Goal: Task Accomplishment & Management: Manage account settings

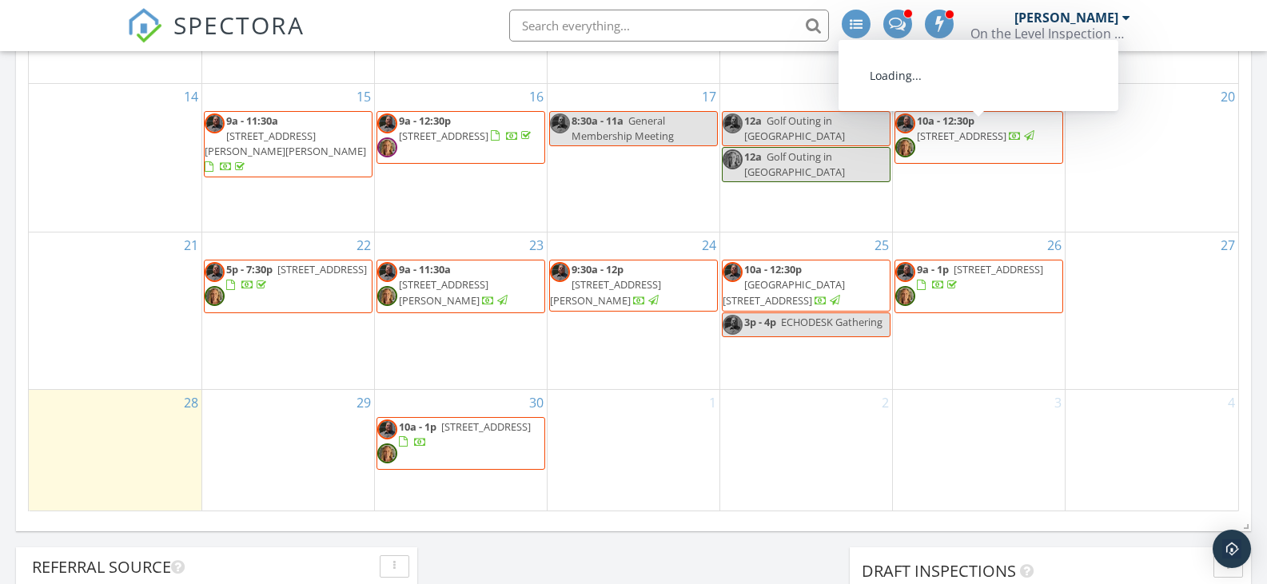
scroll to position [959, 0]
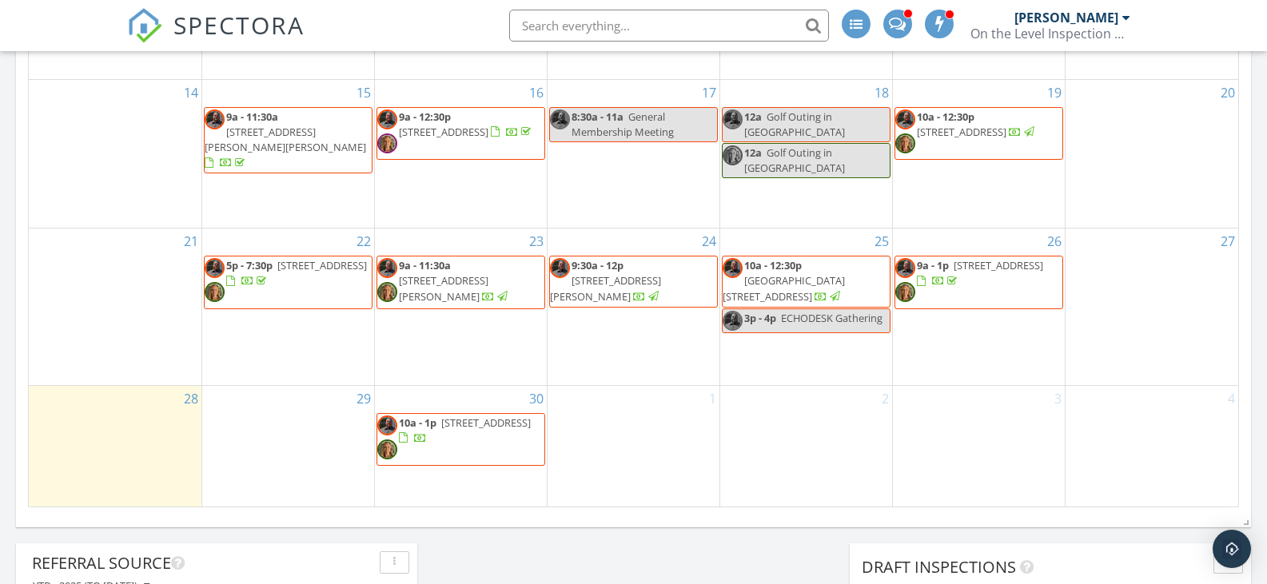
click at [259, 258] on span "5p - 7:30p" at bounding box center [249, 265] width 46 height 14
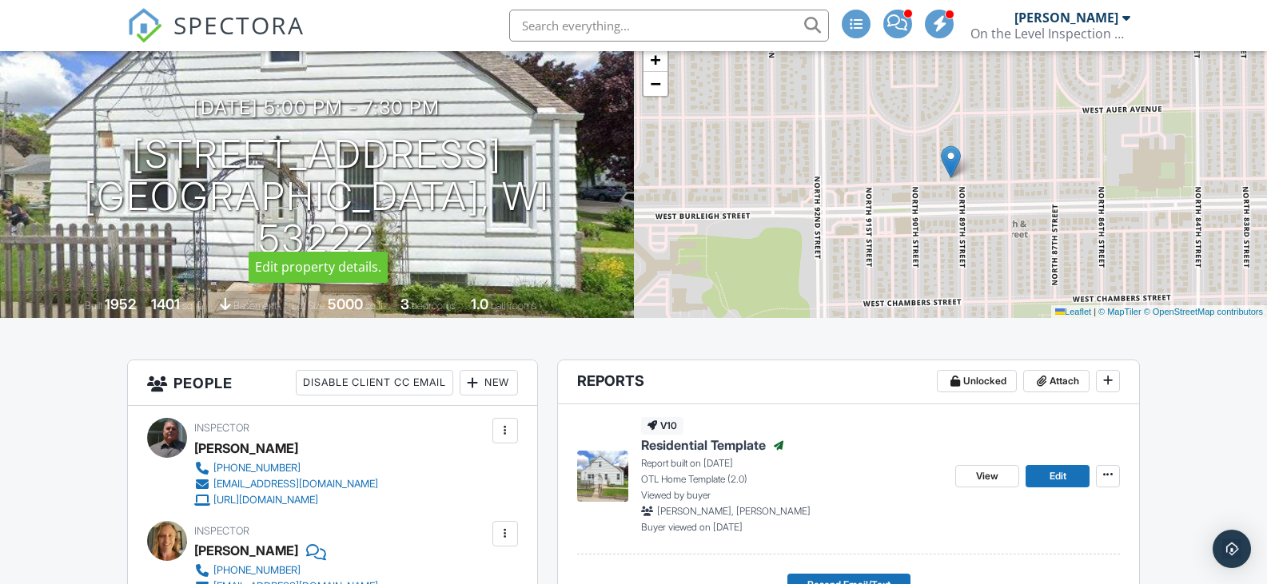
scroll to position [160, 0]
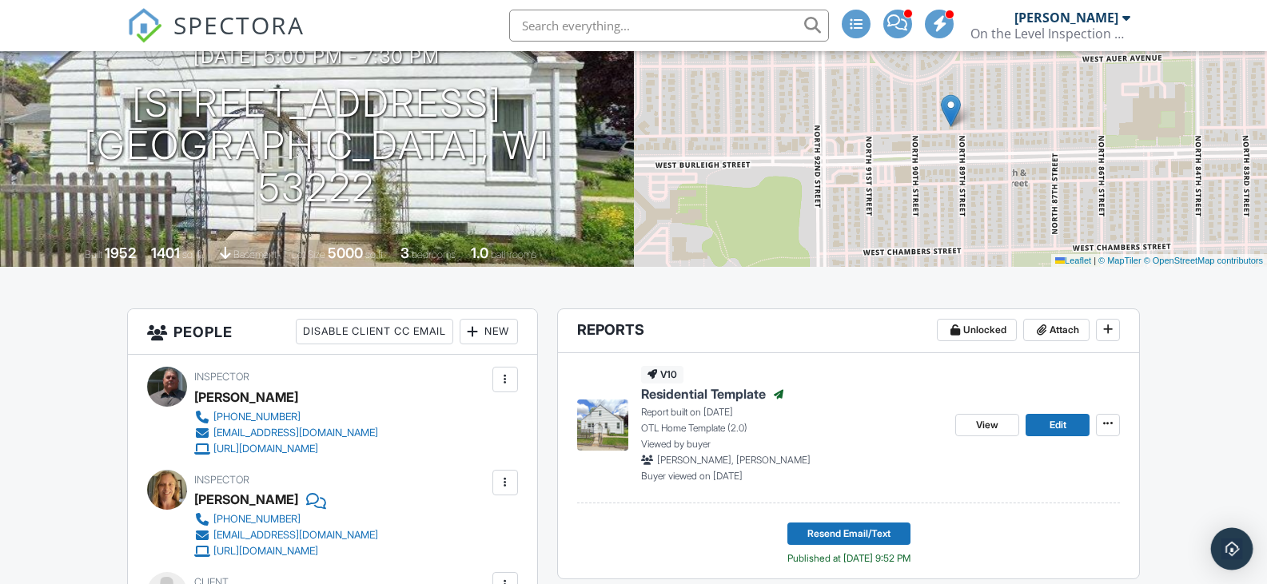
click at [1223, 547] on img "Open Intercom Messenger" at bounding box center [1231, 549] width 21 height 21
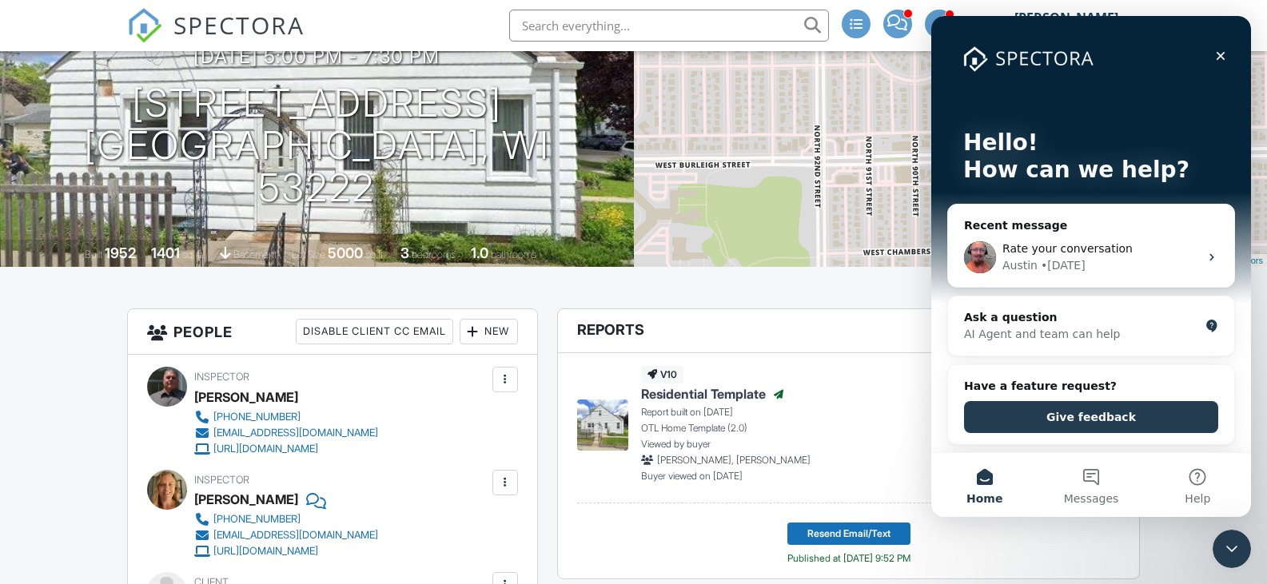
scroll to position [0, 0]
click at [999, 328] on div "AI Agent and team can help" at bounding box center [1081, 334] width 235 height 17
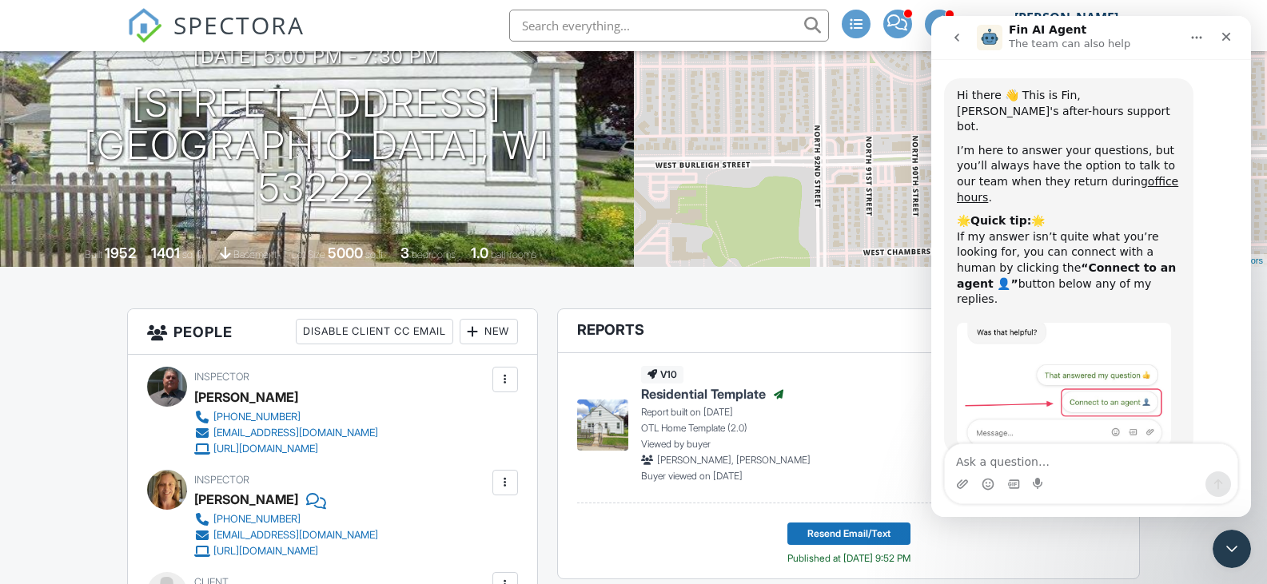
click at [973, 468] on textarea "Ask a question…" at bounding box center [1091, 457] width 293 height 27
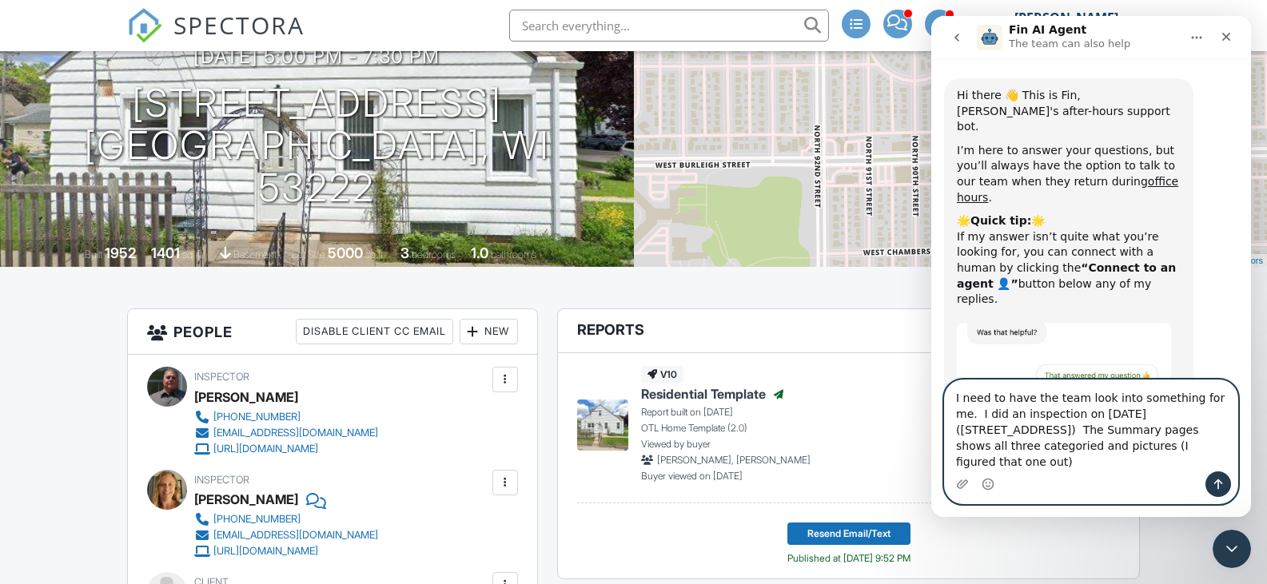
type textarea "I need to have the team look into something for me. I did an inspection on 09/2…"
click at [1225, 483] on button "Send a message…" at bounding box center [1218, 485] width 26 height 26
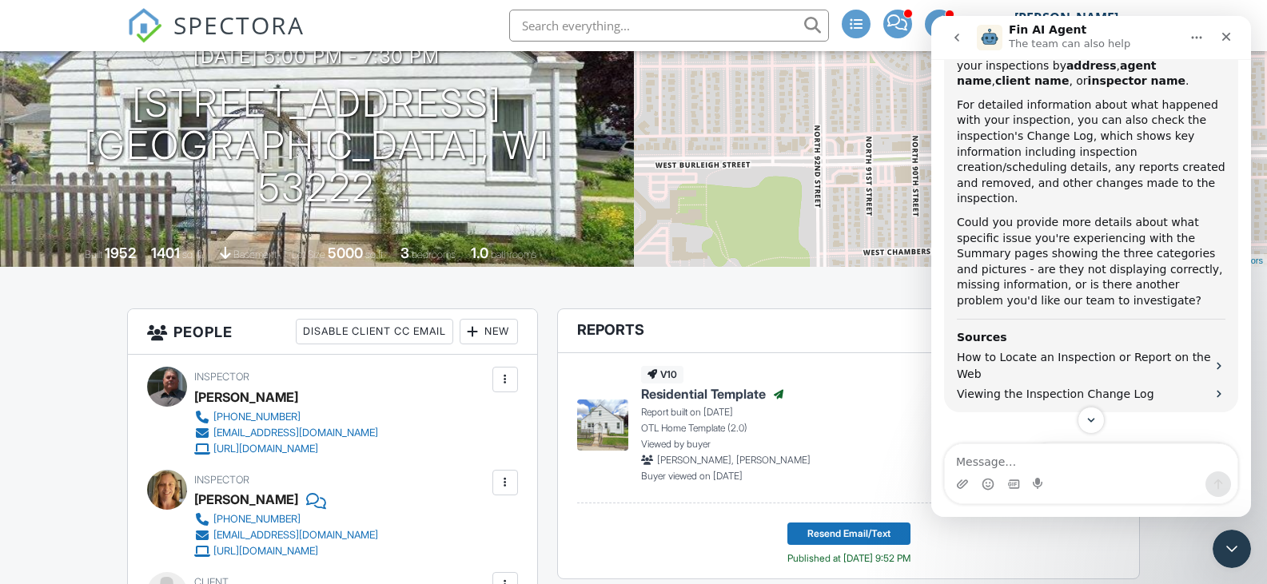
scroll to position [634, 0]
click at [1157, 480] on button "Connect to an agent 👤" at bounding box center [1152, 496] width 156 height 32
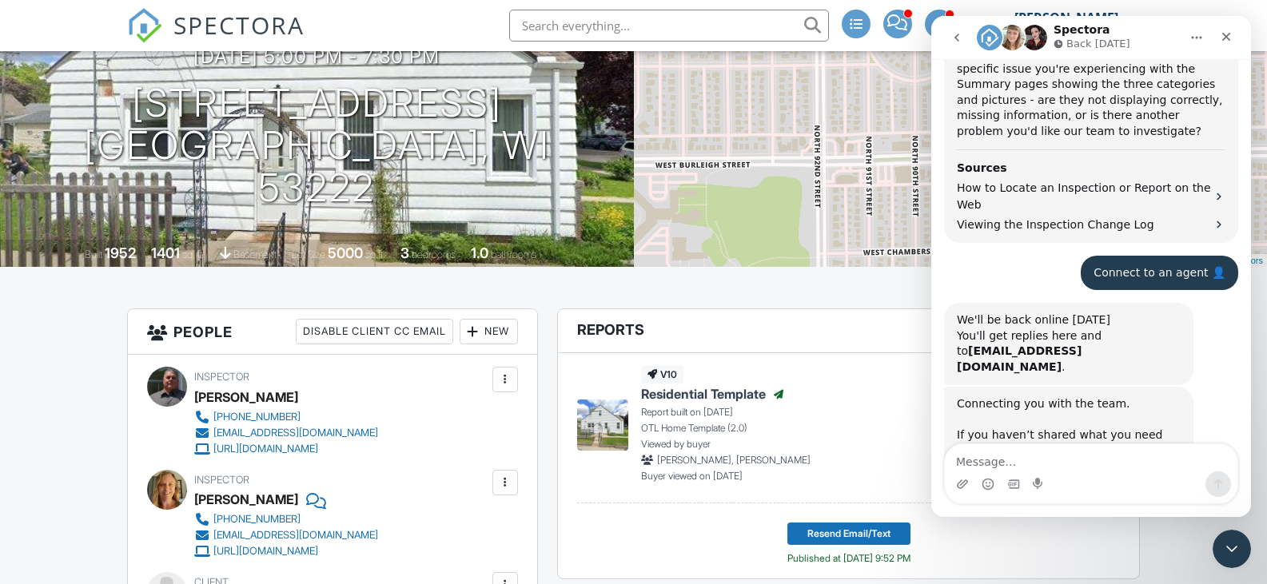
scroll to position [825, 0]
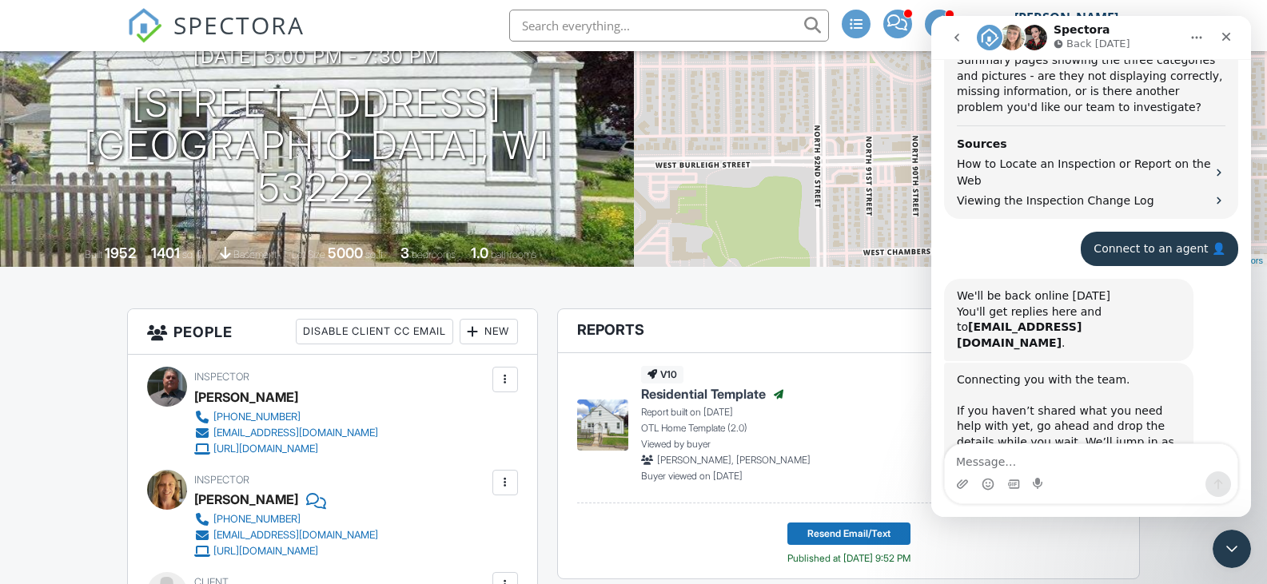
click at [887, 23] on span at bounding box center [897, 22] width 20 height 1
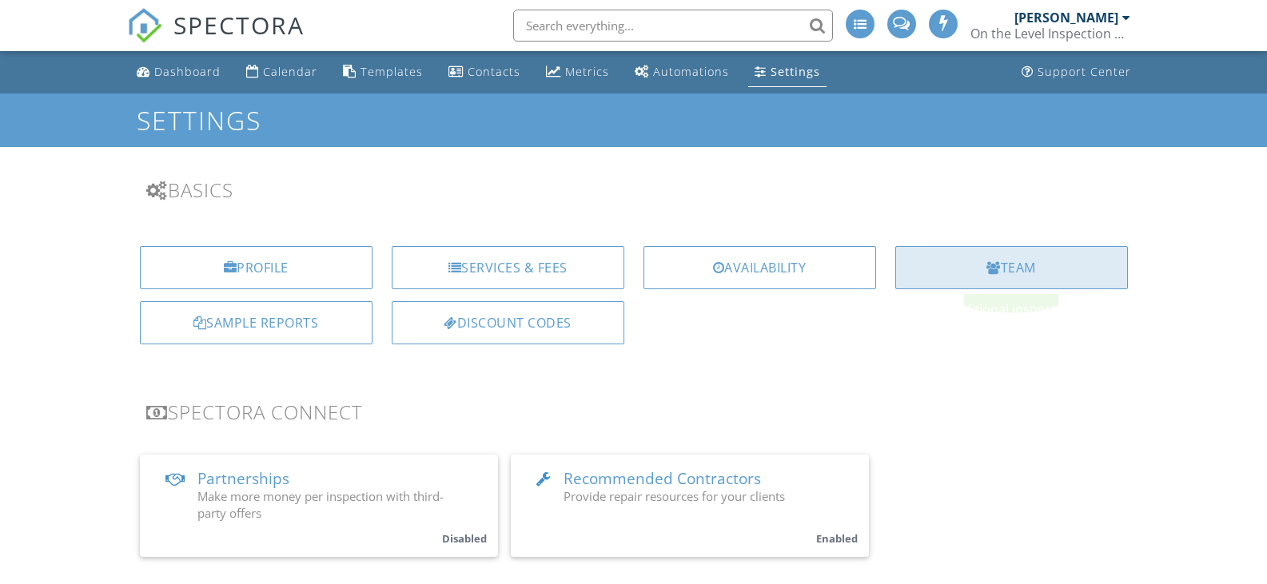
click at [1019, 277] on div "Team" at bounding box center [1011, 267] width 233 height 43
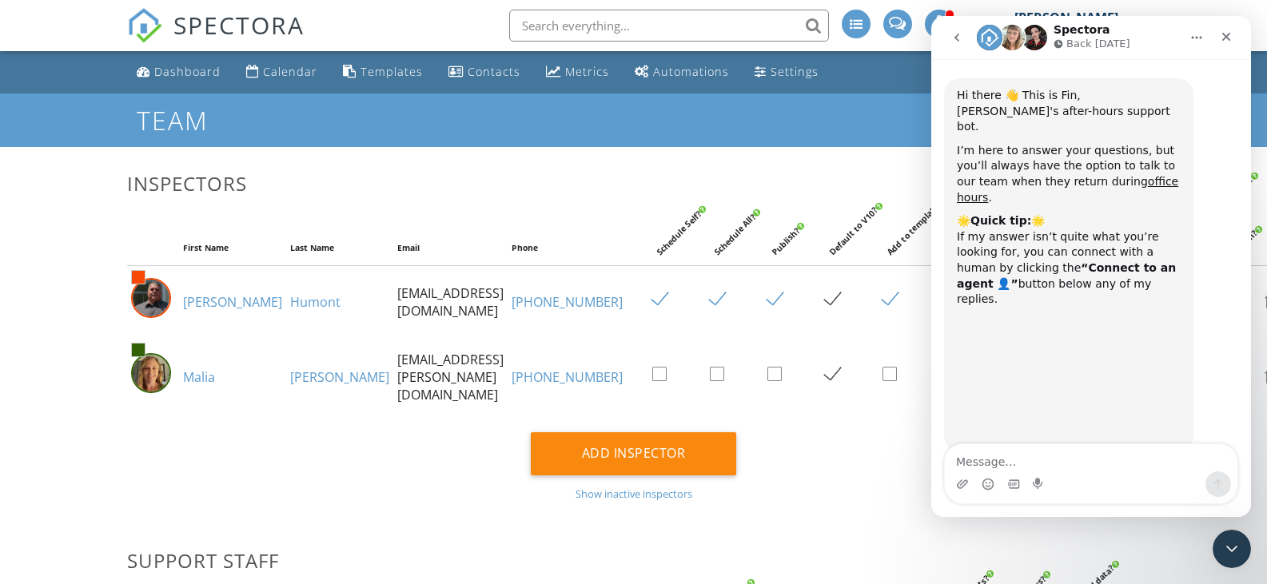
scroll to position [825, 0]
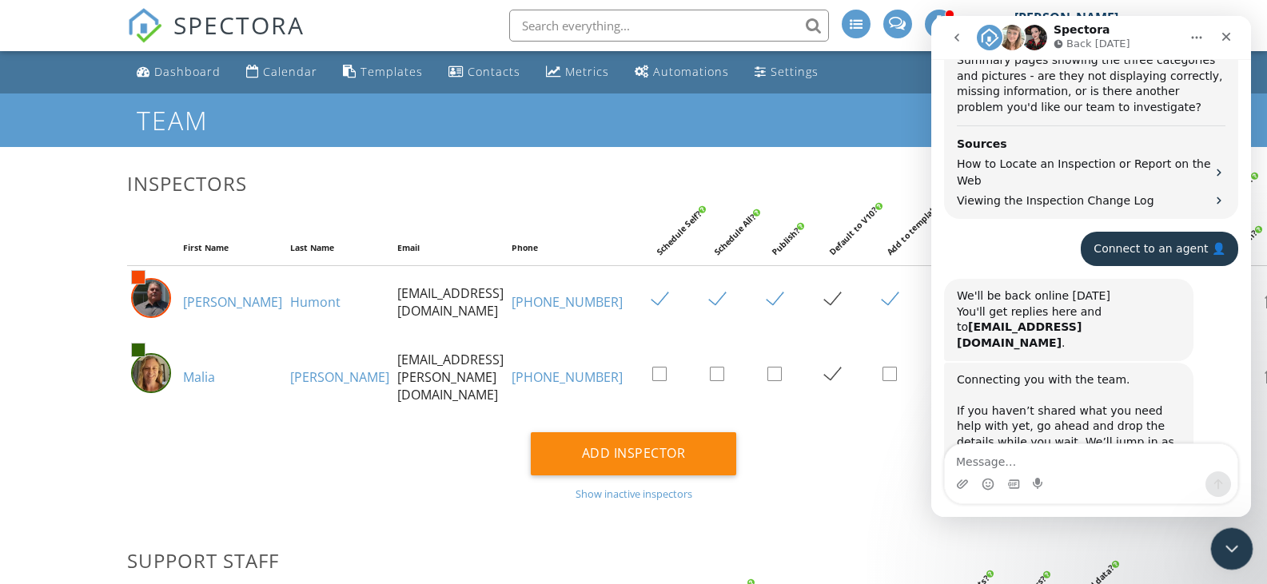
click at [1231, 537] on icon "Close Intercom Messenger" at bounding box center [1229, 546] width 19 height 19
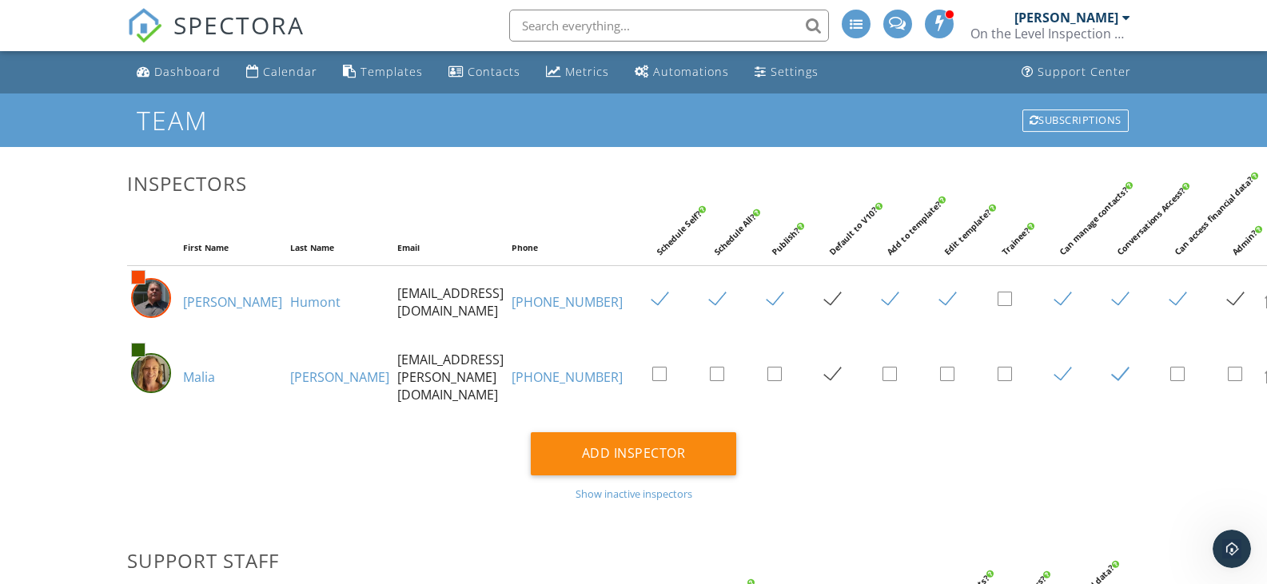
click at [531, 386] on link "262-496-3154" at bounding box center [567, 377] width 111 height 18
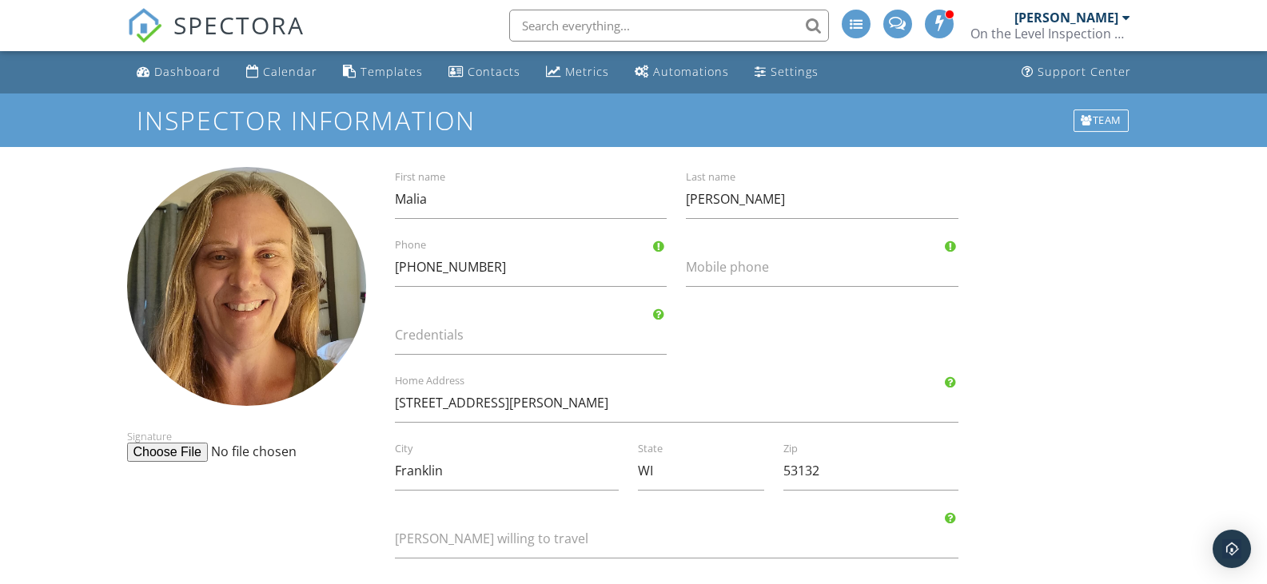
click at [719, 269] on label "Mobile phone" at bounding box center [832, 267] width 292 height 18
click at [719, 269] on input "Mobile phone" at bounding box center [822, 267] width 273 height 39
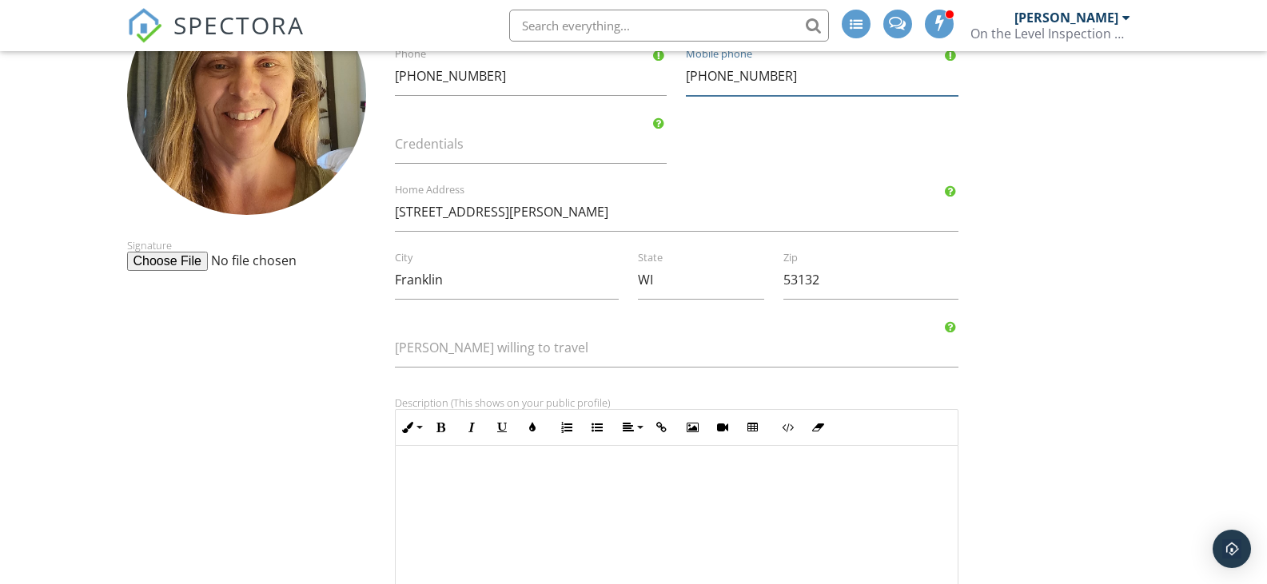
scroll to position [160, 0]
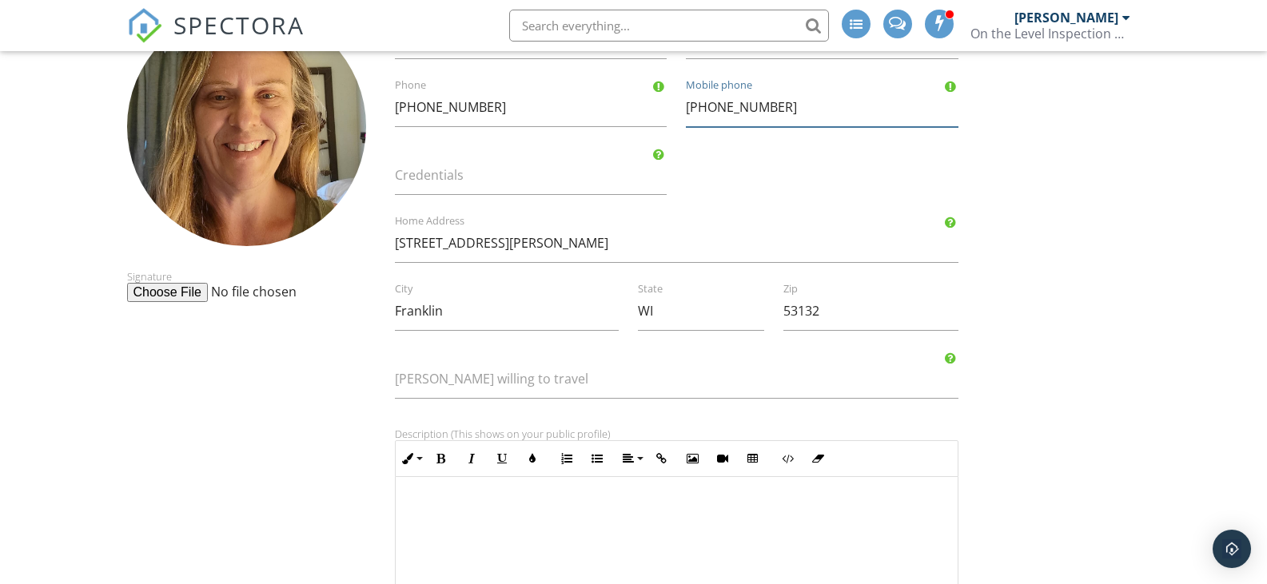
type input "[PHONE_NUMBER]"
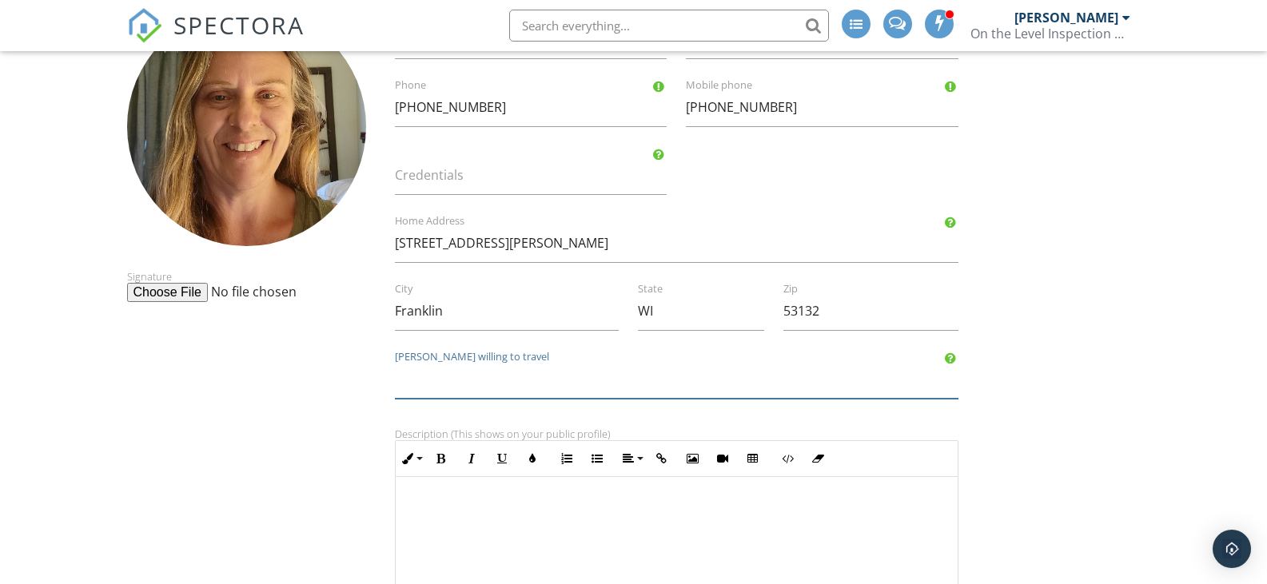
click at [420, 379] on input "text" at bounding box center [677, 379] width 564 height 39
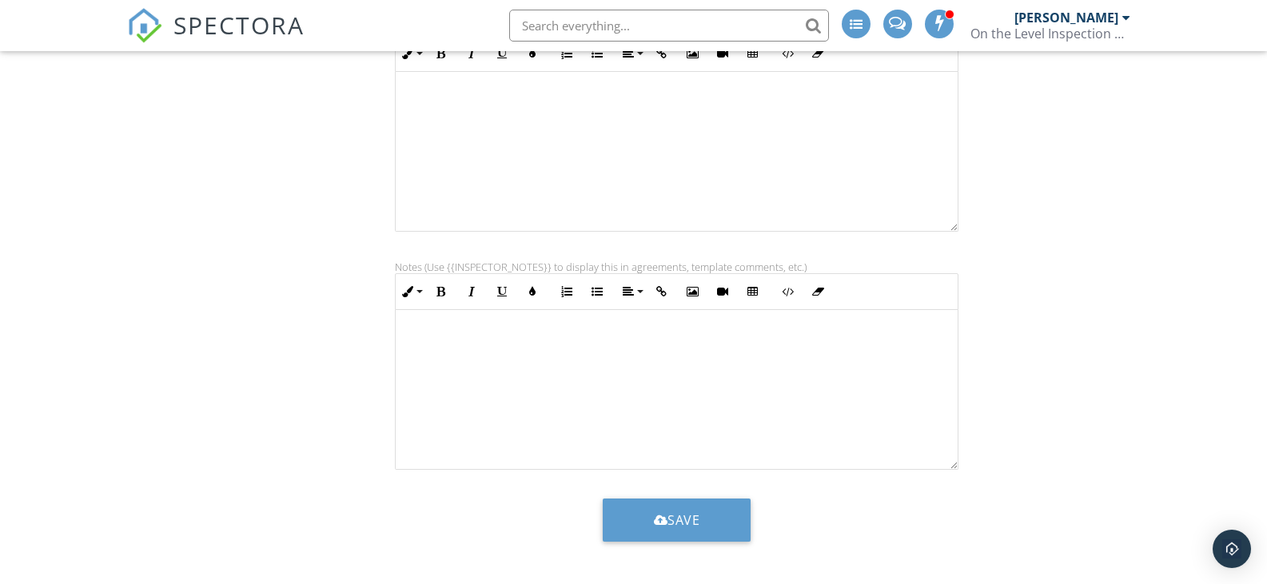
scroll to position [567, 0]
type input "60 [PERSON_NAME] from [GEOGRAPHIC_DATA], [GEOGRAPHIC_DATA]"
click at [723, 510] on button "Save" at bounding box center [677, 518] width 149 height 43
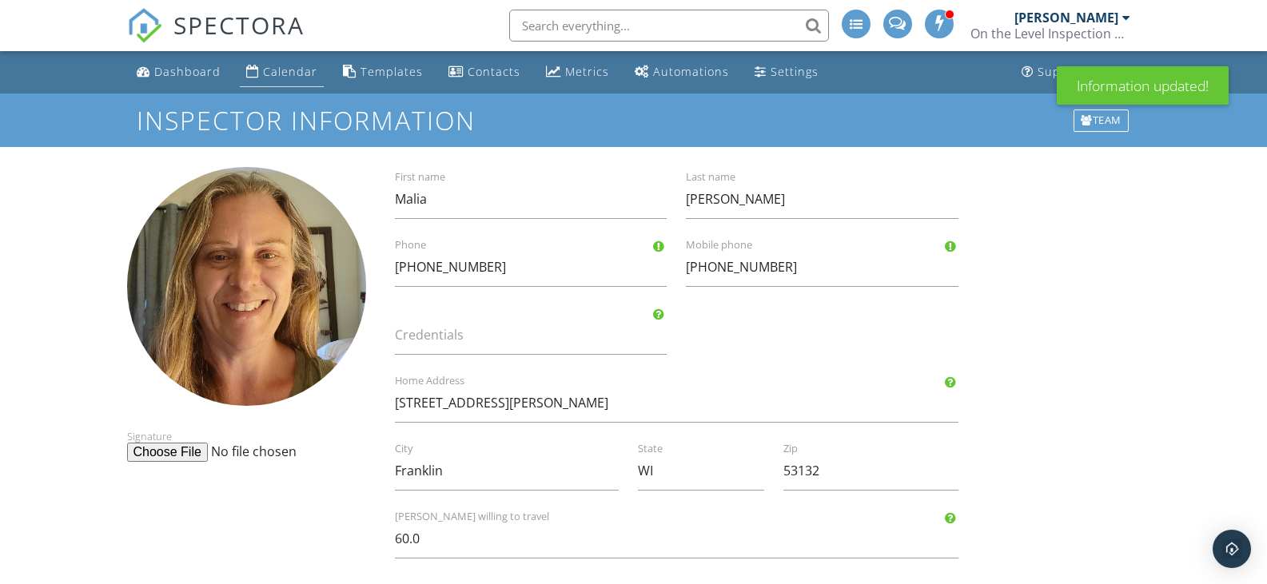
click at [273, 71] on div "Calendar" at bounding box center [290, 71] width 54 height 15
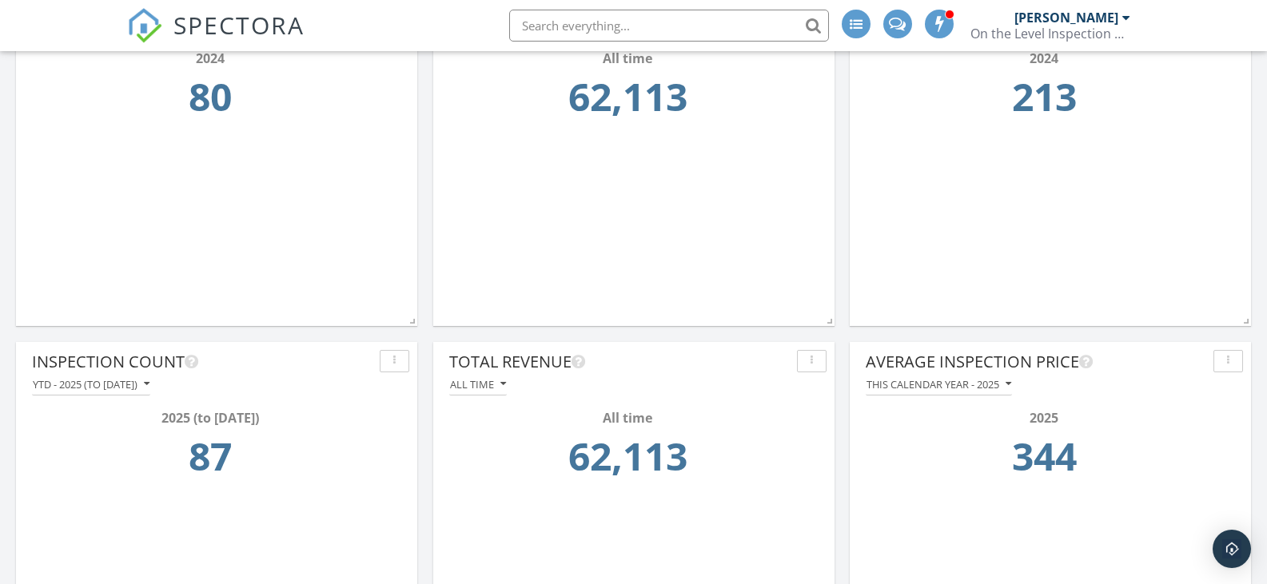
scroll to position [639, 0]
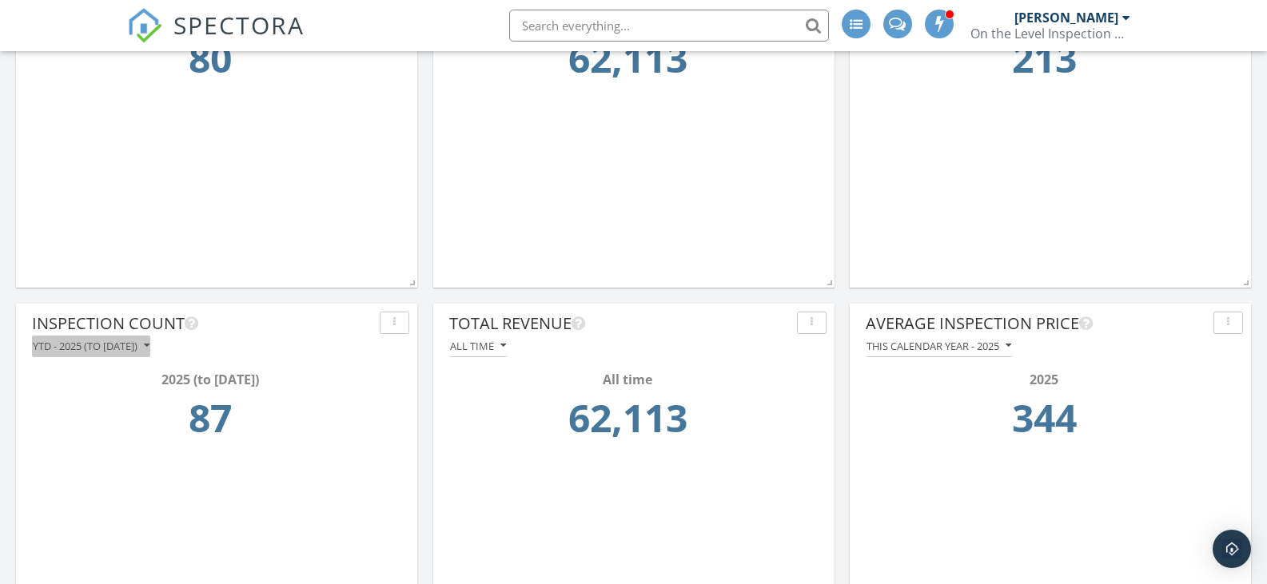
click at [149, 343] on icon "button" at bounding box center [147, 345] width 6 height 11
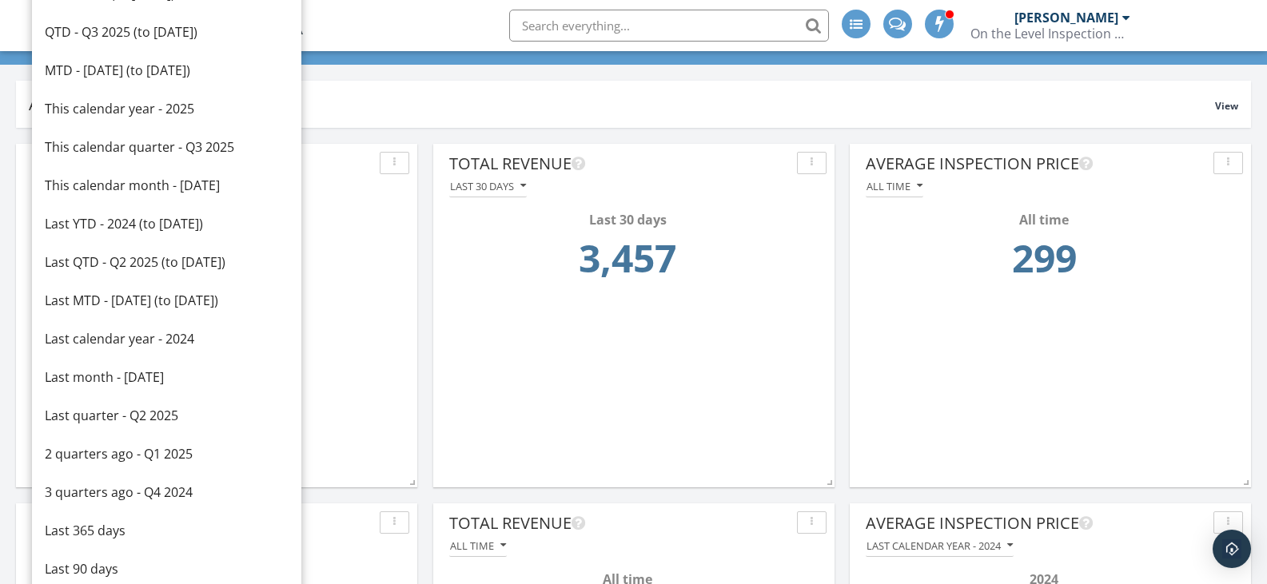
scroll to position [29, 0]
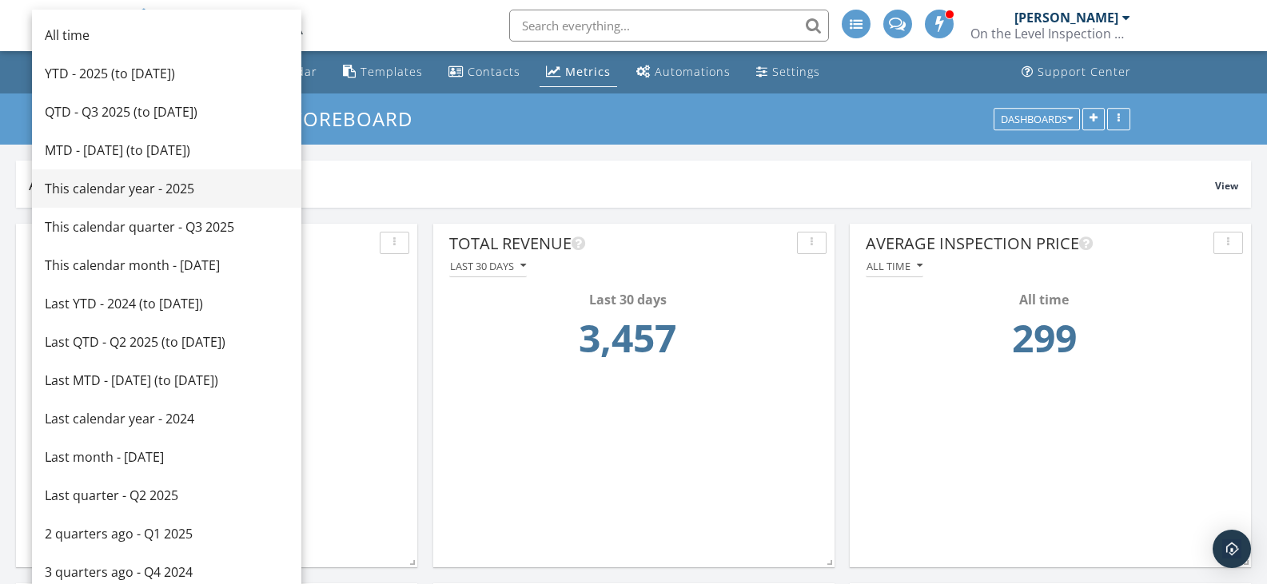
click at [133, 197] on div "This calendar year - 2025" at bounding box center [167, 188] width 244 height 19
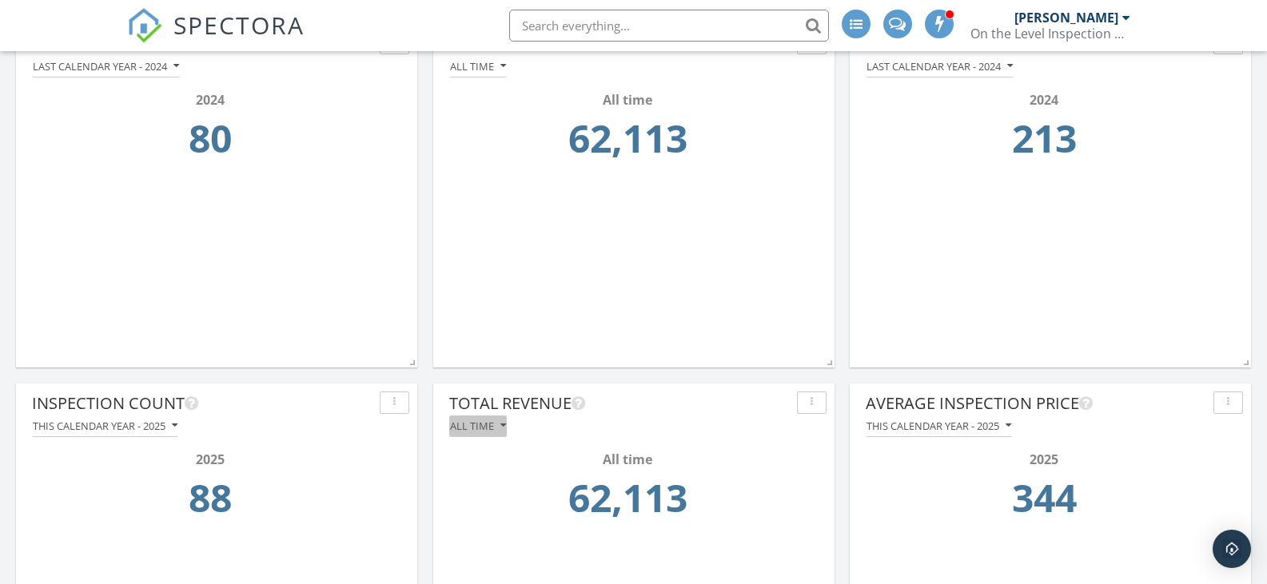
click at [503, 422] on icon "button" at bounding box center [503, 425] width 6 height 11
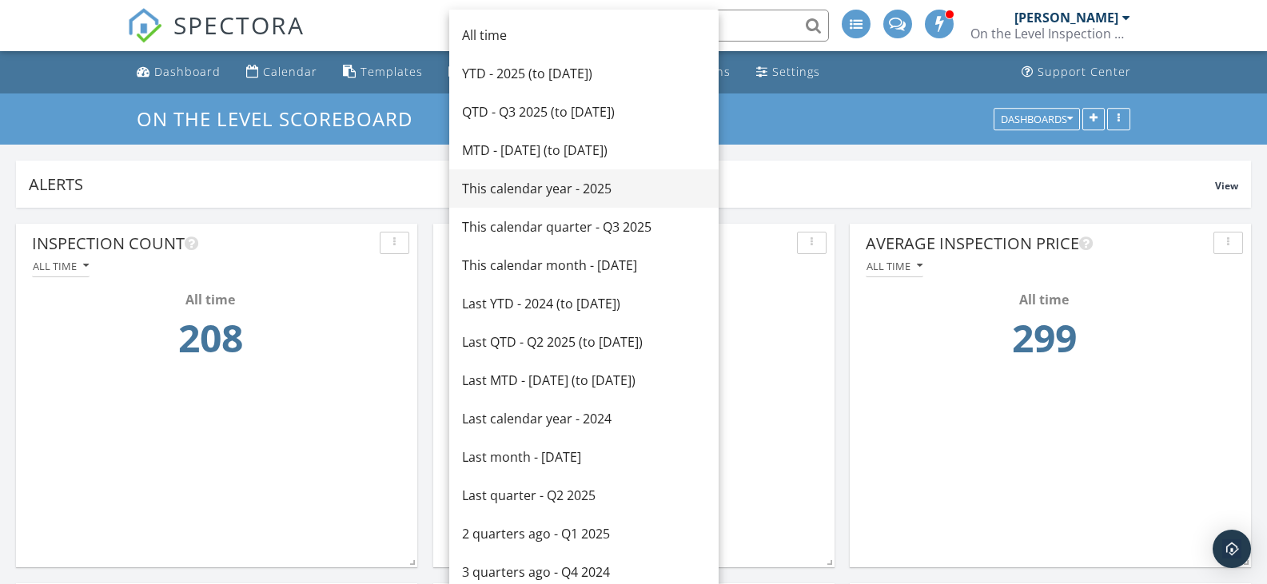
click at [531, 189] on div "This calendar year - 2025" at bounding box center [584, 188] width 244 height 19
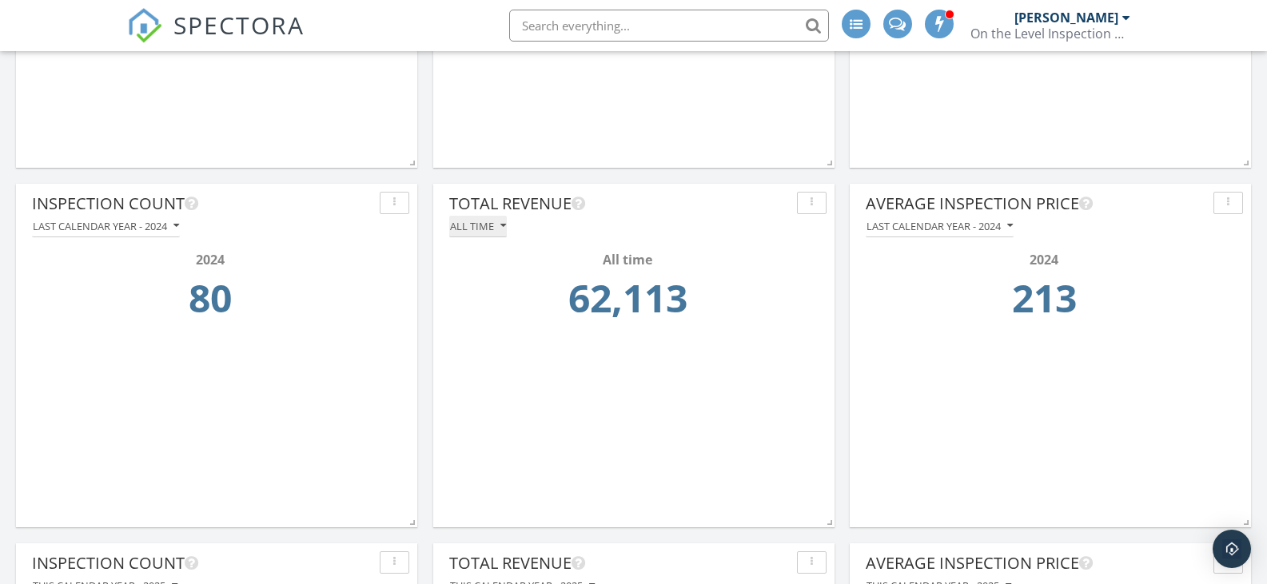
click at [501, 229] on icon "button" at bounding box center [503, 226] width 6 height 11
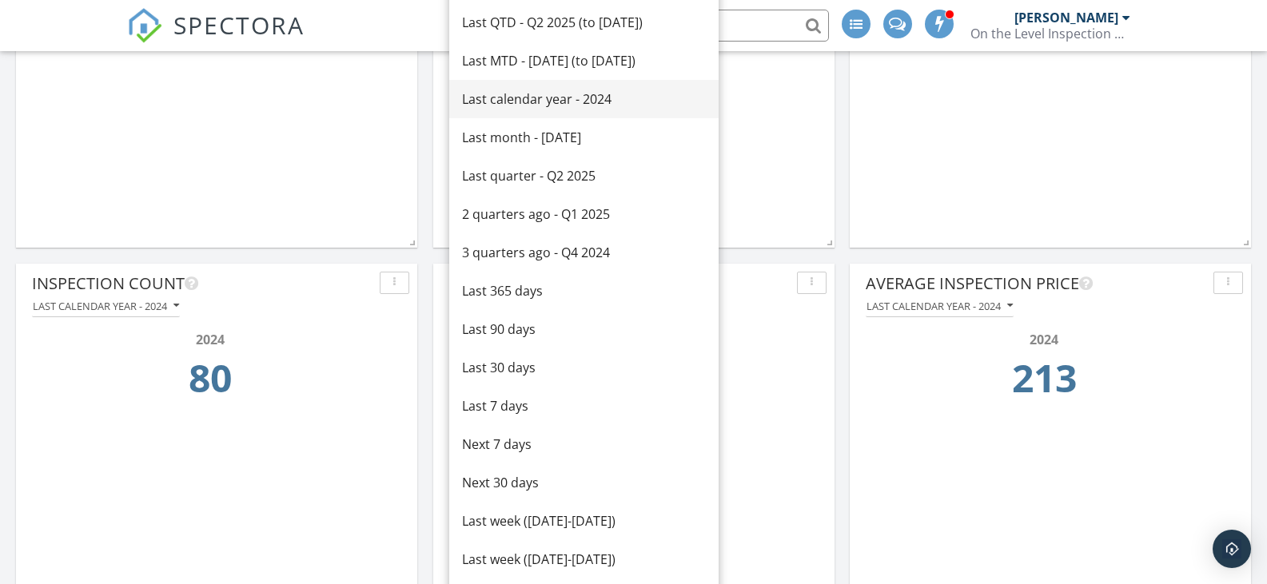
click at [513, 93] on div "Last calendar year - 2024" at bounding box center [584, 99] width 244 height 19
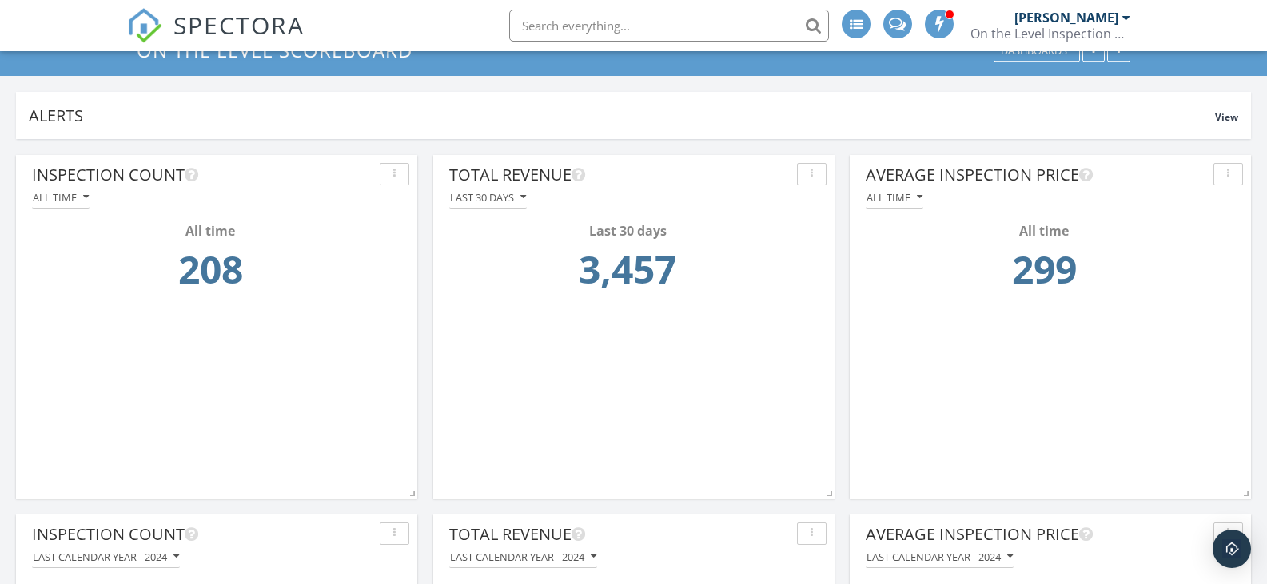
scroll to position [0, 0]
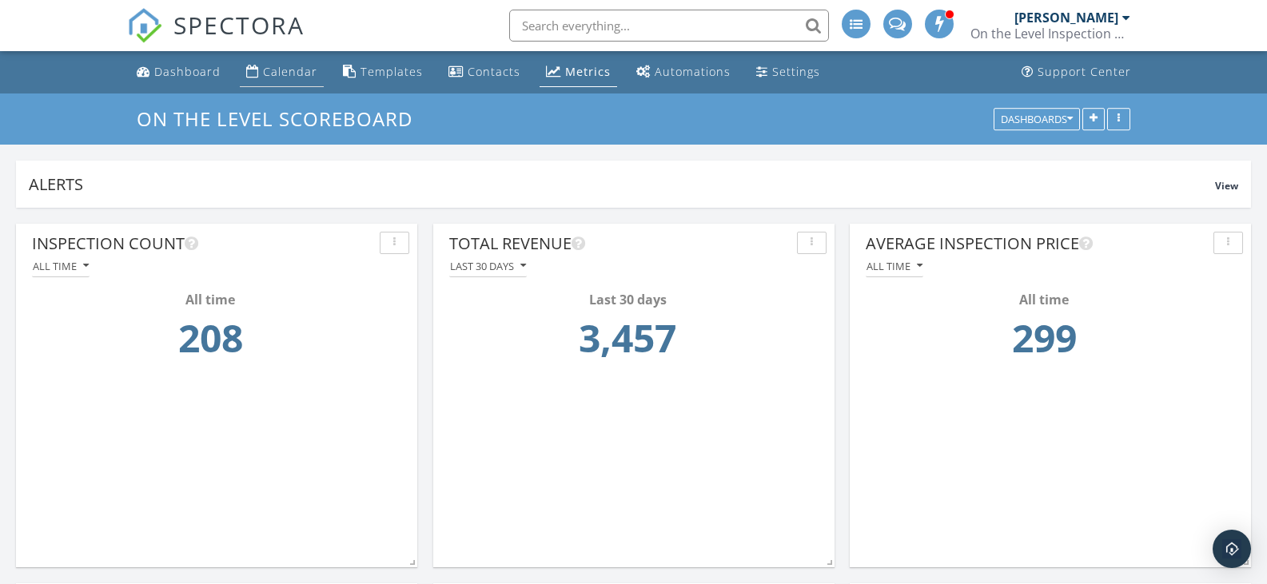
click at [282, 66] on div "Calendar" at bounding box center [290, 71] width 54 height 15
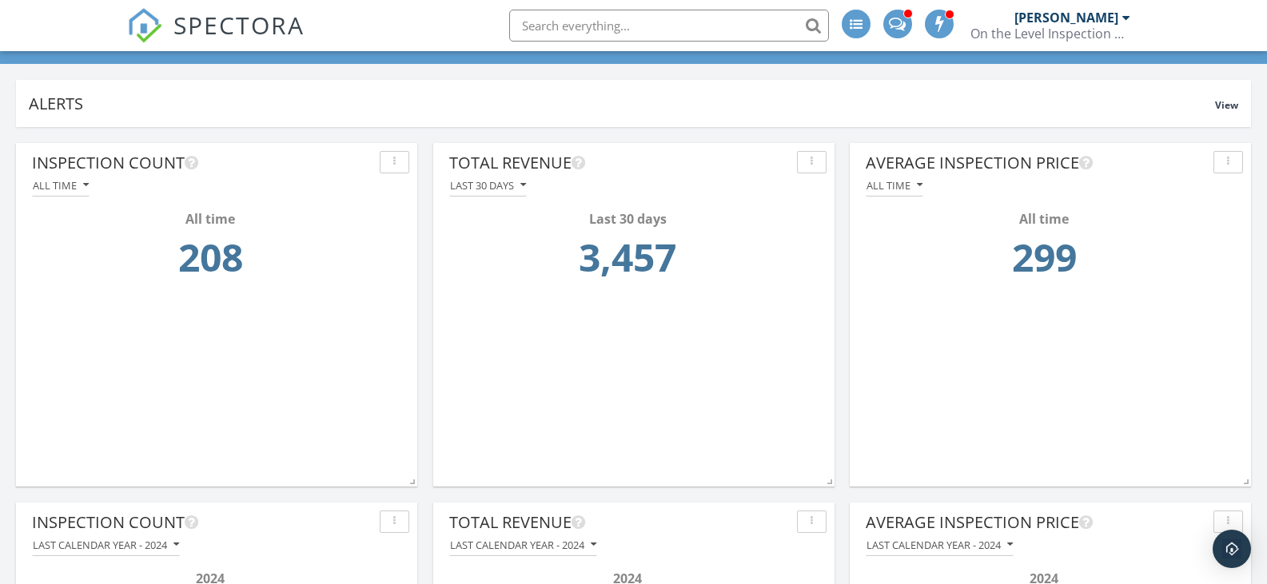
scroll to position [80, 0]
click at [526, 183] on icon "button" at bounding box center [523, 186] width 6 height 11
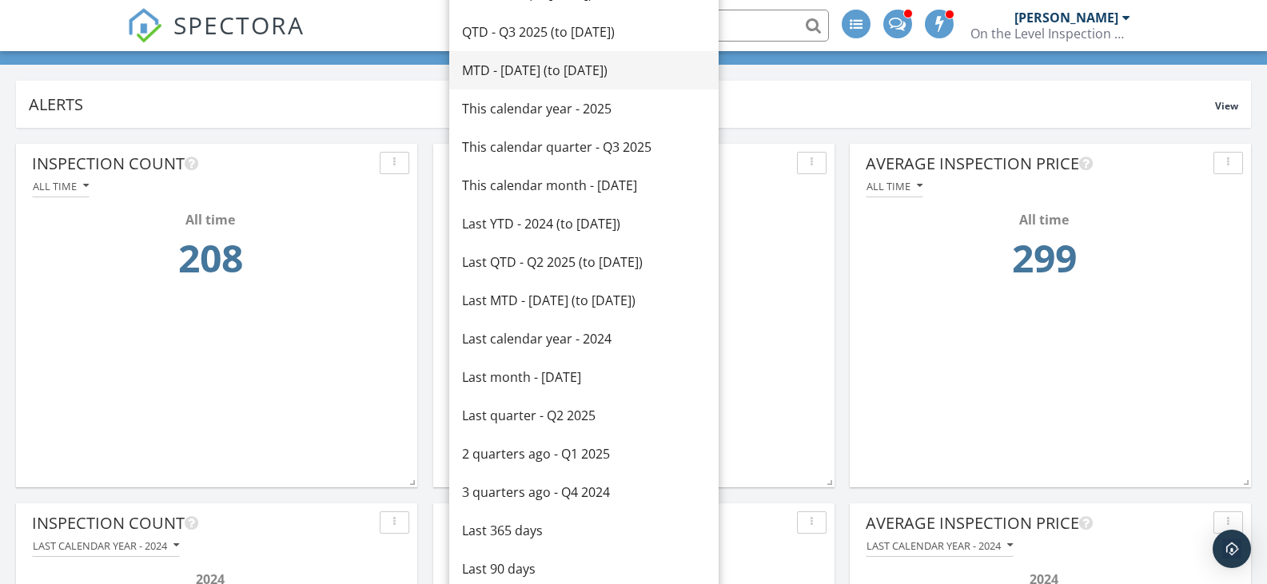
scroll to position [0, 0]
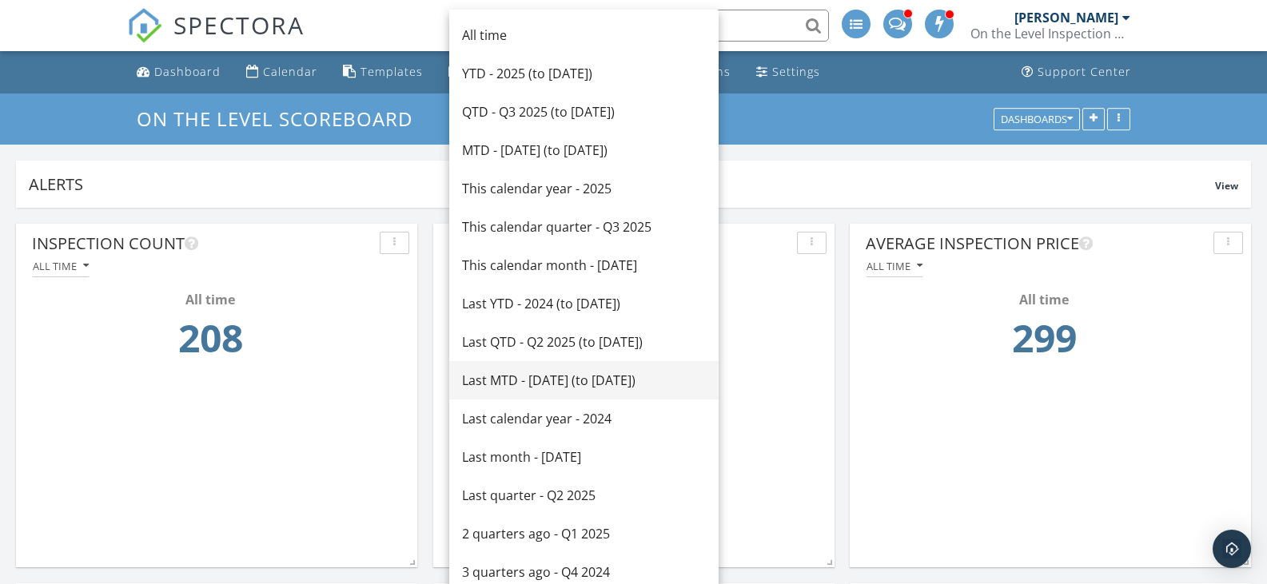
click at [572, 381] on div "Last MTD - [DATE] (to [DATE])" at bounding box center [584, 380] width 244 height 19
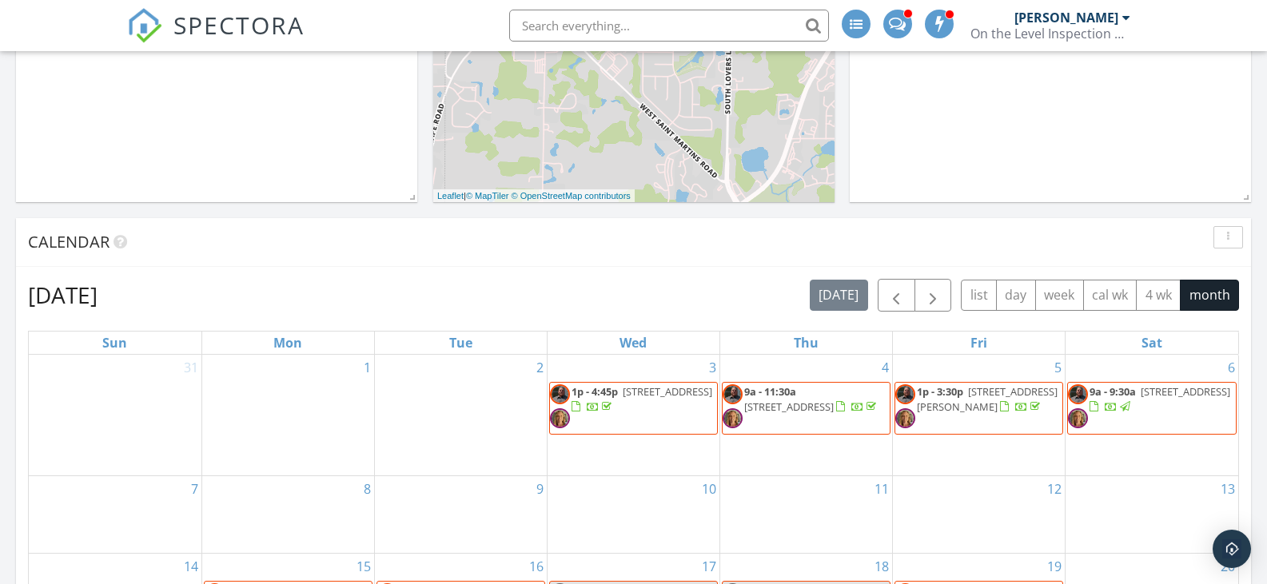
scroll to position [559, 0]
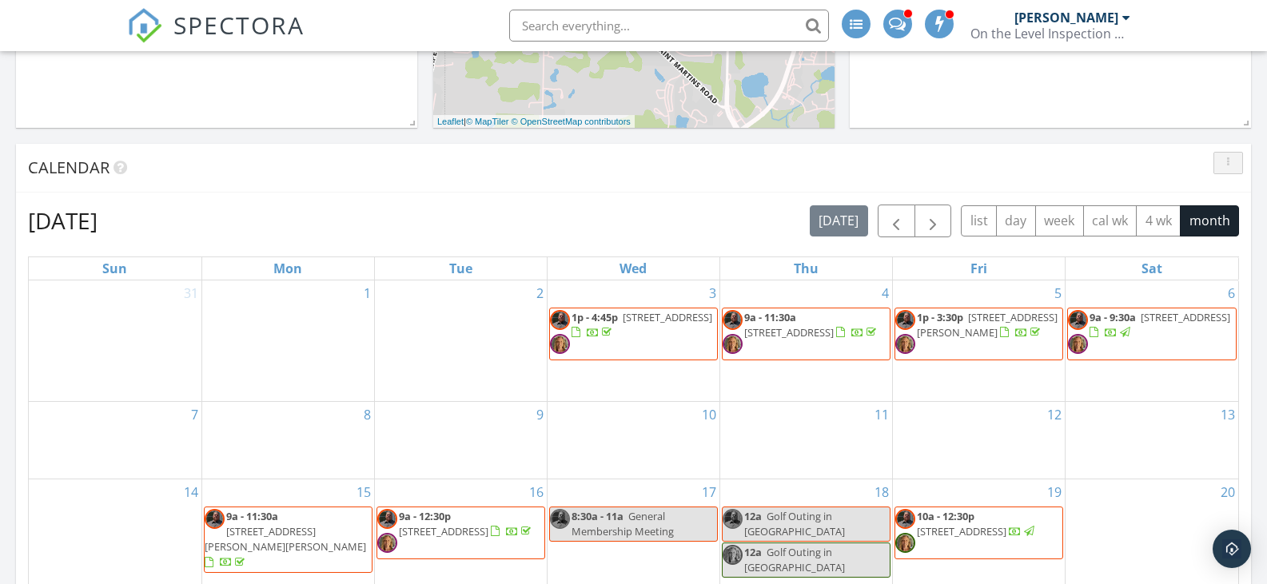
click at [1218, 157] on button "button" at bounding box center [1228, 163] width 30 height 22
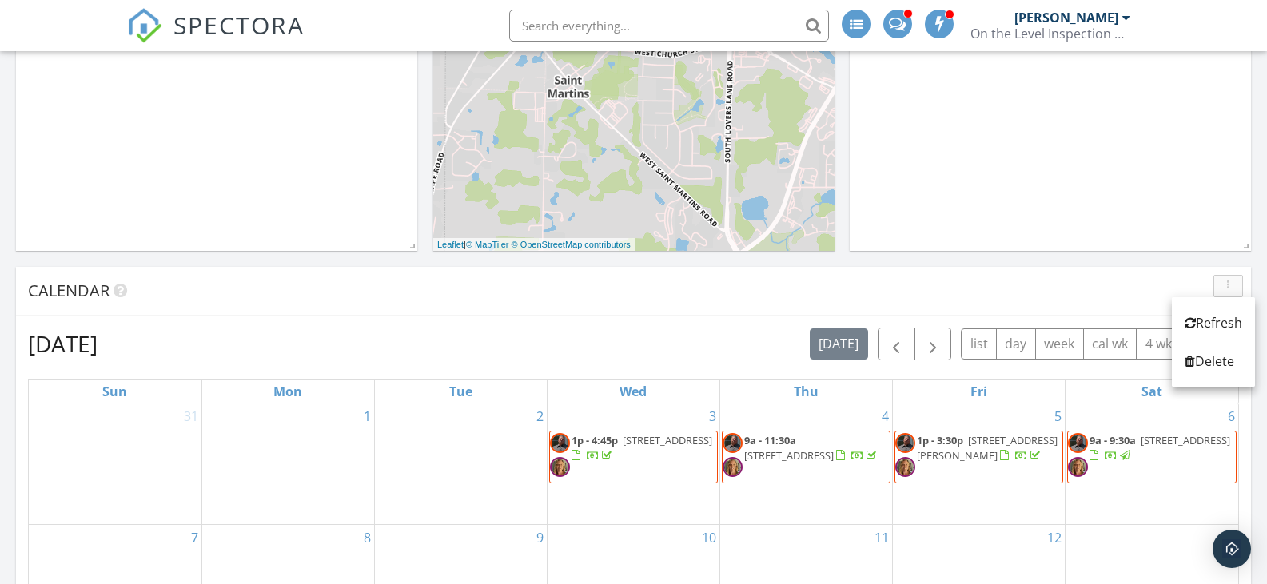
scroll to position [400, 0]
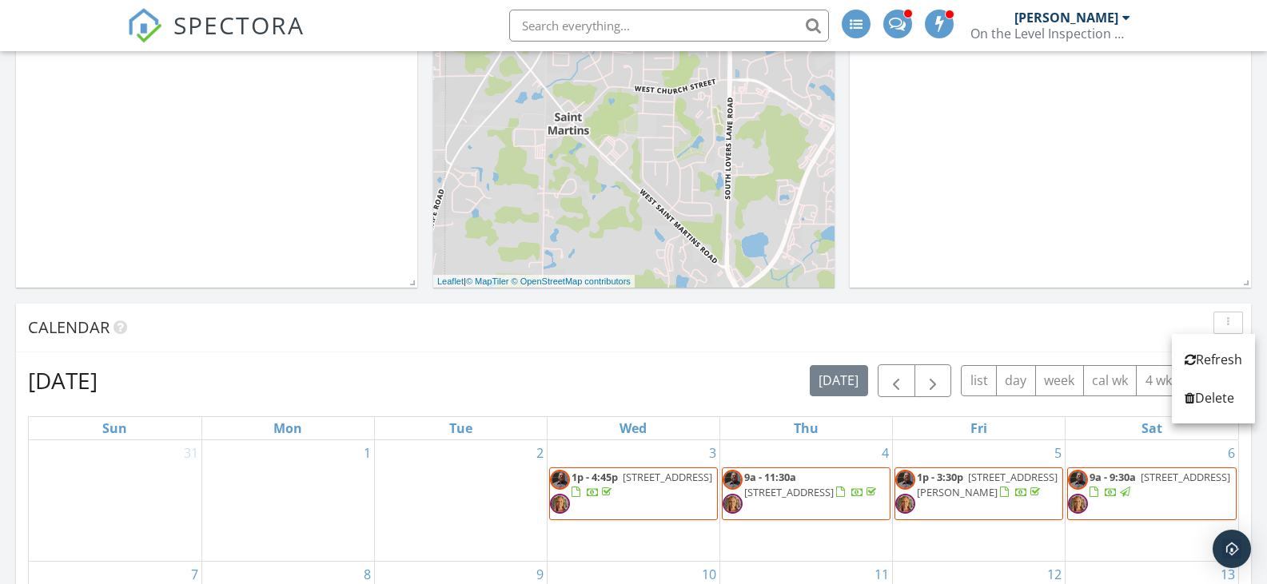
click at [905, 18] on span at bounding box center [897, 22] width 17 height 14
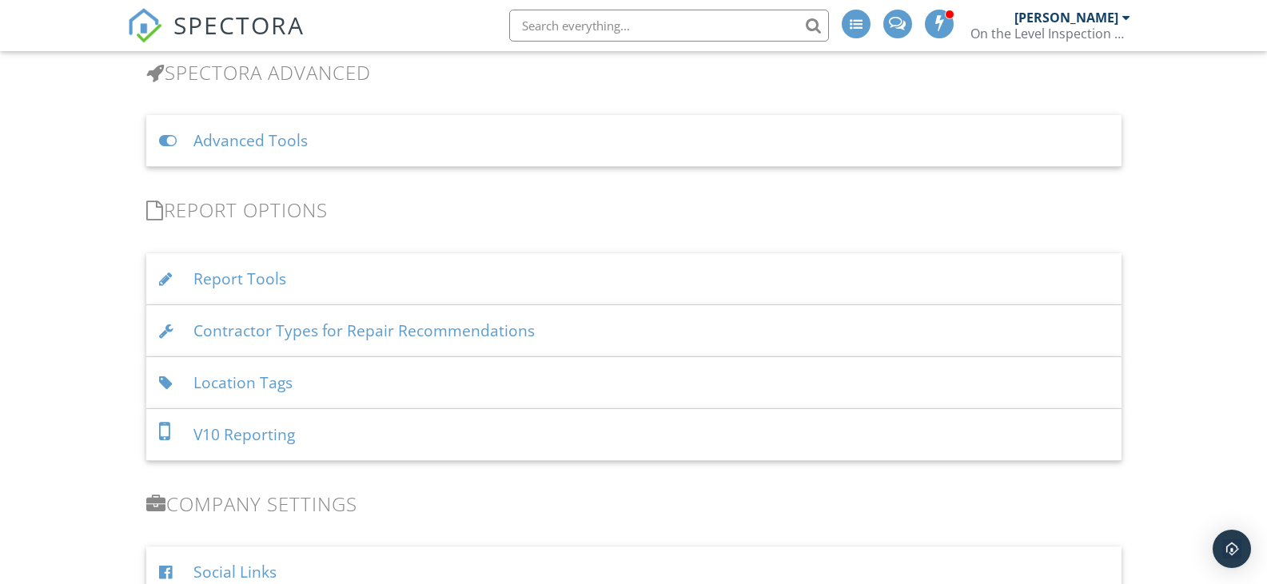
scroll to position [1367, 0]
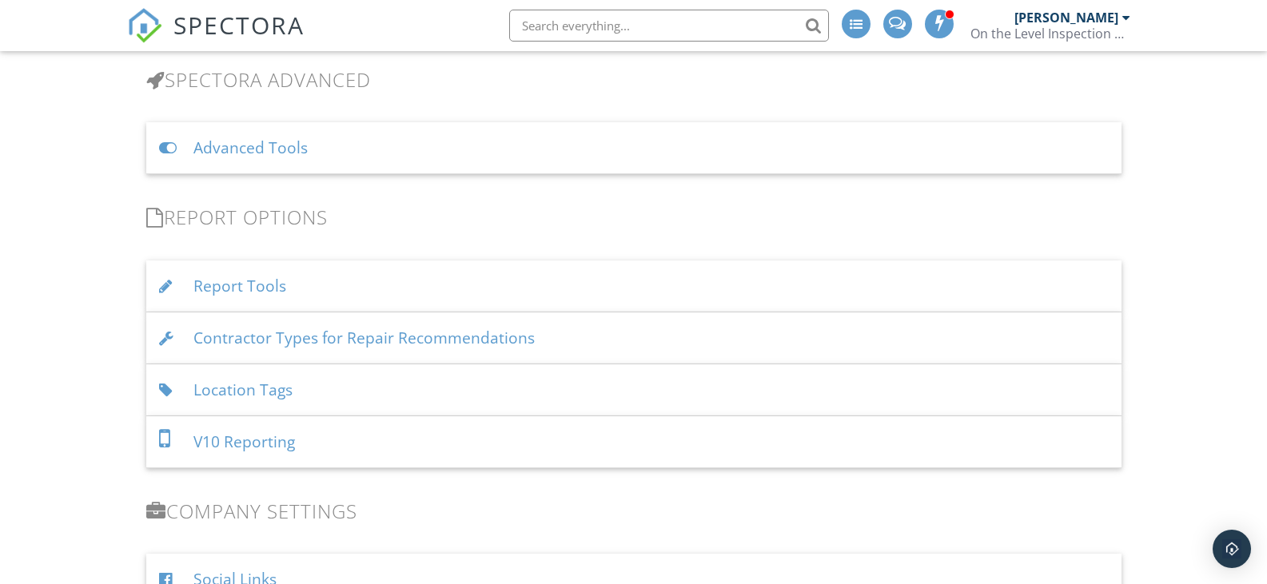
click at [252, 277] on div "Report Tools" at bounding box center [633, 287] width 975 height 52
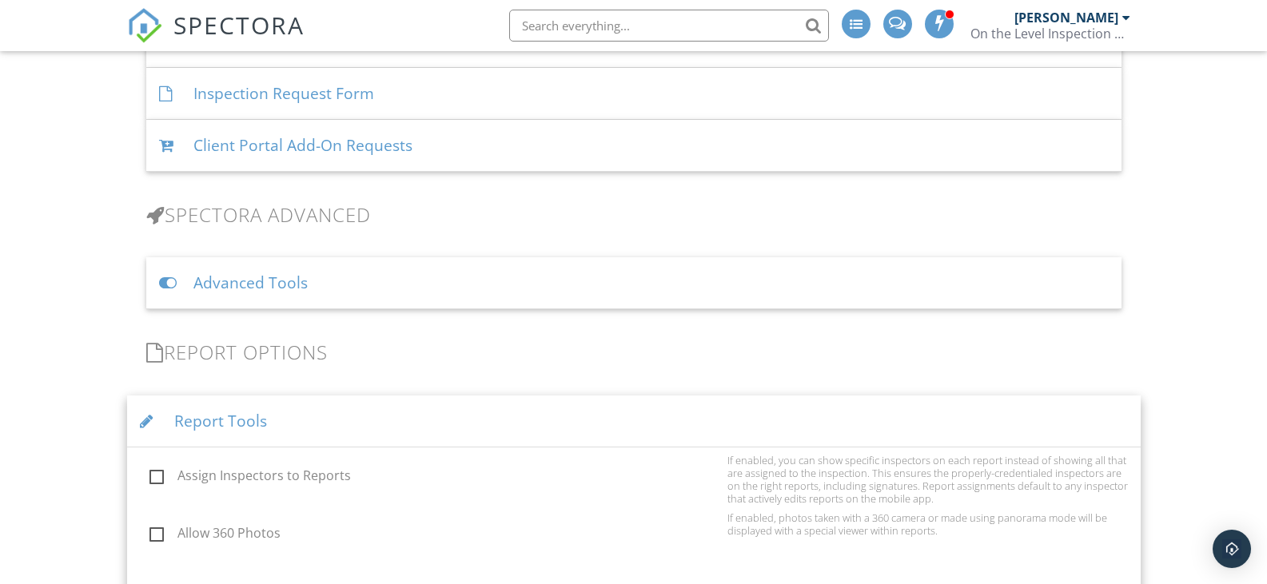
scroll to position [1207, 0]
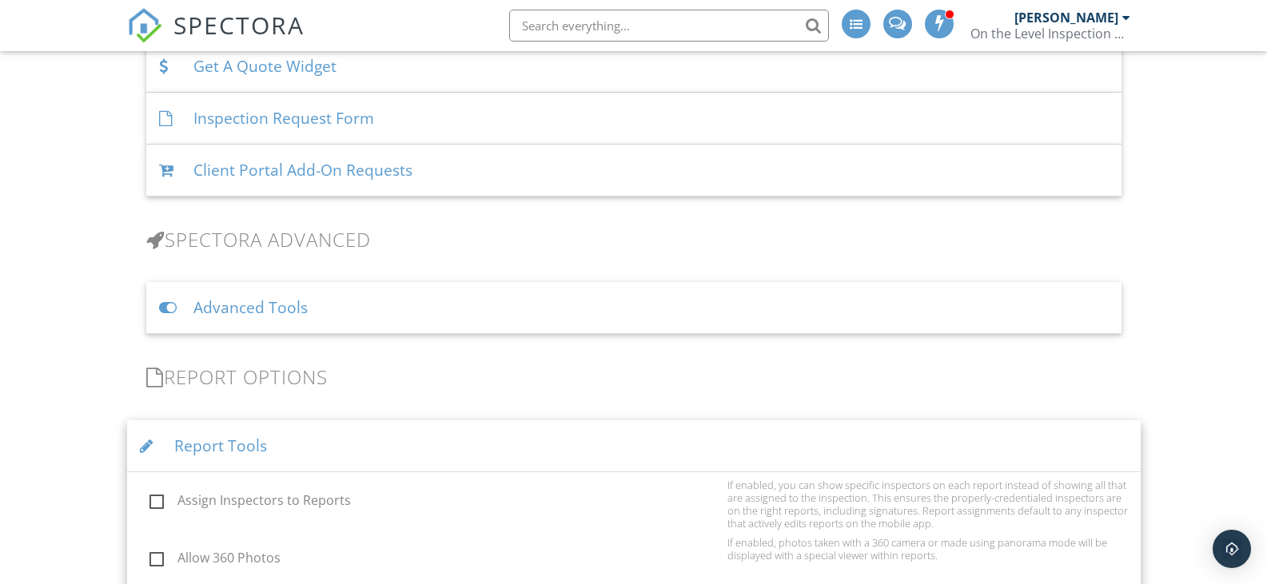
click at [249, 366] on h3 "Report Options" at bounding box center [633, 377] width 975 height 22
click at [153, 372] on div at bounding box center [155, 377] width 18 height 19
click at [309, 436] on div "Report Tools" at bounding box center [633, 446] width 1013 height 52
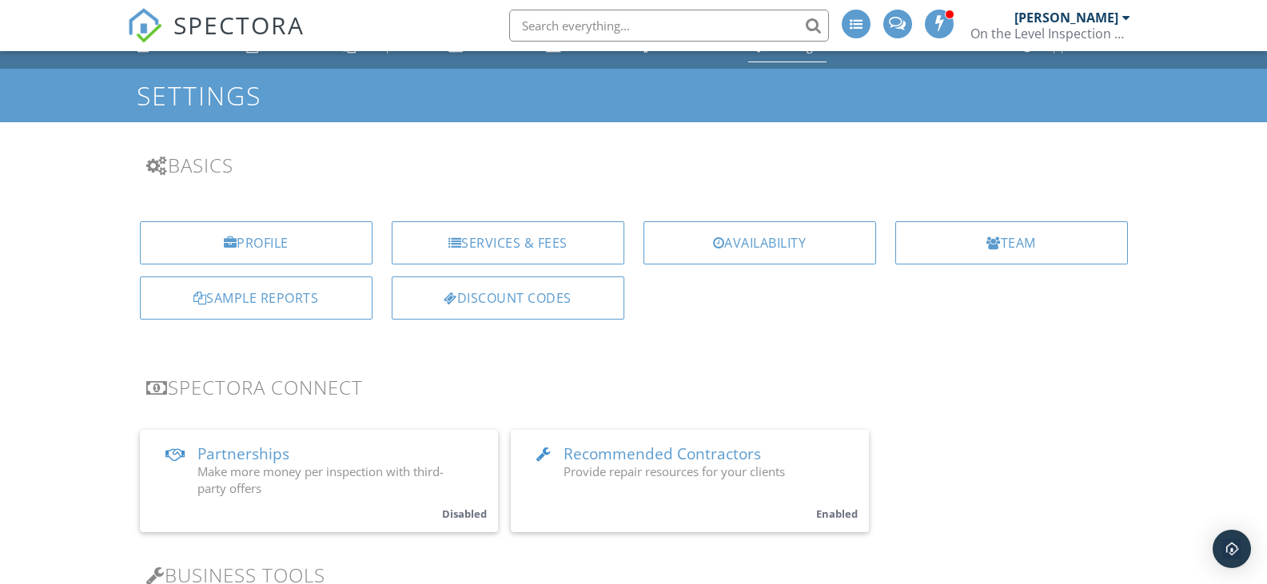
scroll to position [0, 0]
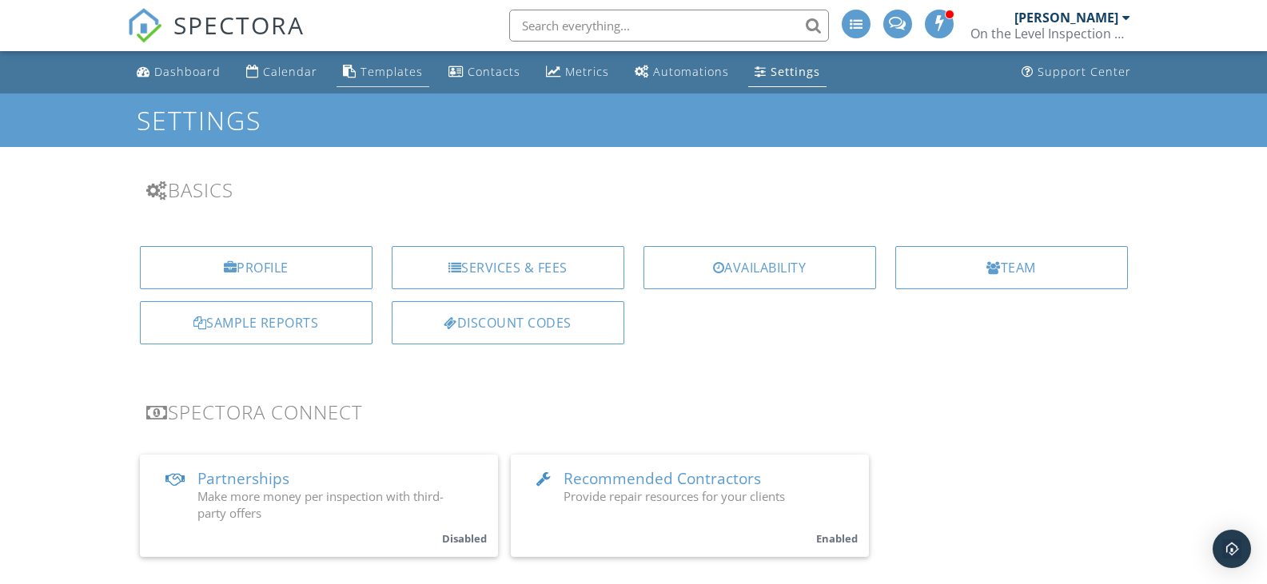
click at [360, 70] on div "Templates" at bounding box center [391, 71] width 62 height 15
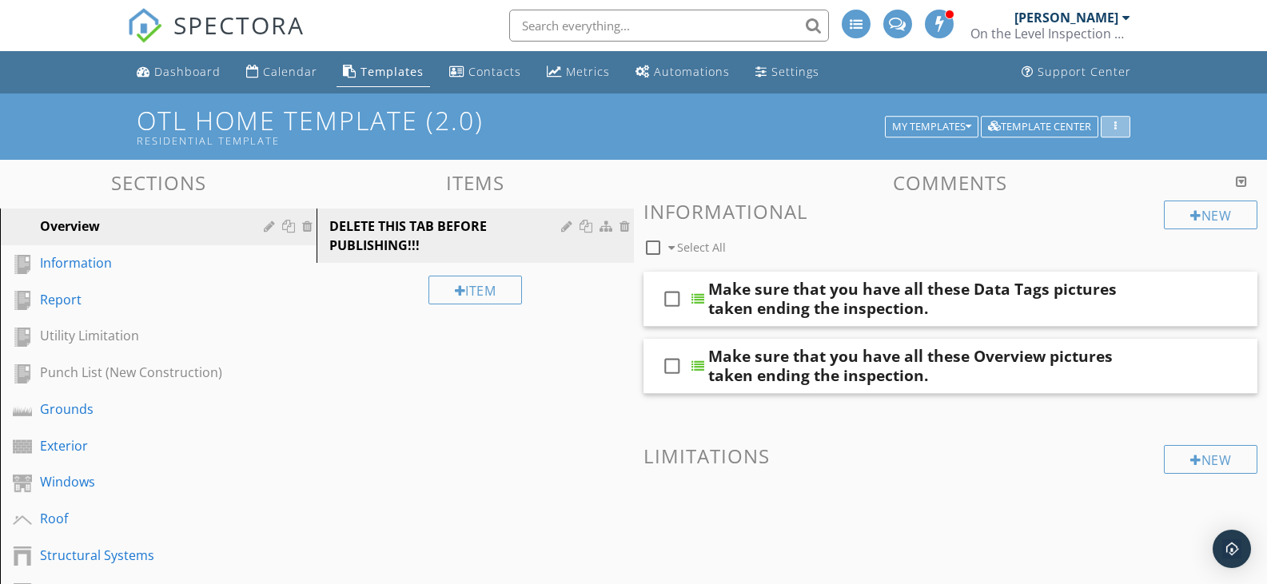
click at [1118, 127] on div "button" at bounding box center [1115, 126] width 15 height 11
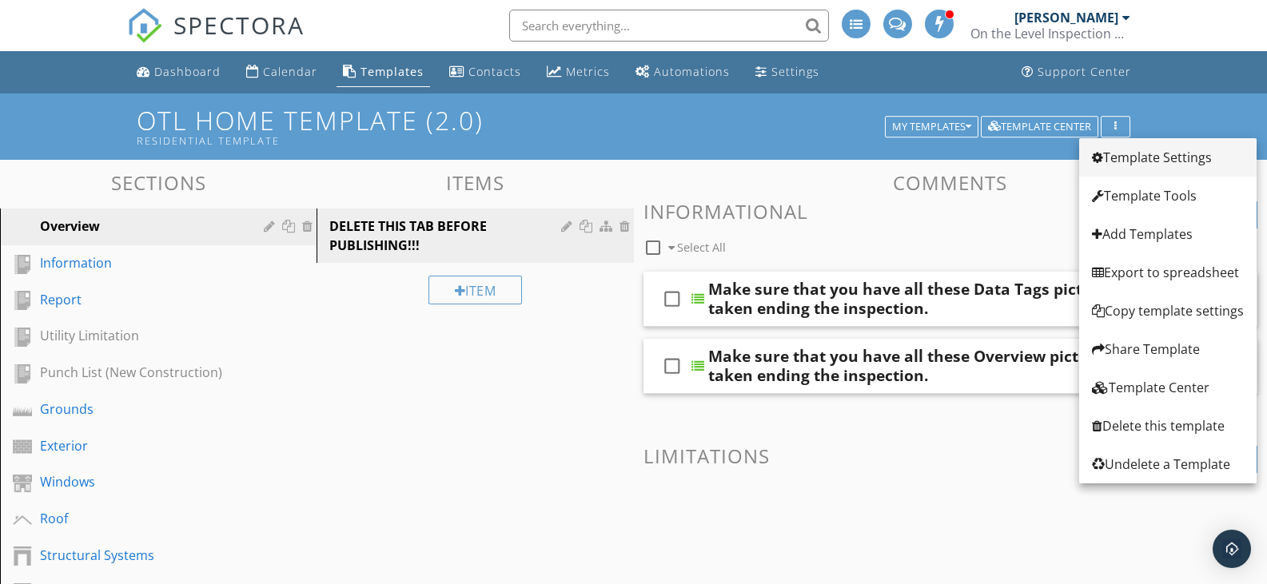
click at [1129, 160] on div "Template Settings" at bounding box center [1168, 157] width 152 height 19
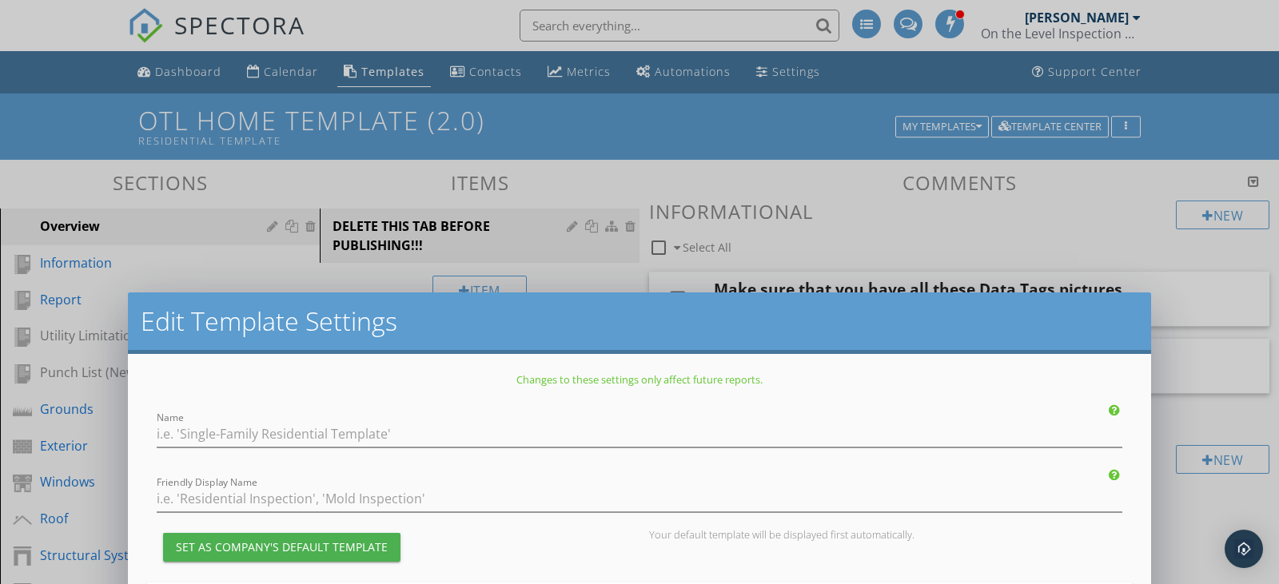
type input "OTL Home Template (2.0)"
type input "Residential Template"
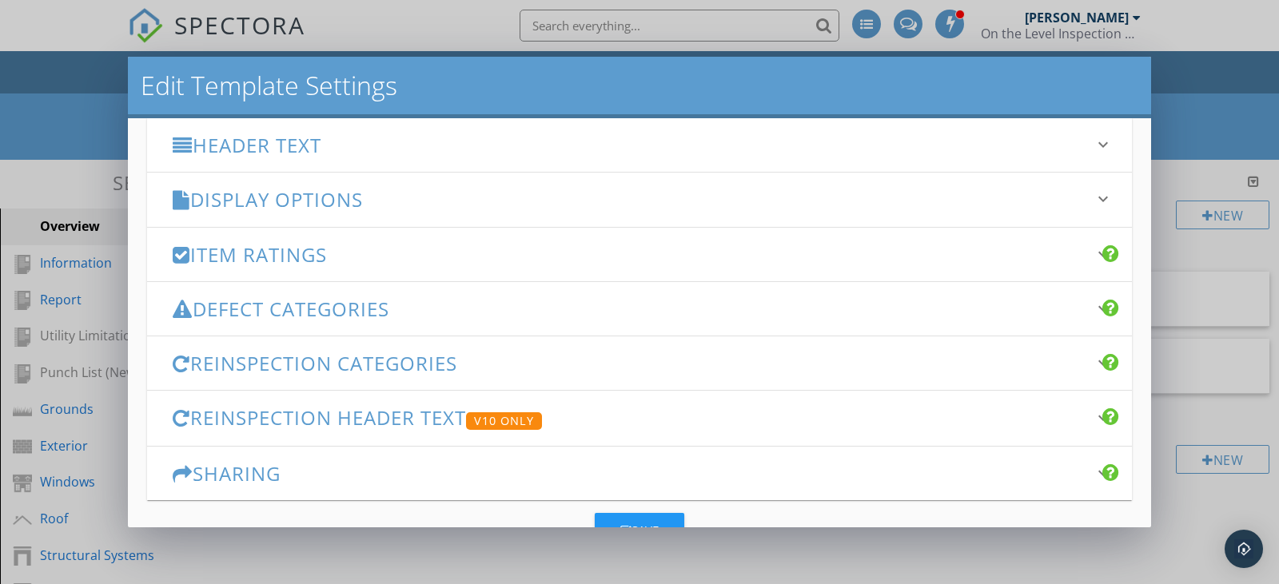
scroll to position [160, 0]
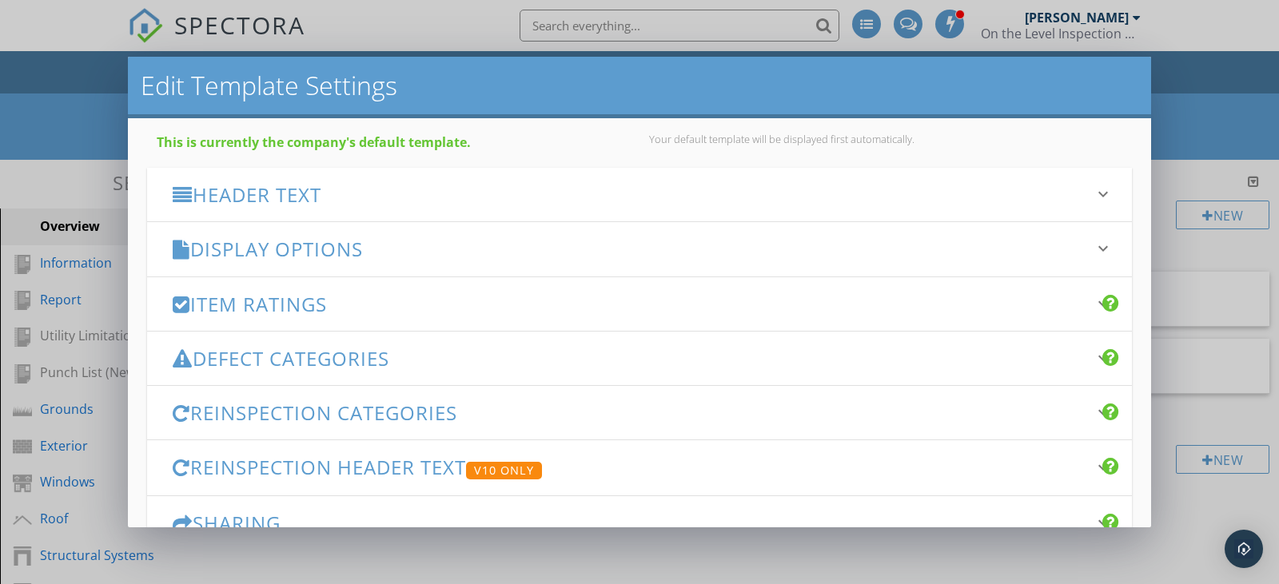
click at [1093, 244] on icon "keyboard_arrow_down" at bounding box center [1102, 248] width 19 height 19
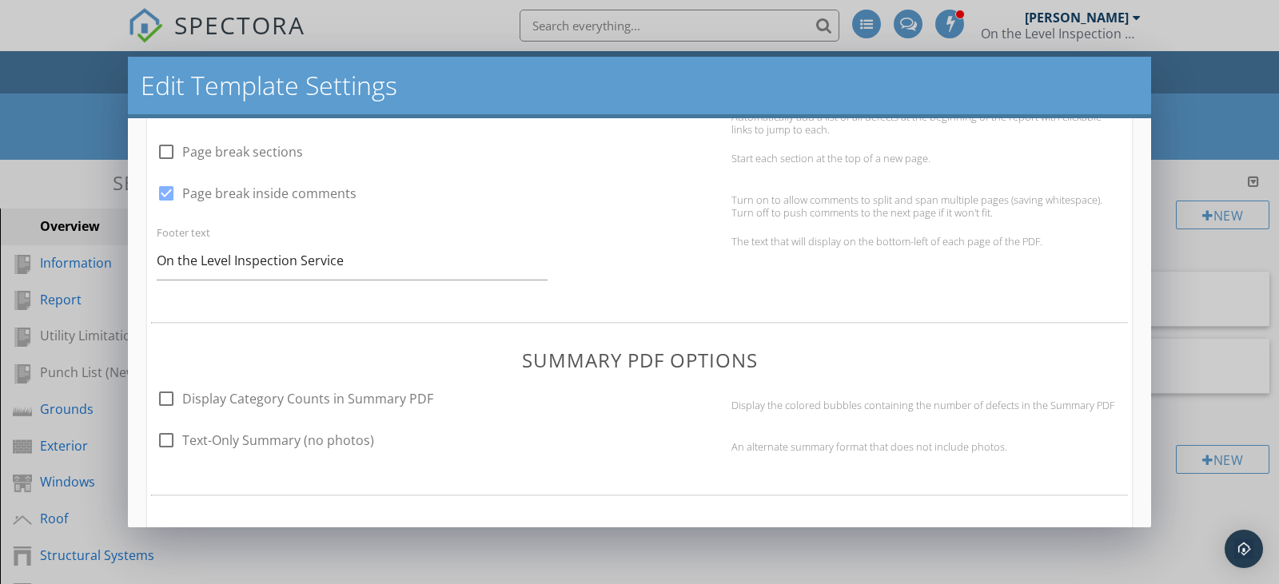
scroll to position [719, 0]
click at [164, 436] on div at bounding box center [166, 439] width 27 height 27
checkbox input "true"
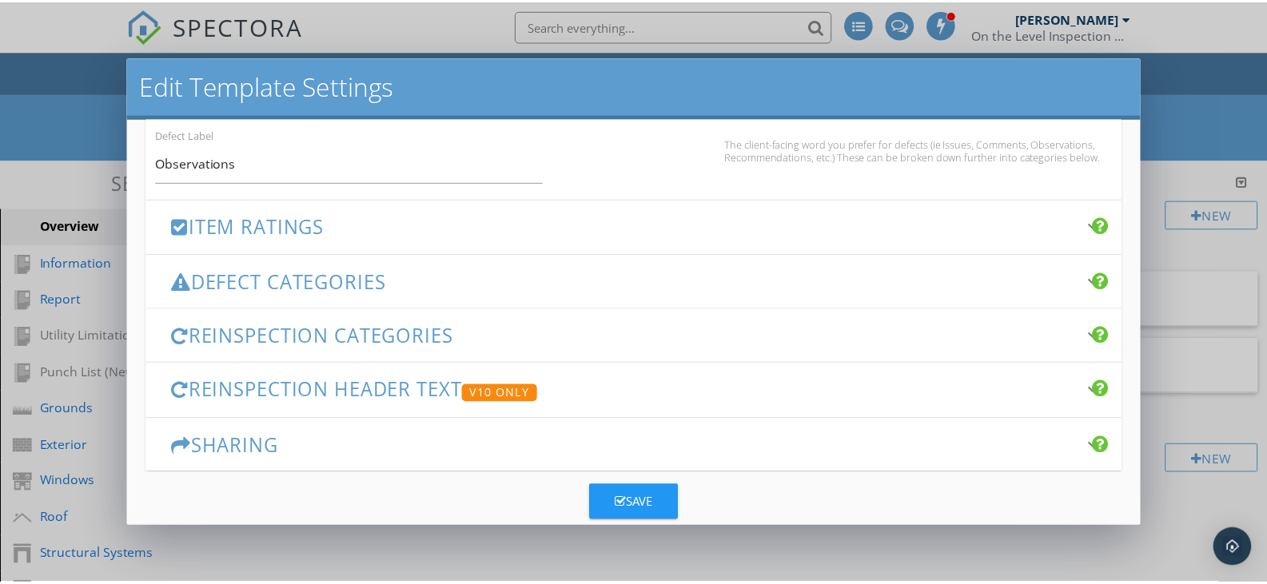
scroll to position [1119, 0]
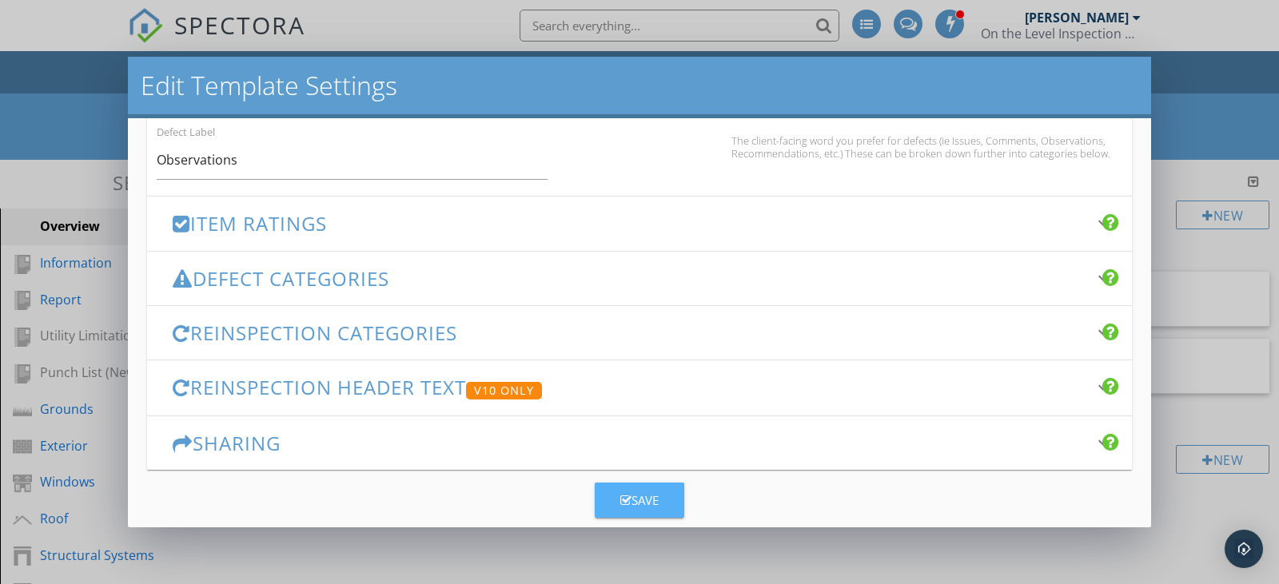
click at [643, 492] on div "Save" at bounding box center [639, 501] width 38 height 18
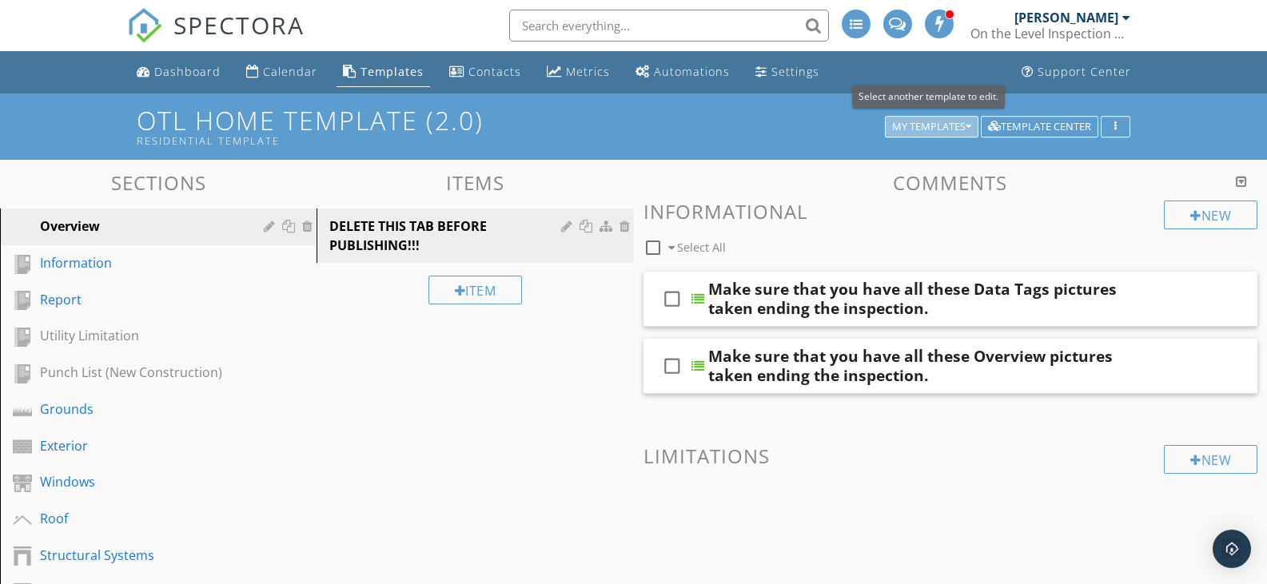
click at [965, 128] on icon "button" at bounding box center [968, 126] width 6 height 11
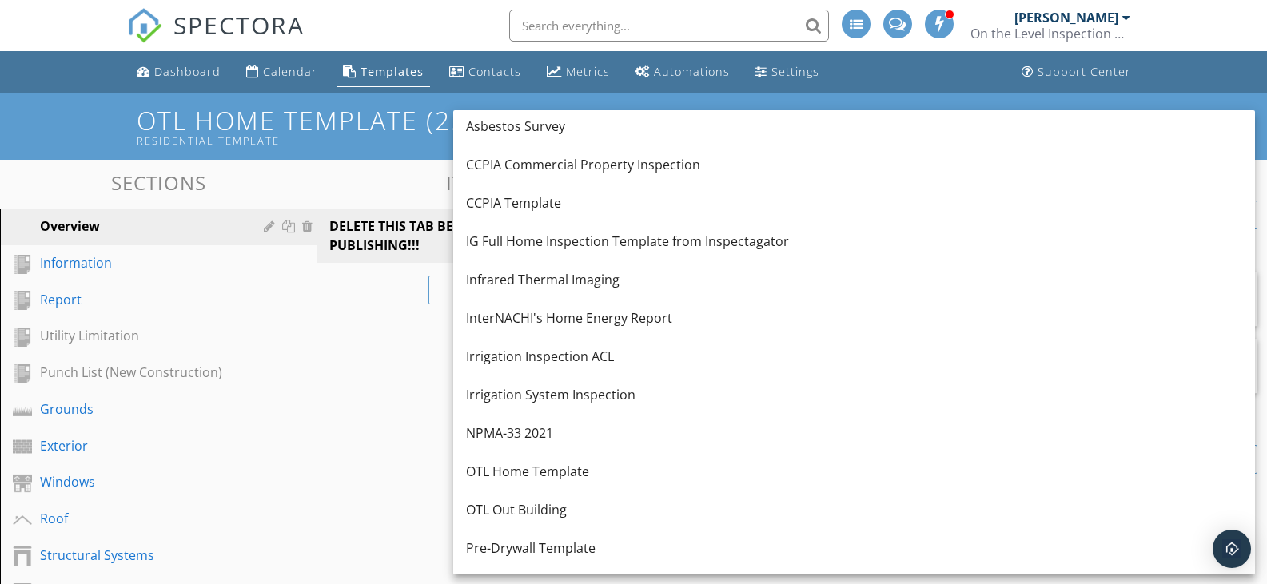
scroll to position [226, 0]
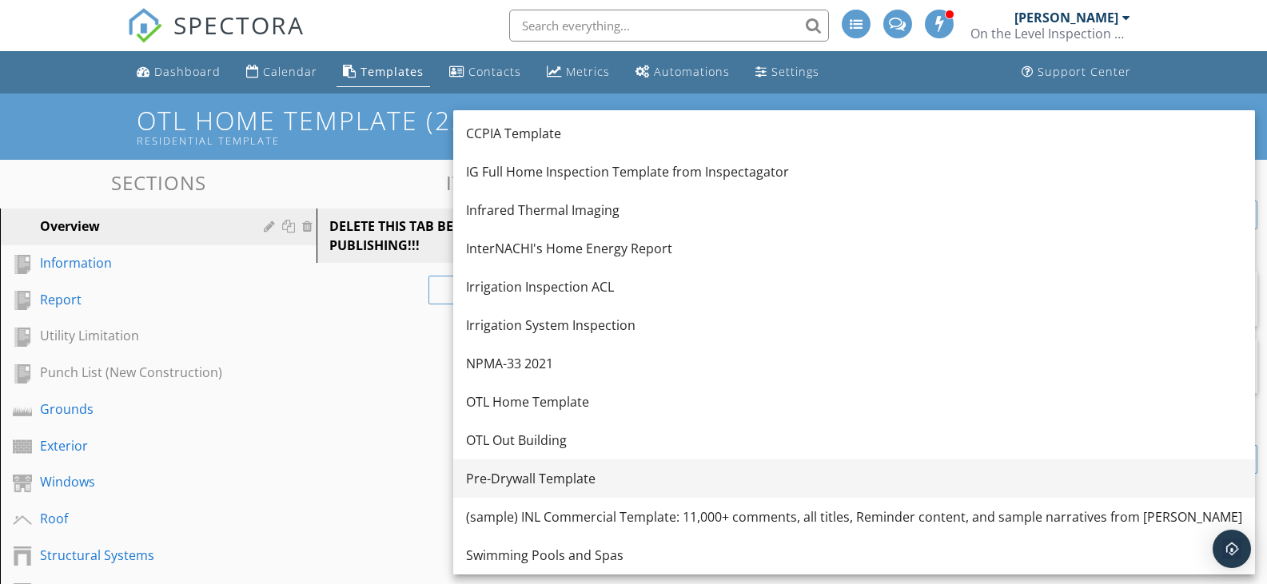
click at [505, 474] on div "Pre-Drywall Template" at bounding box center [854, 478] width 776 height 19
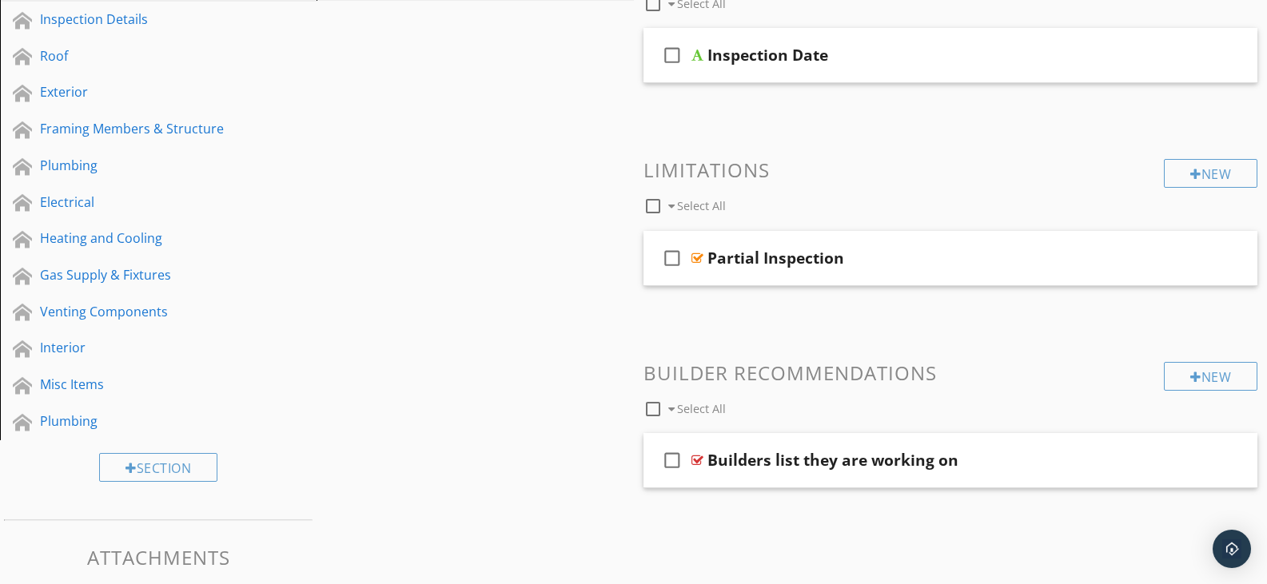
scroll to position [240, 0]
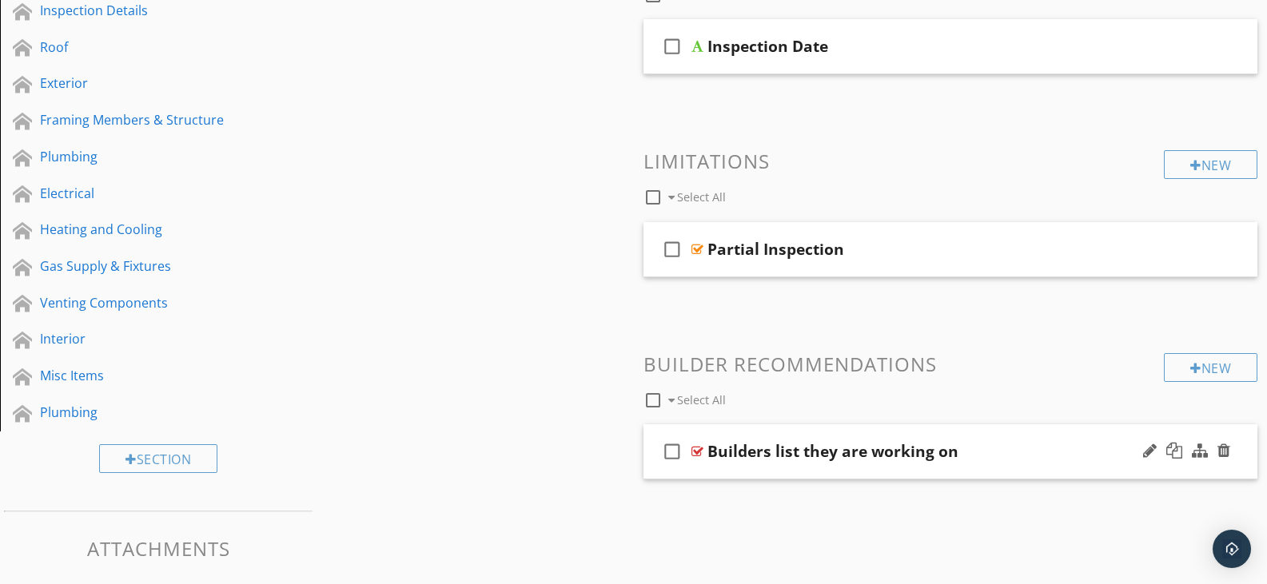
click at [1078, 464] on div "check_box_outline_blank Builders list they are working on" at bounding box center [950, 451] width 615 height 55
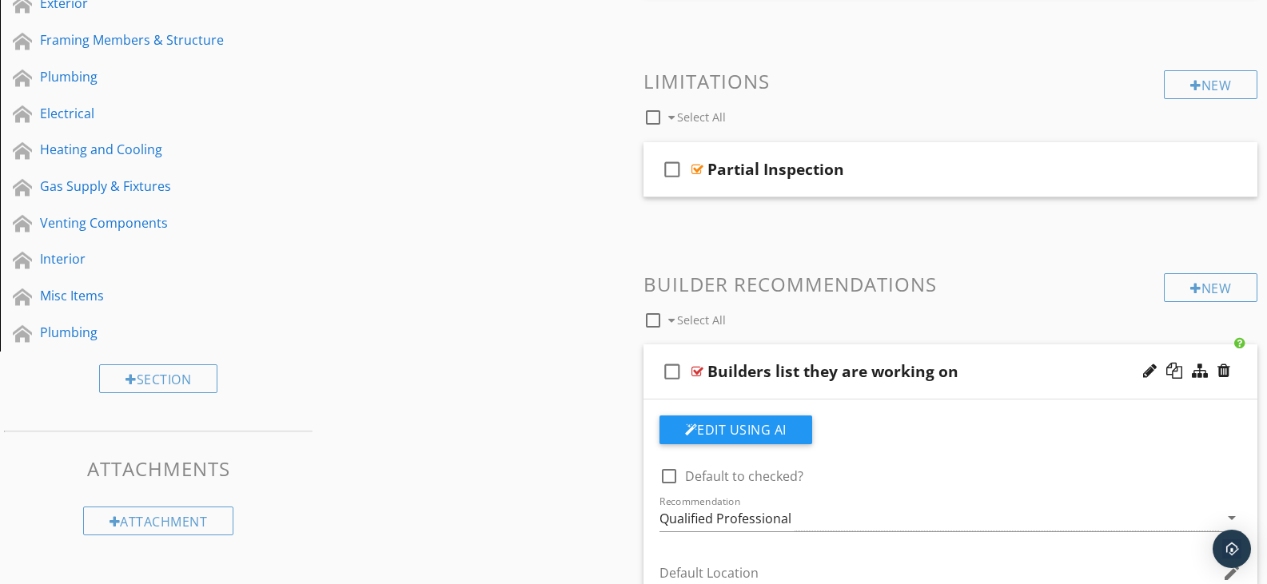
scroll to position [0, 0]
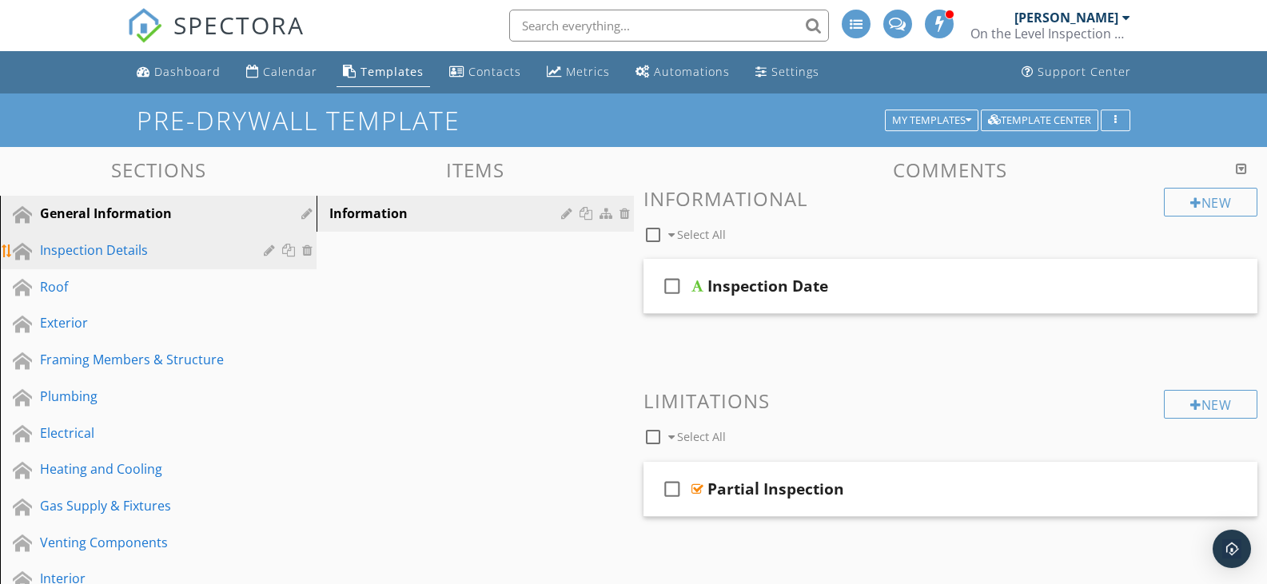
click at [106, 245] on div "Inspection Details" at bounding box center [140, 250] width 201 height 19
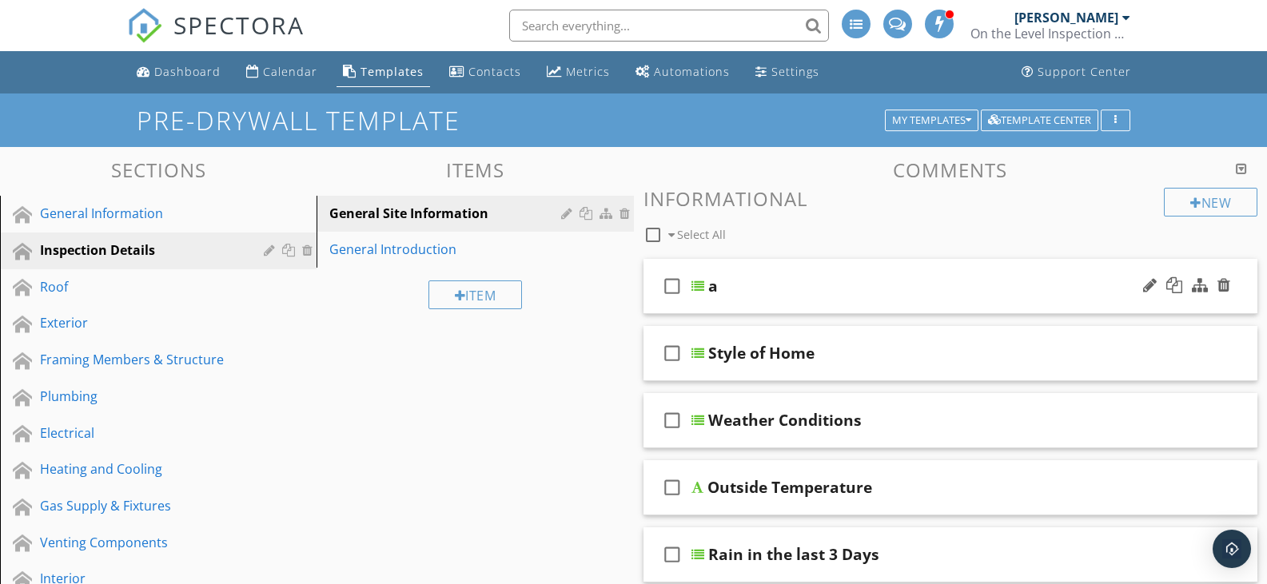
click at [1130, 288] on div "a" at bounding box center [926, 286] width 436 height 19
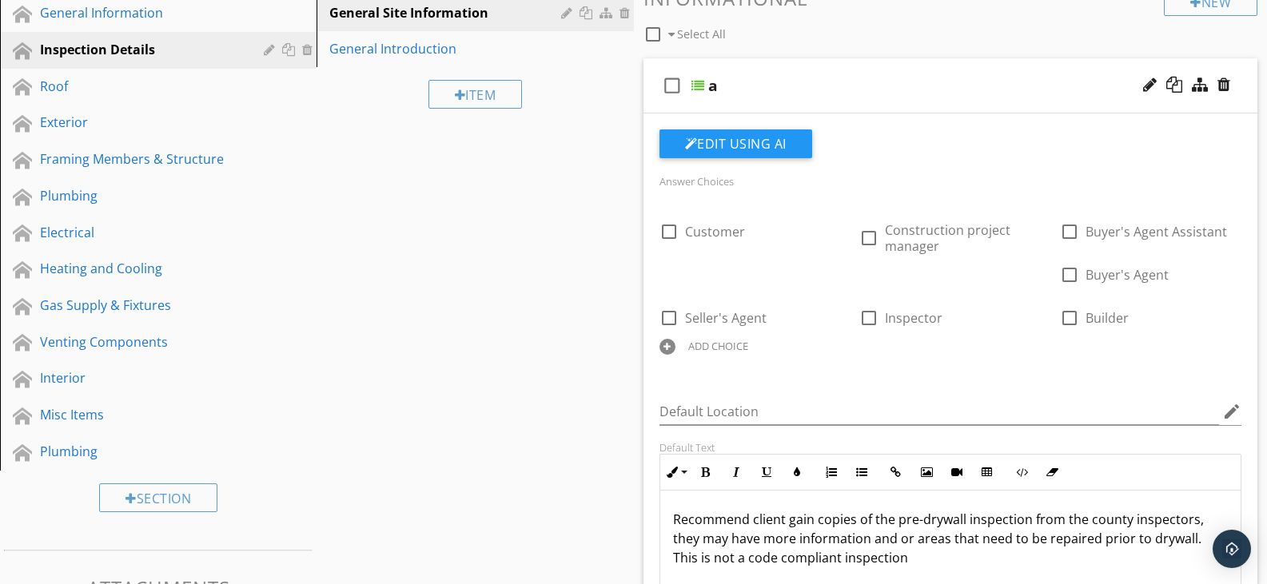
scroll to position [160, 0]
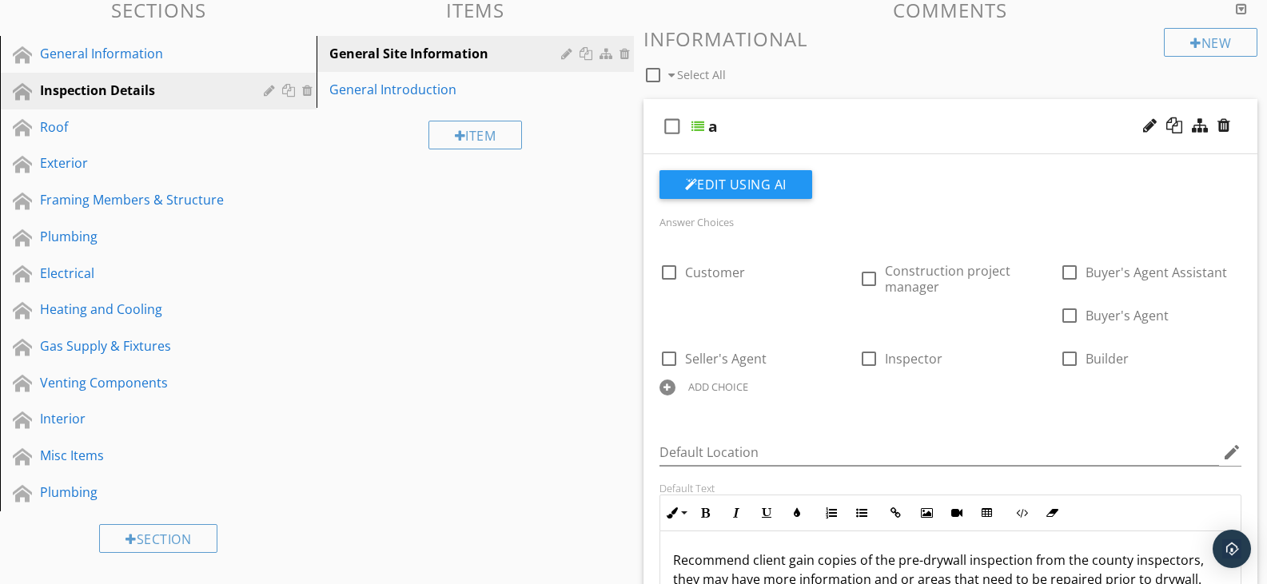
click at [1140, 121] on div at bounding box center [1187, 126] width 94 height 38
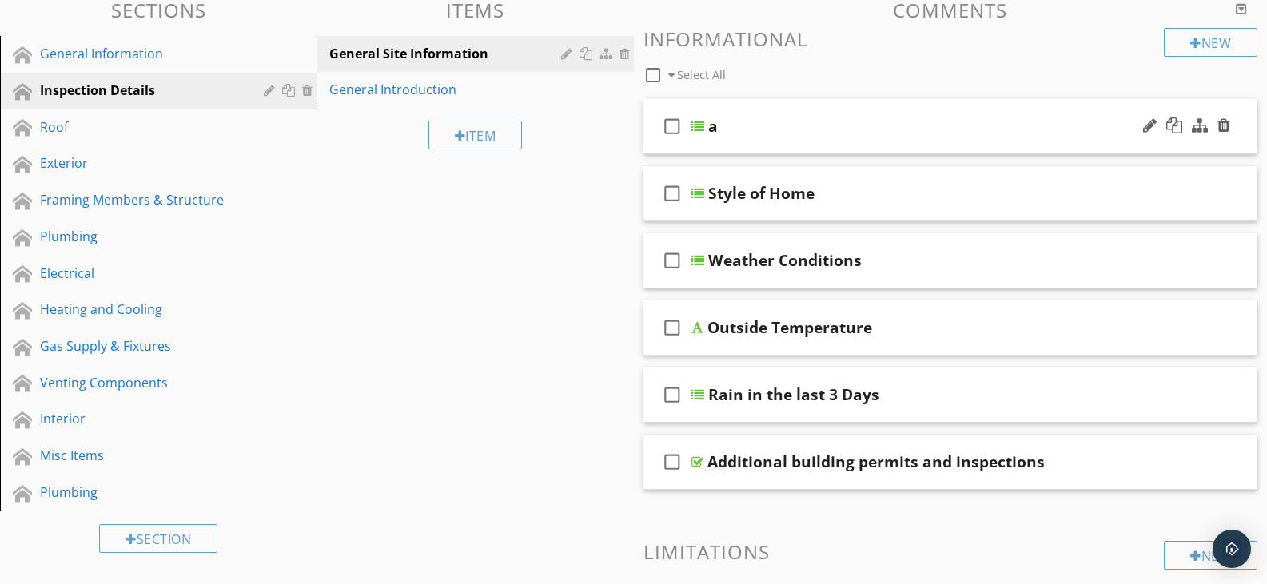
click at [722, 129] on div "a" at bounding box center [926, 126] width 436 height 19
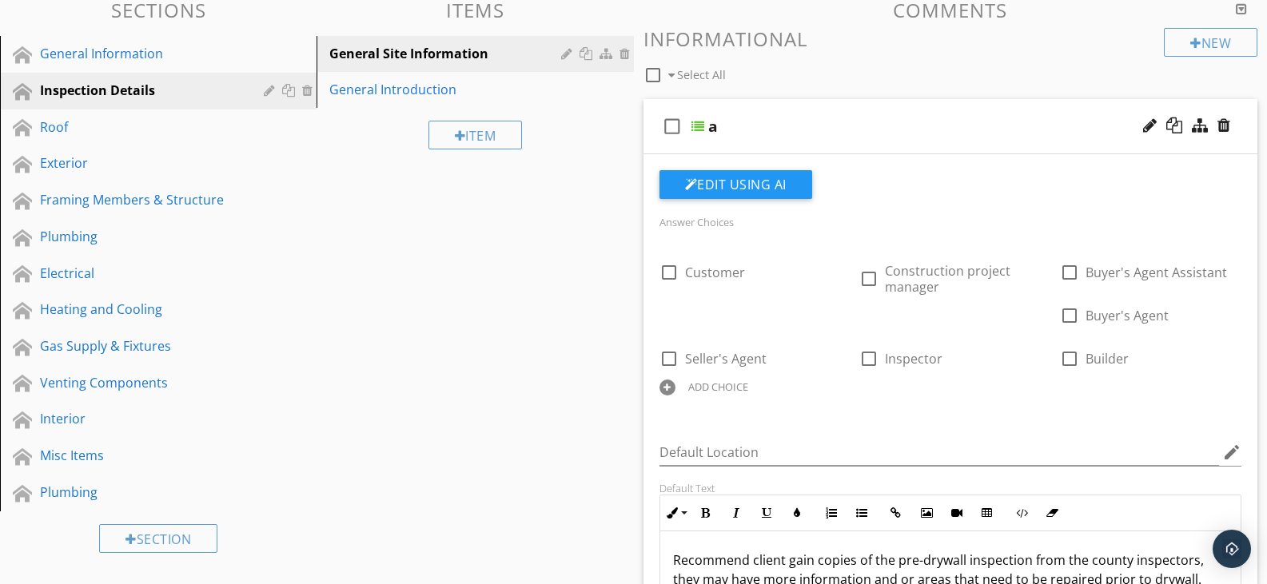
click at [729, 123] on div "a" at bounding box center [926, 126] width 436 height 19
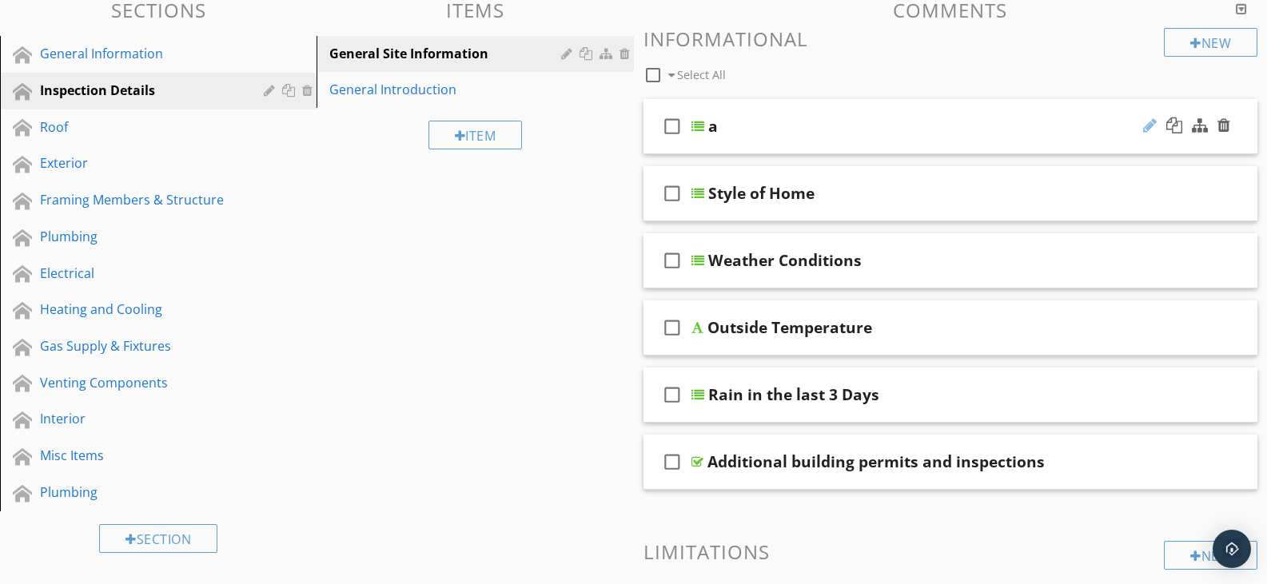
click at [1145, 122] on div at bounding box center [1150, 125] width 14 height 16
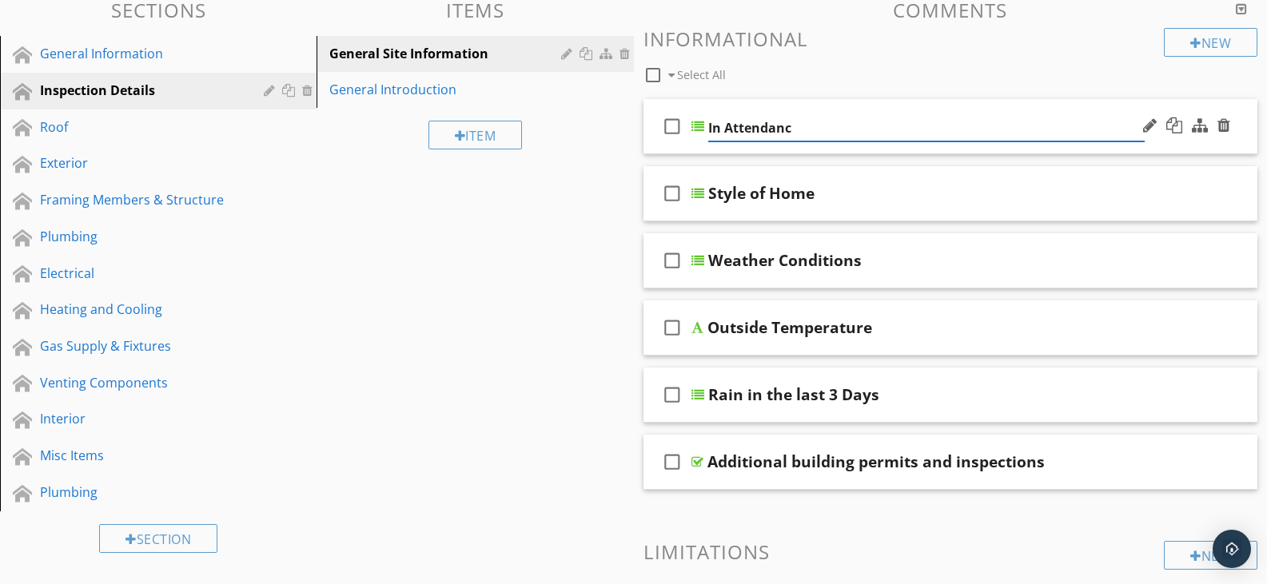
type input "In Attendance"
click at [1074, 133] on input "In Attendance" at bounding box center [926, 128] width 436 height 26
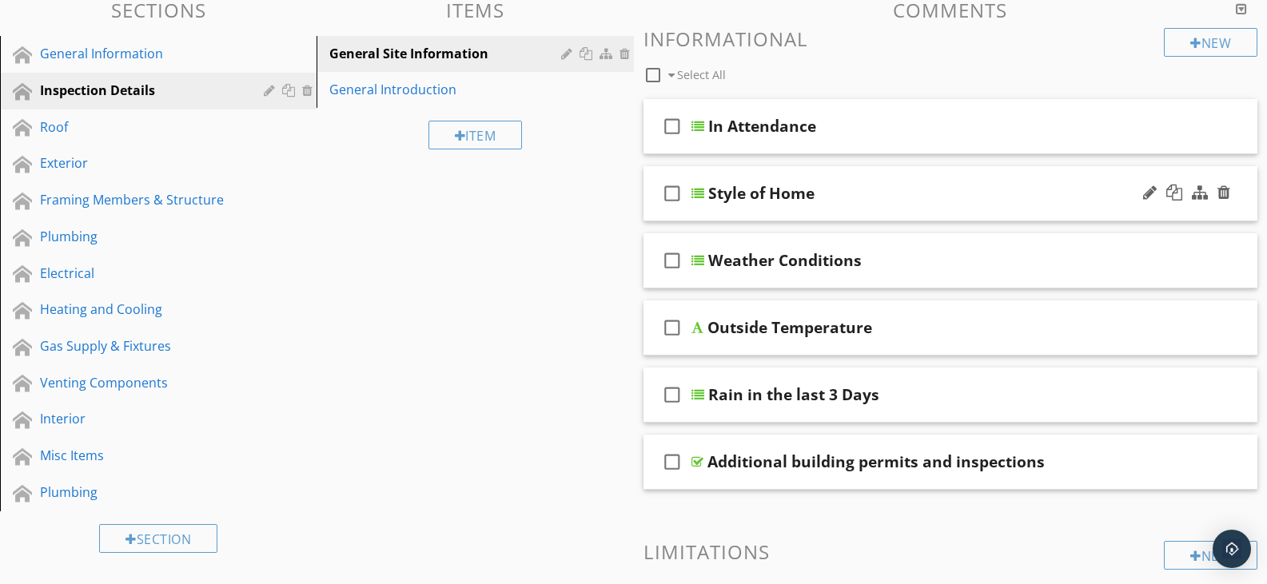
click at [1073, 173] on div "check_box_outline_blank Style of Home" at bounding box center [950, 193] width 615 height 55
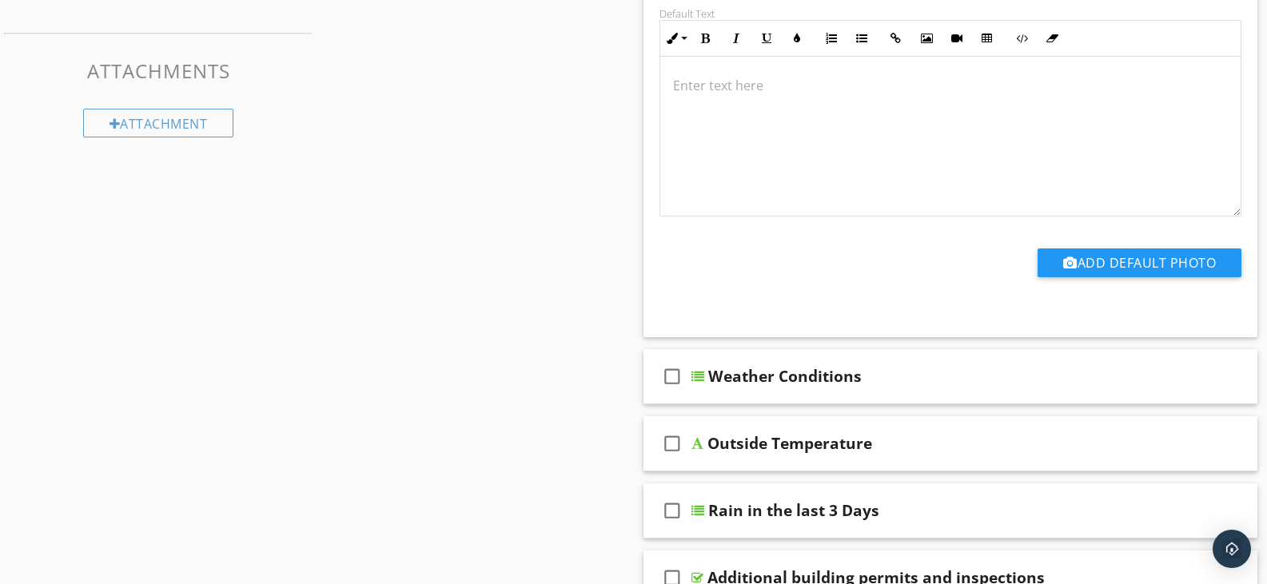
scroll to position [719, 0]
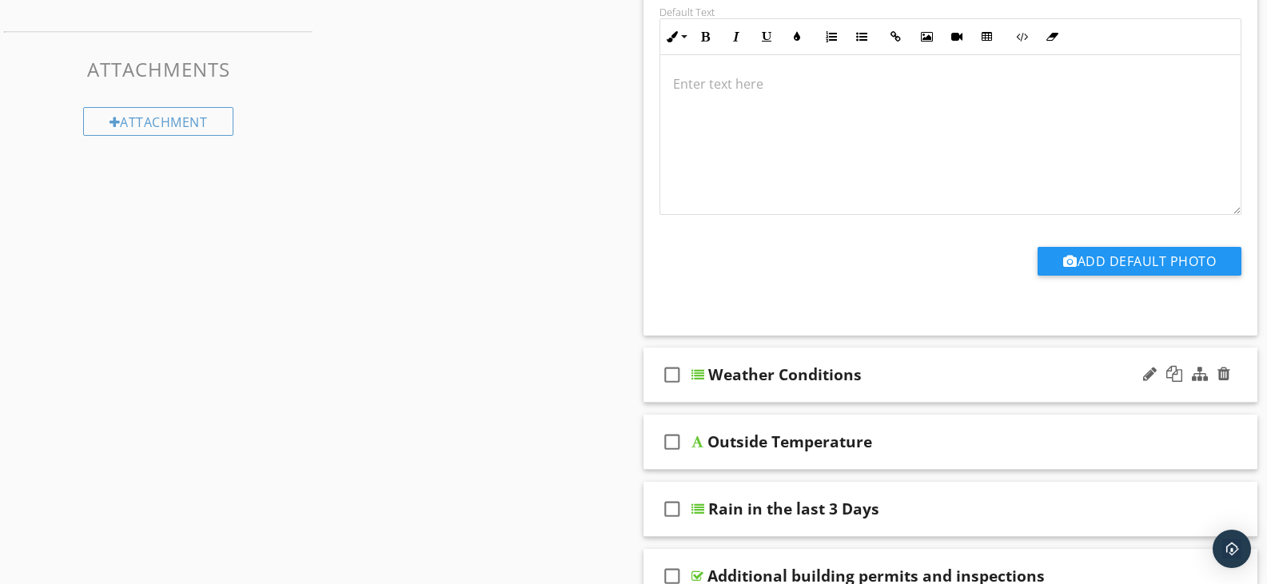
click at [1113, 378] on div "Weather Conditions" at bounding box center [926, 374] width 436 height 19
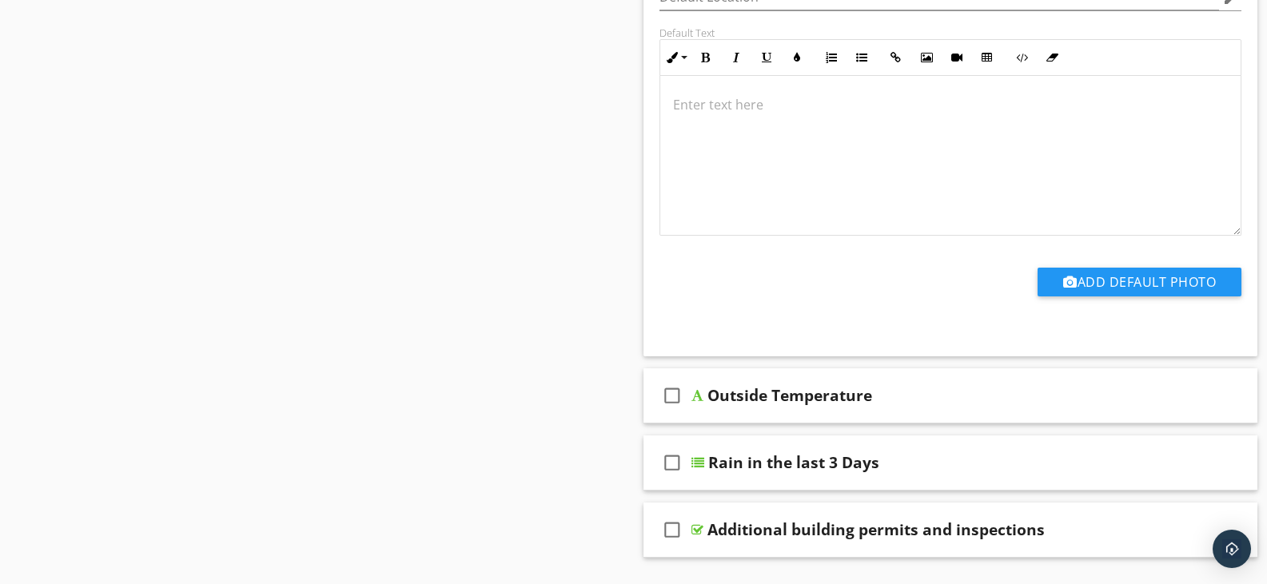
scroll to position [1519, 0]
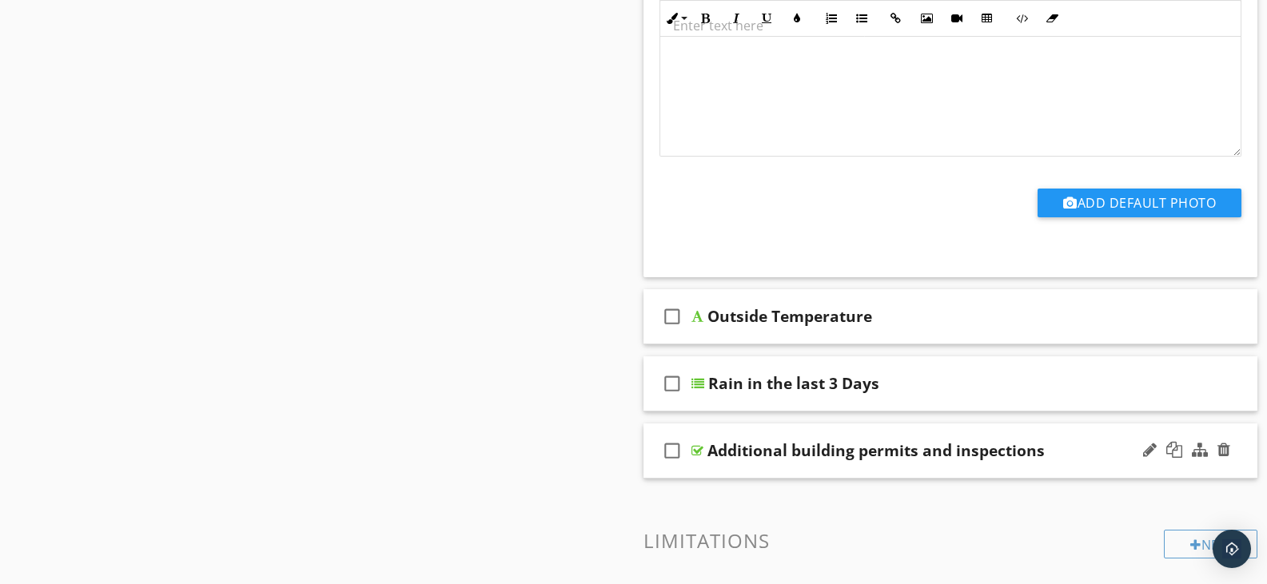
click at [1121, 447] on div "Additional building permits and inspections" at bounding box center [925, 450] width 436 height 19
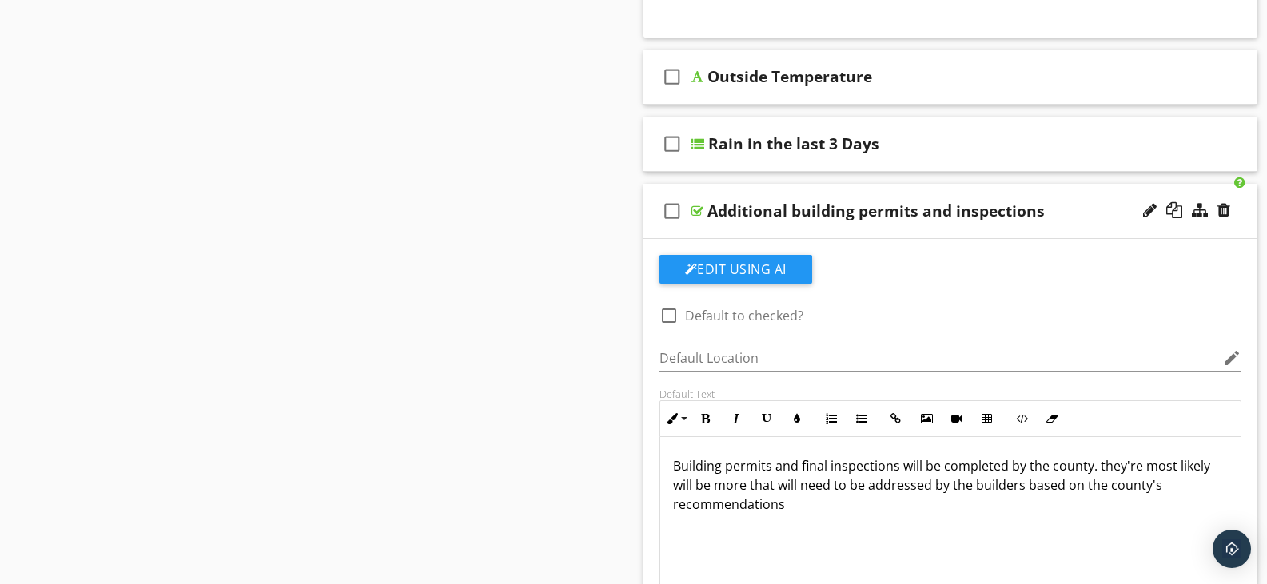
scroll to position [1, 0]
click at [1090, 469] on p "Building permits and final inspections will be completed by the county. they're…" at bounding box center [950, 485] width 555 height 58
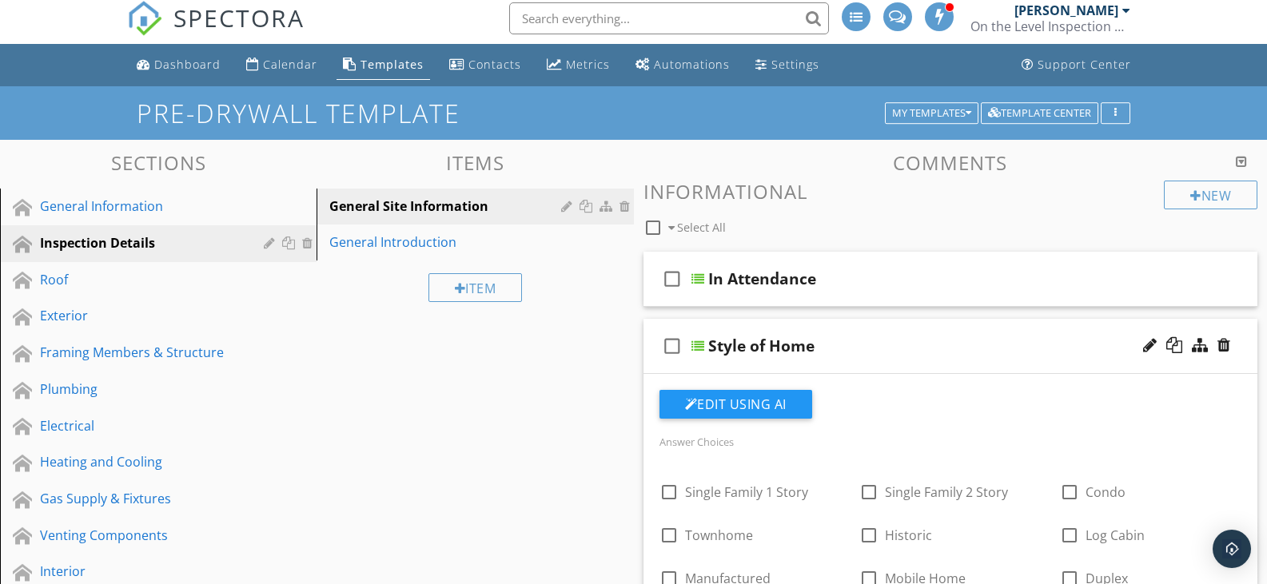
scroll to position [0, 0]
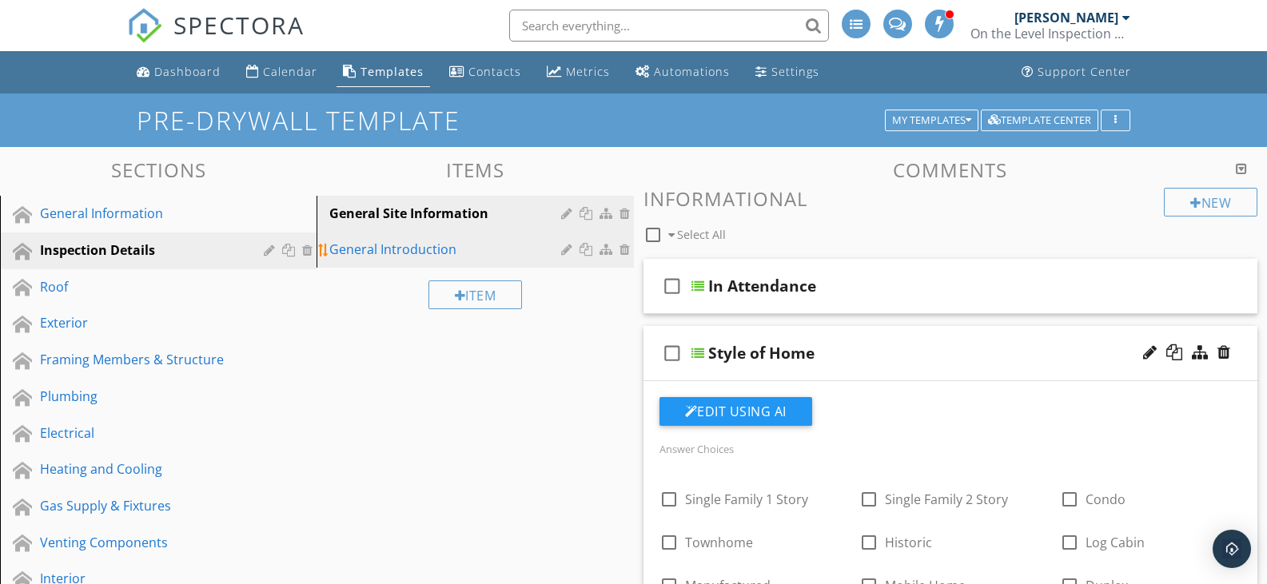
click at [397, 243] on div "General Introduction" at bounding box center [447, 249] width 236 height 19
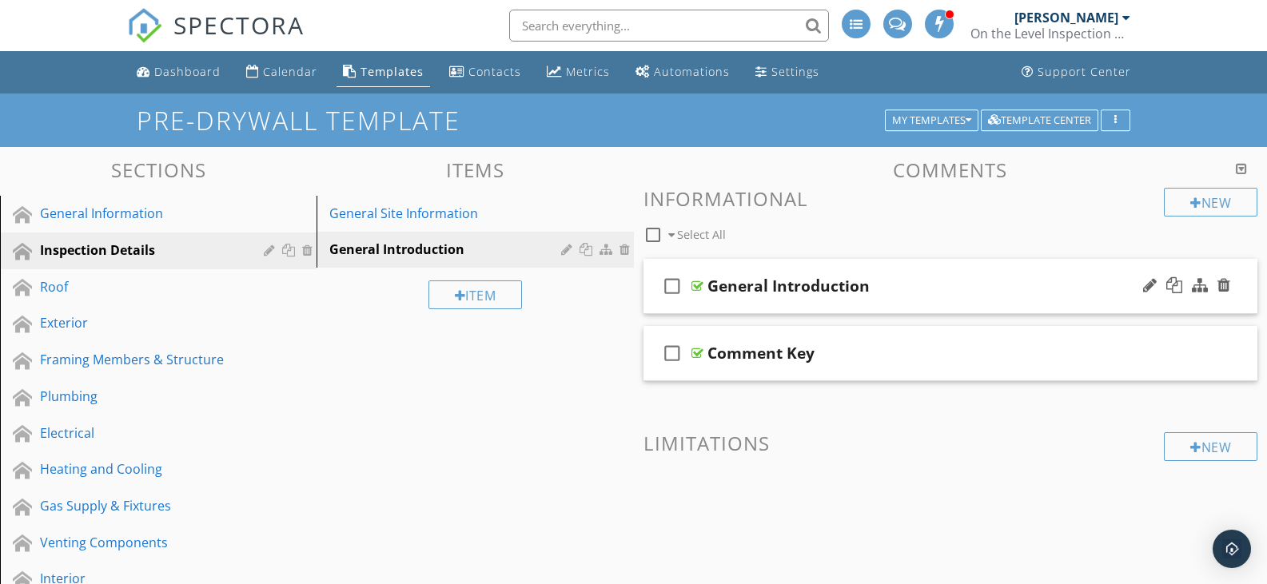
click at [1107, 288] on div "General Introduction" at bounding box center [925, 286] width 436 height 19
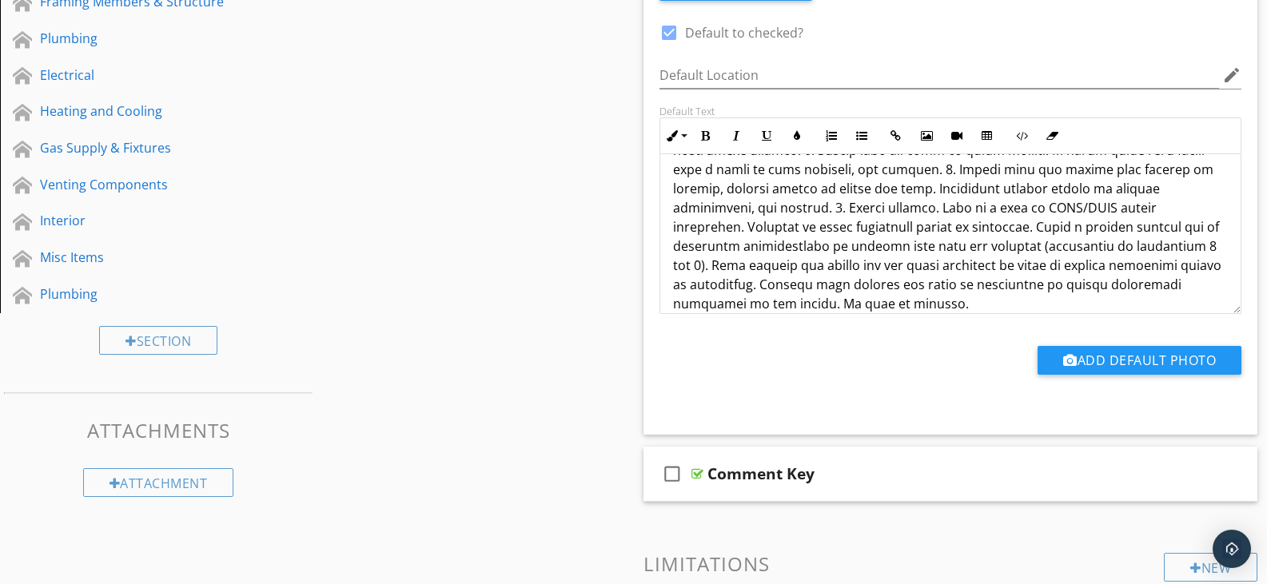
scroll to position [400, 0]
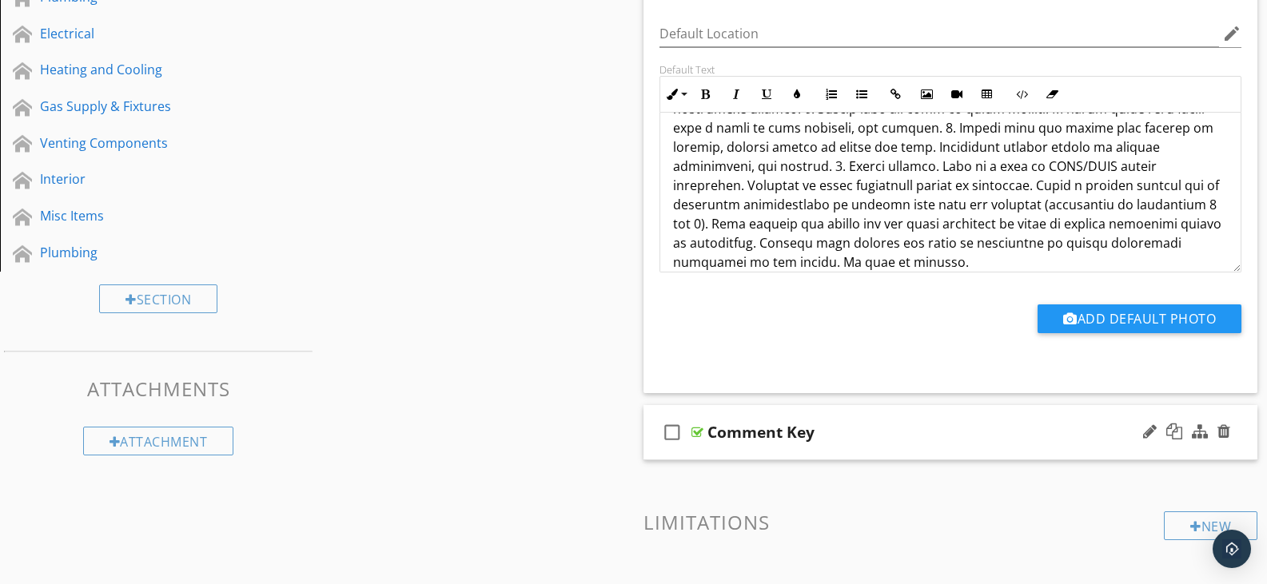
click at [1123, 448] on div "check_box_outline_blank Comment Key" at bounding box center [950, 432] width 615 height 55
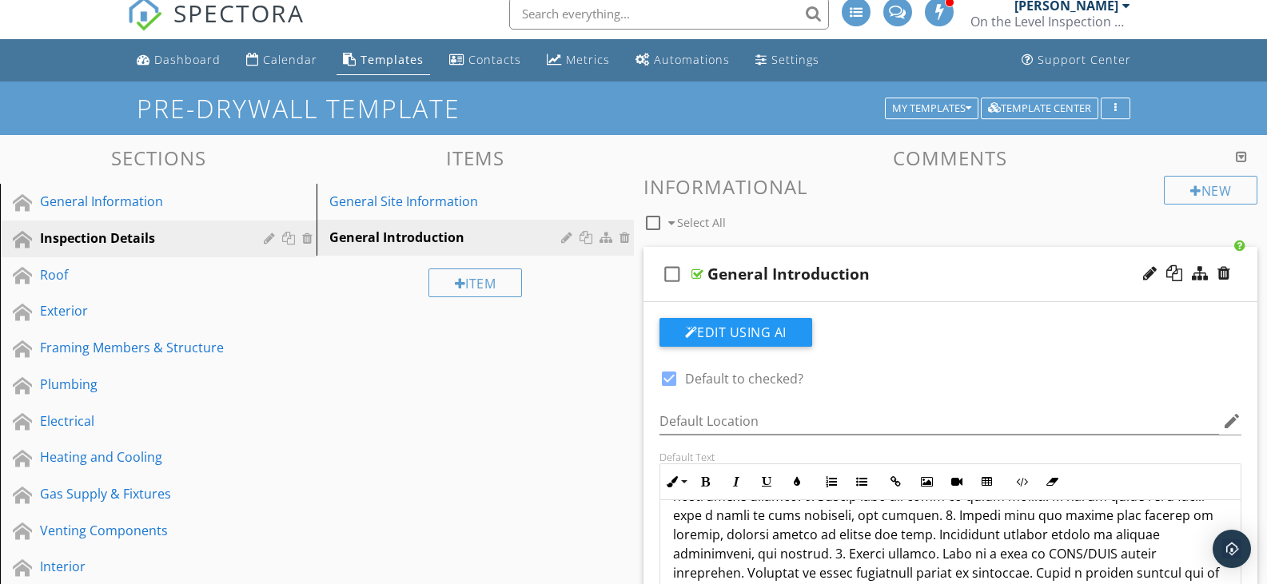
scroll to position [0, 0]
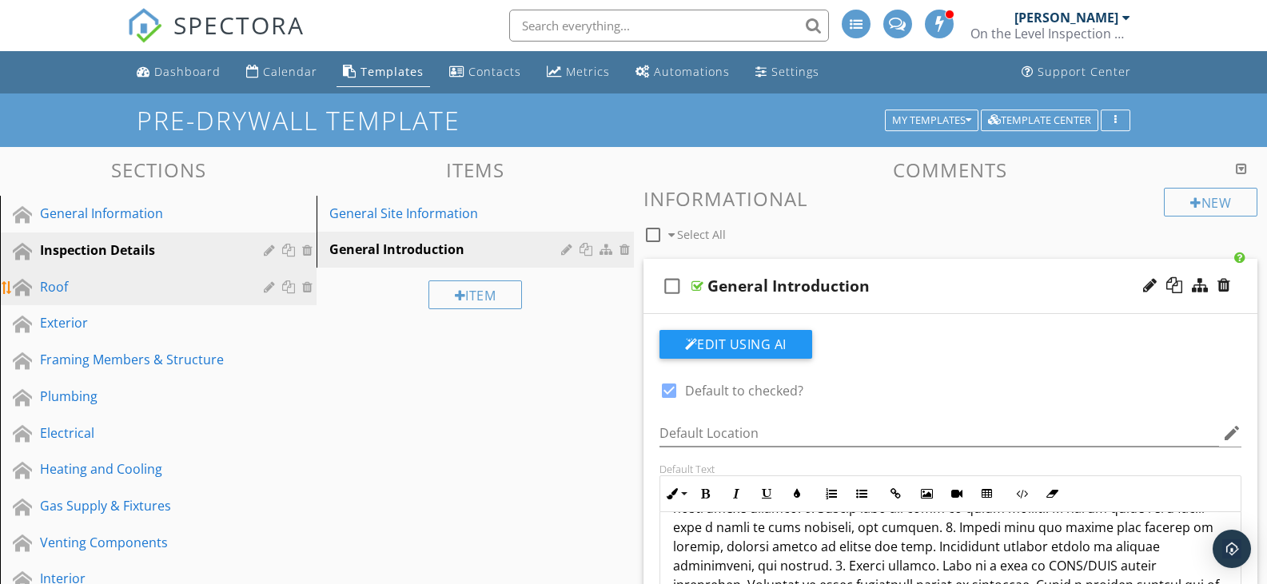
click at [64, 286] on div "Roof" at bounding box center [140, 286] width 201 height 19
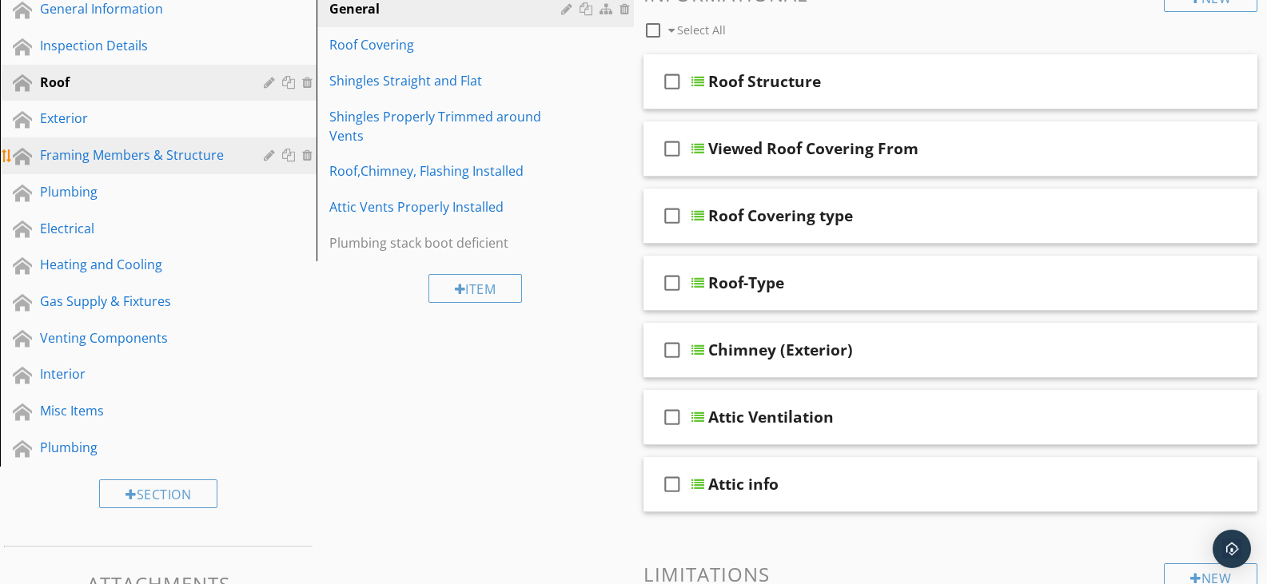
scroll to position [240, 0]
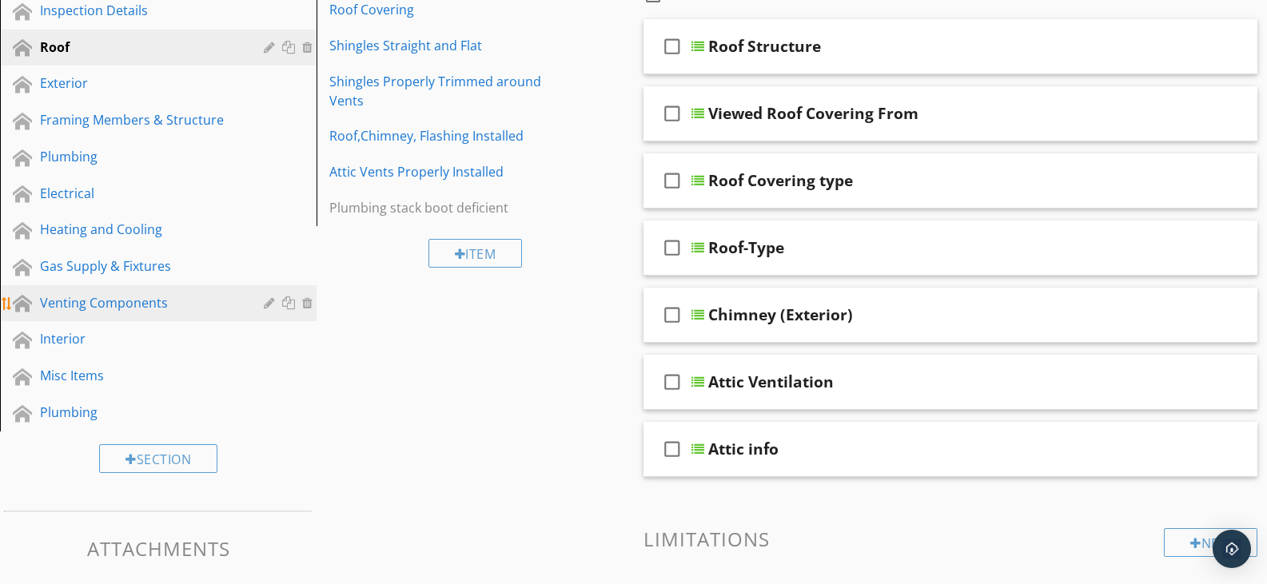
click at [101, 301] on div "Venting Components" at bounding box center [140, 302] width 201 height 19
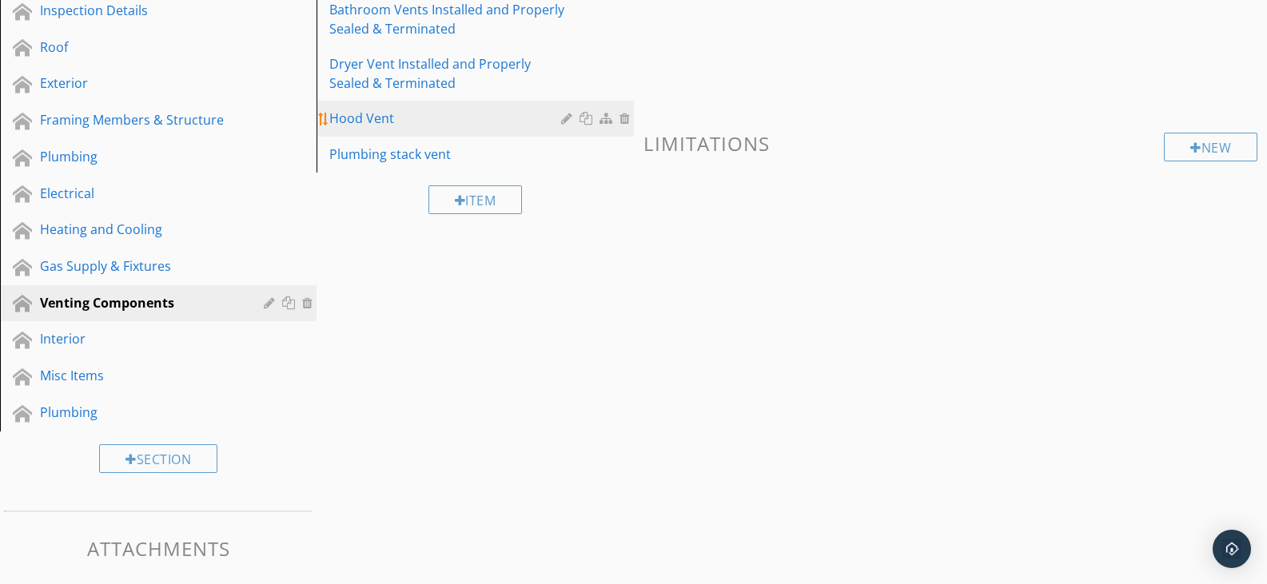
scroll to position [160, 0]
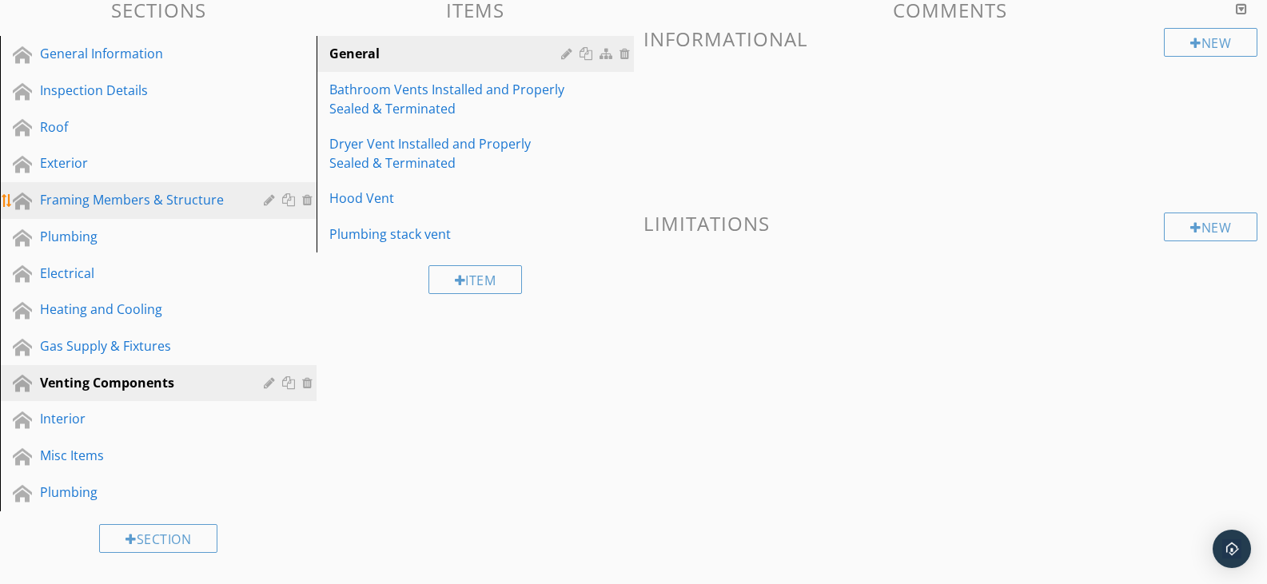
click at [140, 198] on div "Framing Members & Structure" at bounding box center [140, 199] width 201 height 19
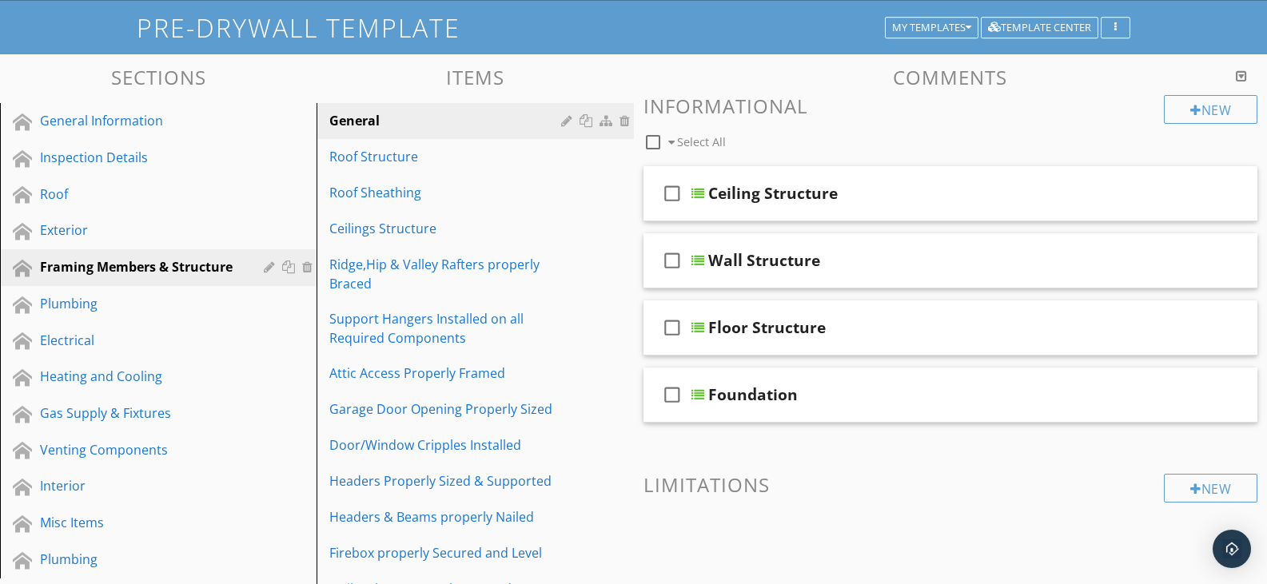
scroll to position [66, 0]
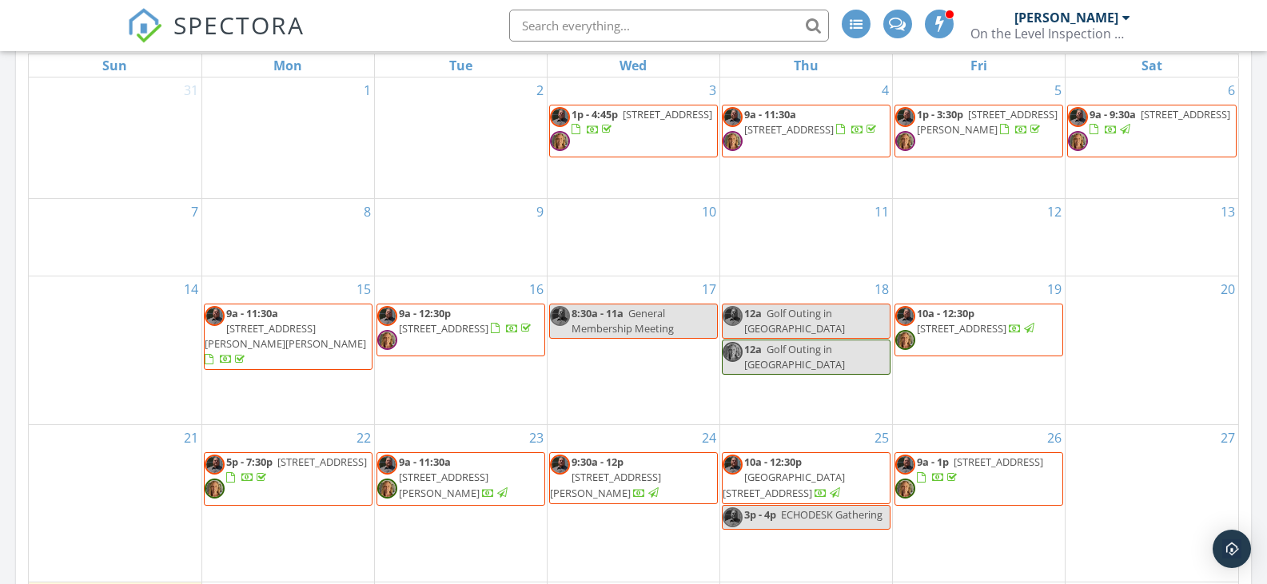
scroll to position [799, 0]
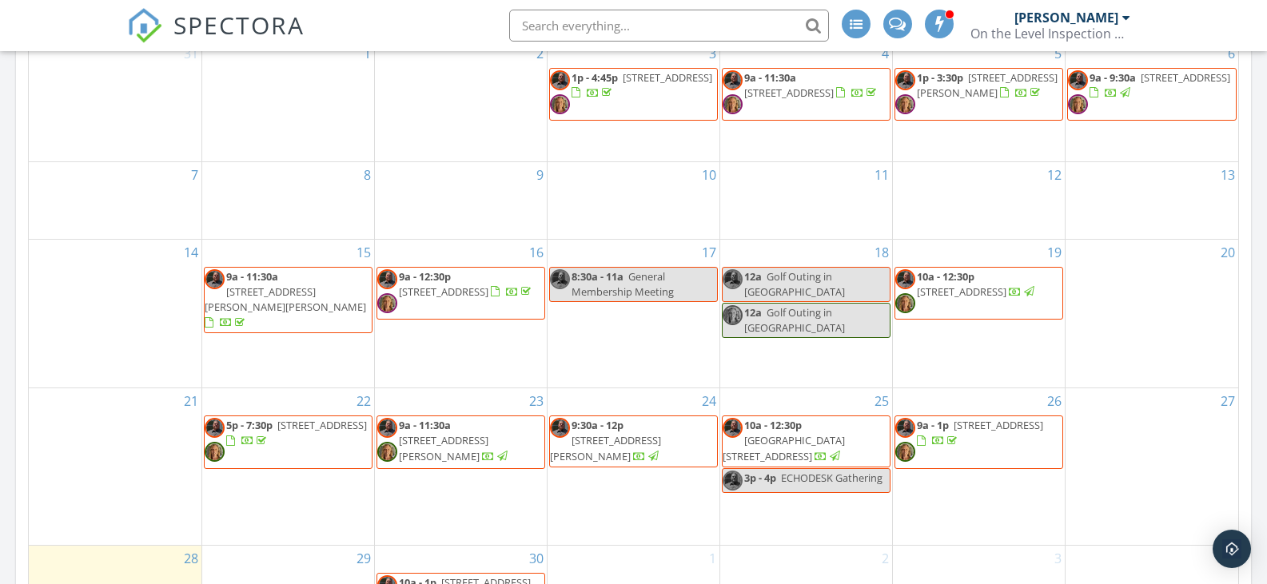
click at [980, 419] on span "[STREET_ADDRESS]" at bounding box center [998, 425] width 90 height 14
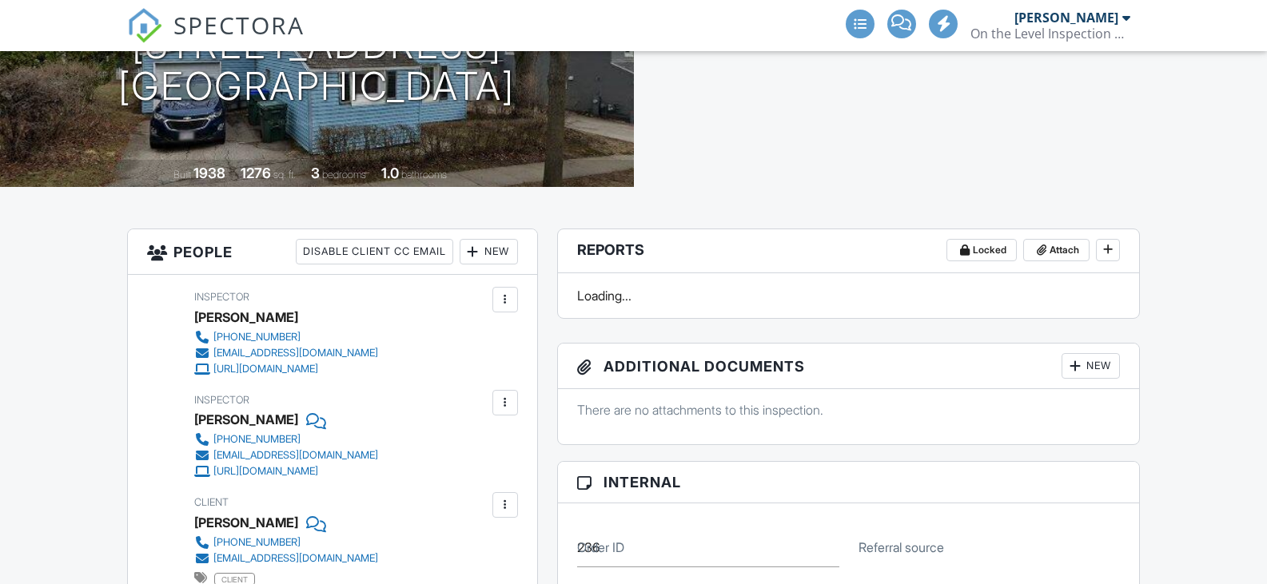
scroll to position [240, 0]
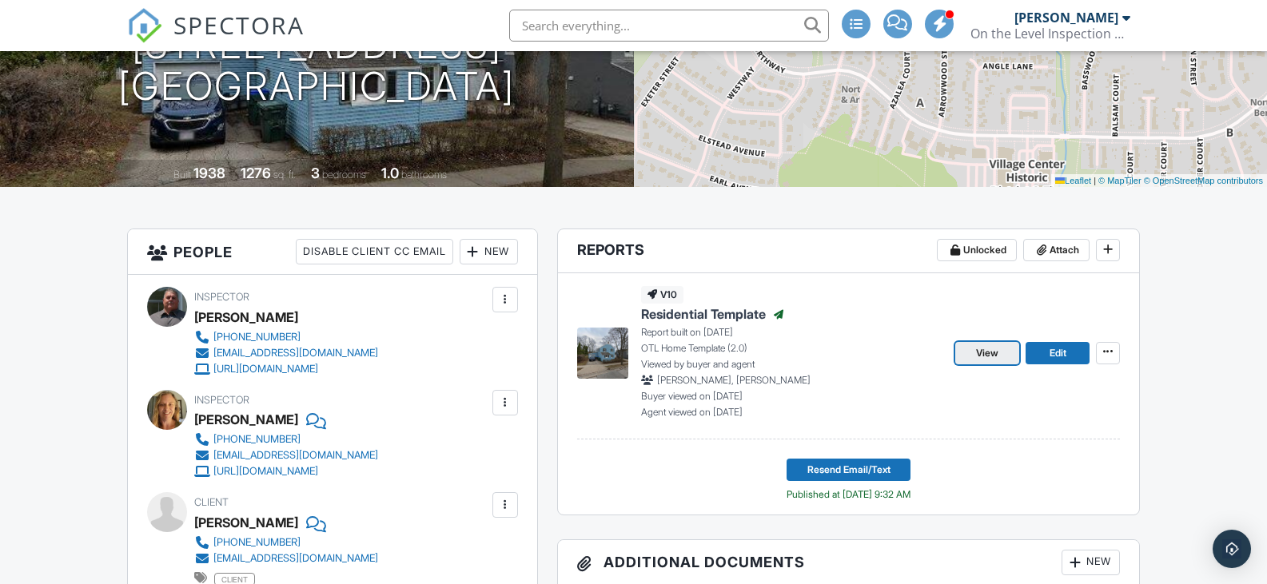
click at [989, 347] on span "View" at bounding box center [987, 353] width 22 height 16
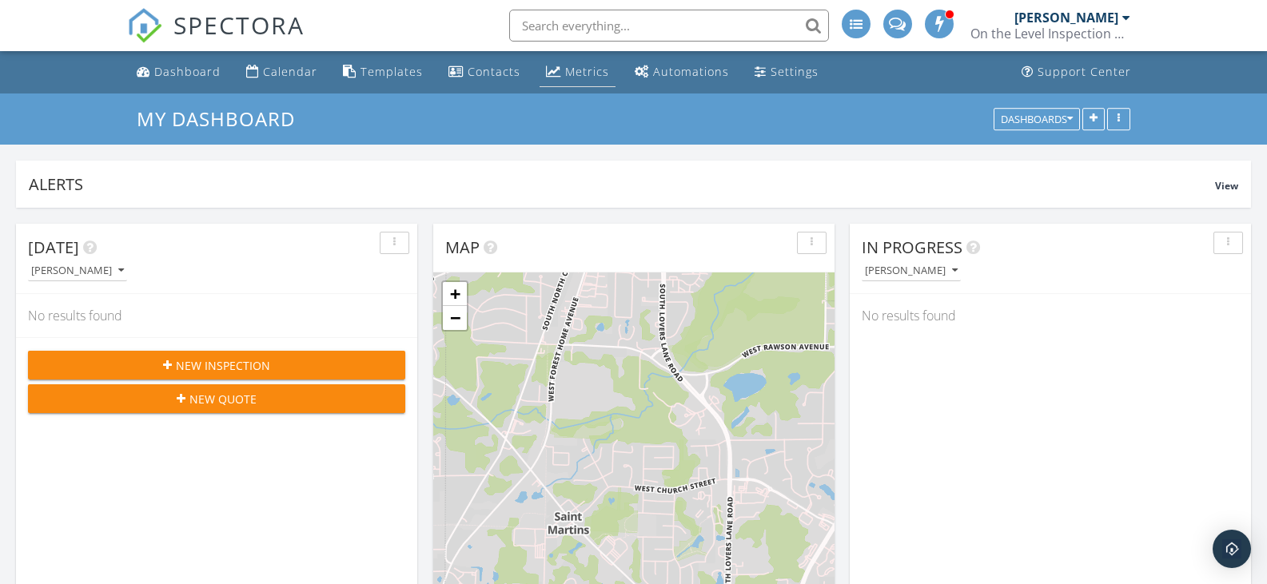
scroll to position [344, 401]
click at [1118, 117] on icon "button" at bounding box center [1118, 118] width 2 height 11
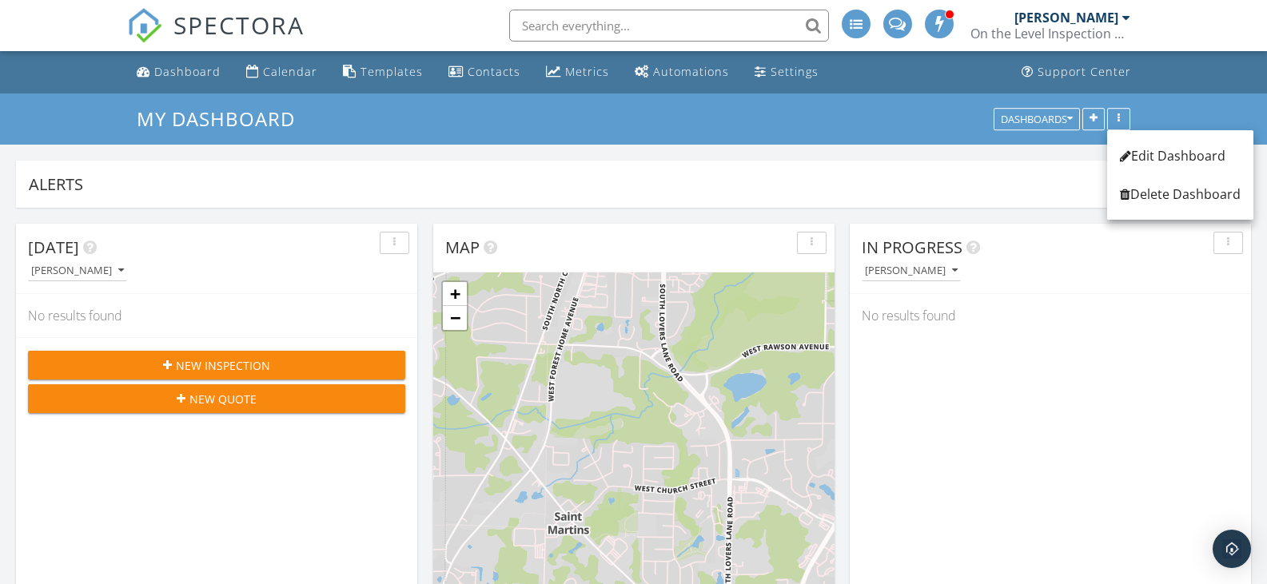
click at [934, 193] on div "Alerts" at bounding box center [622, 184] width 1186 height 22
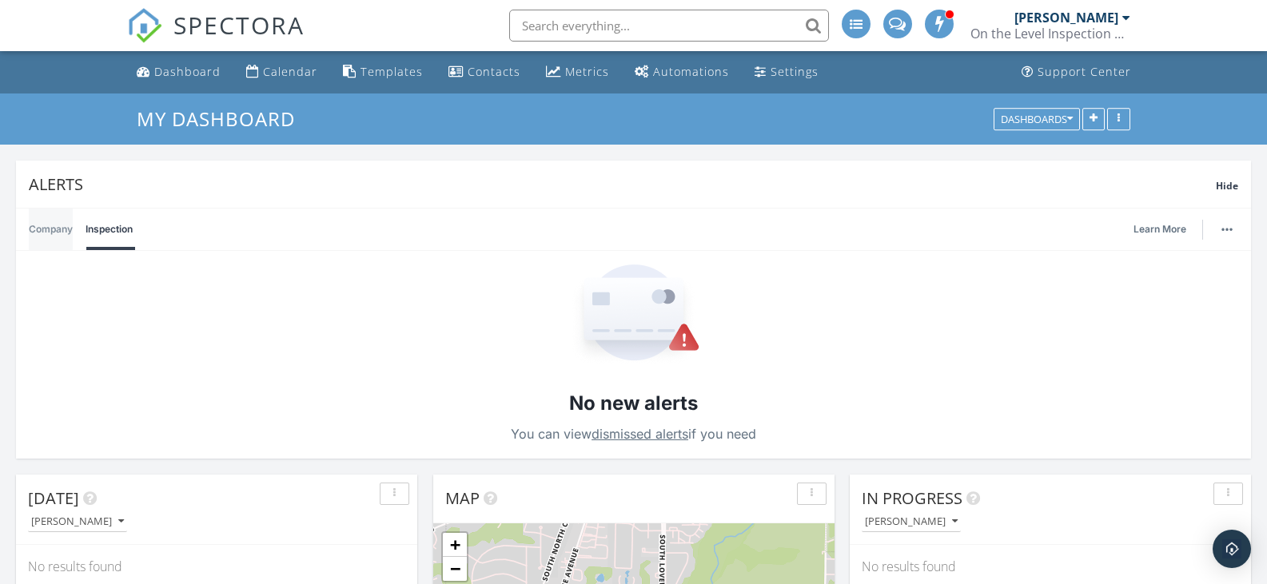
click at [50, 228] on link "Company" at bounding box center [51, 230] width 44 height 42
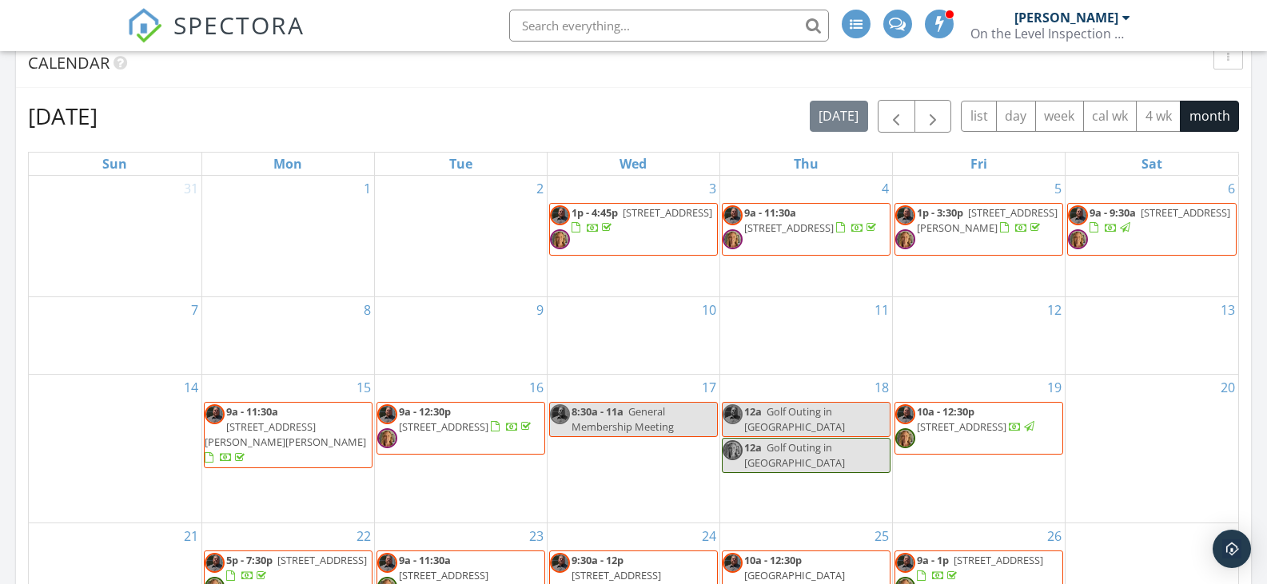
scroll to position [879, 0]
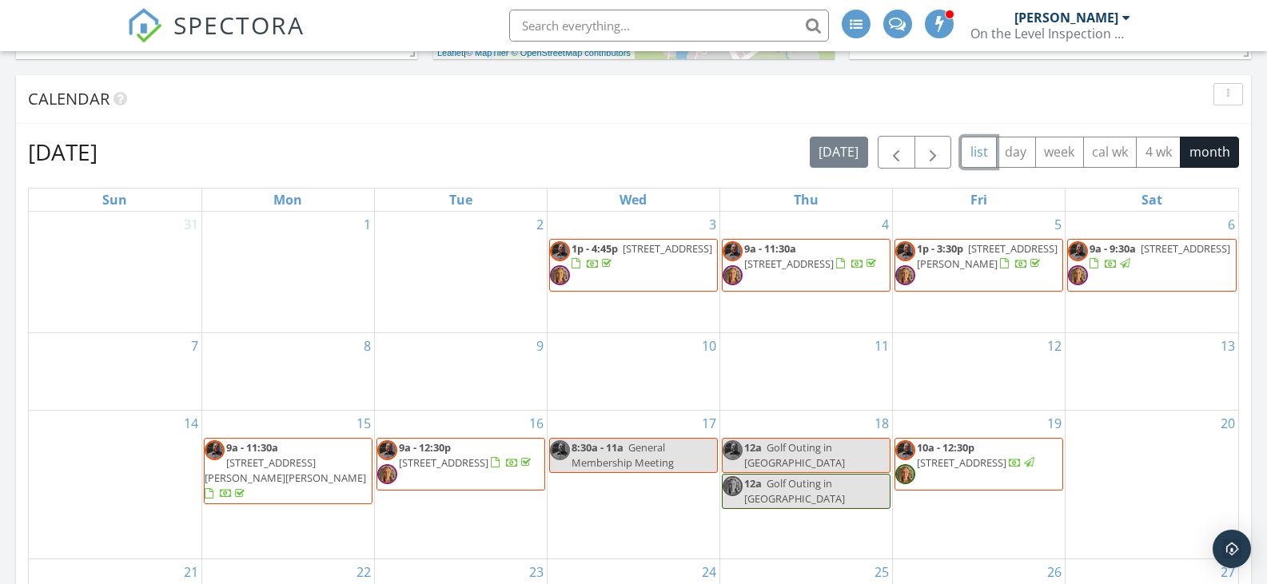
click at [977, 145] on button "list" at bounding box center [979, 152] width 36 height 31
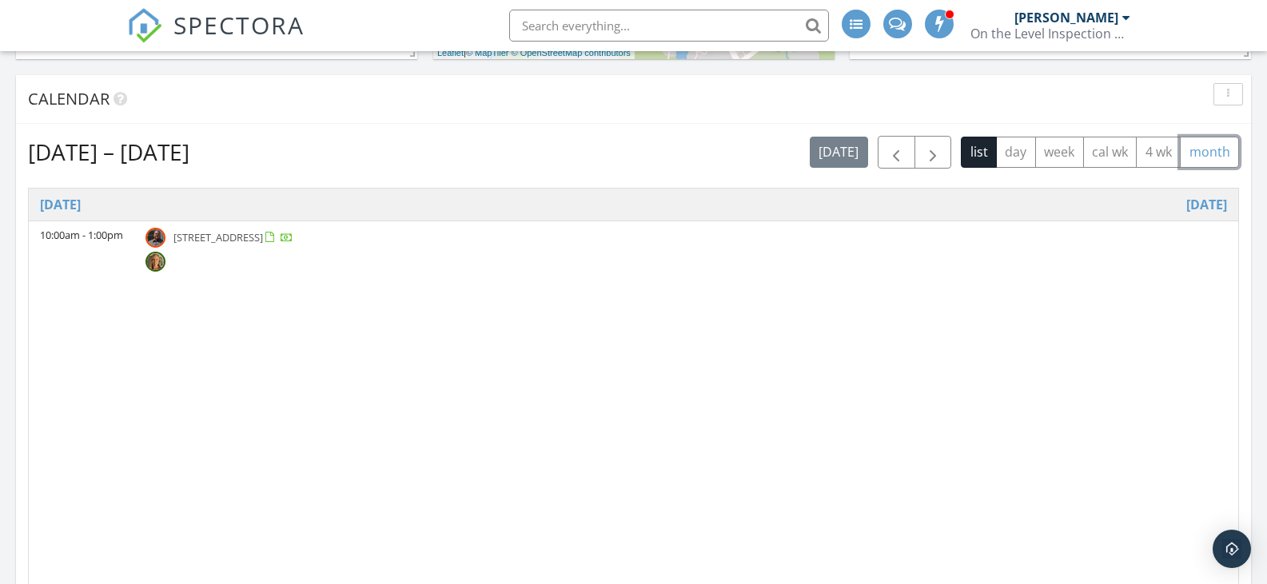
click at [1217, 153] on button "month" at bounding box center [1209, 152] width 59 height 31
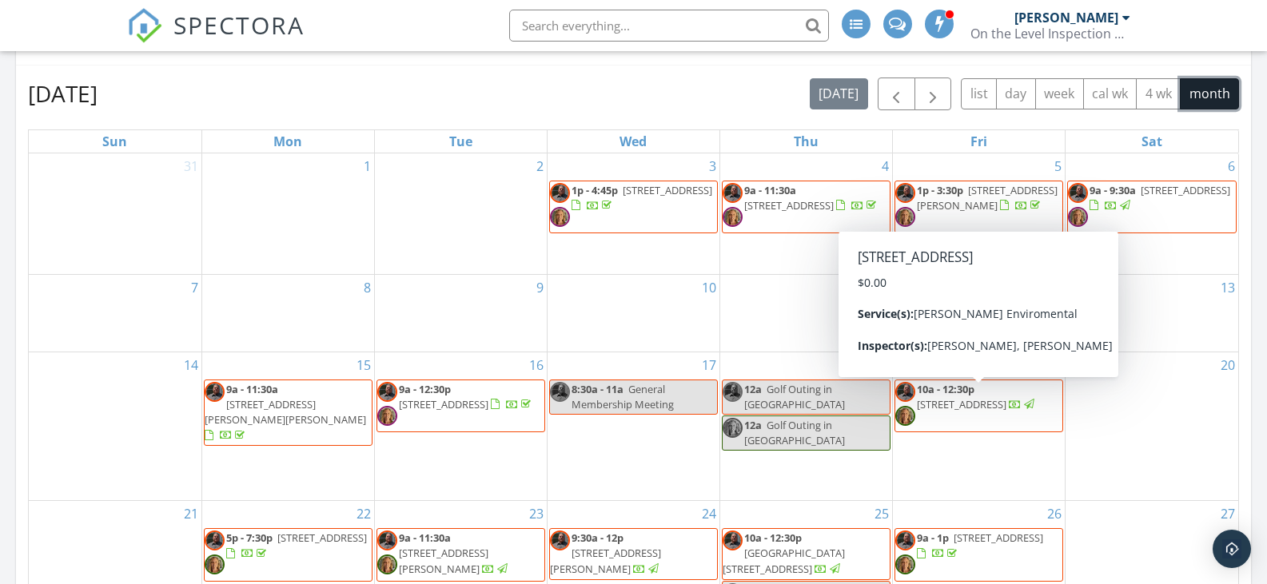
scroll to position [719, 0]
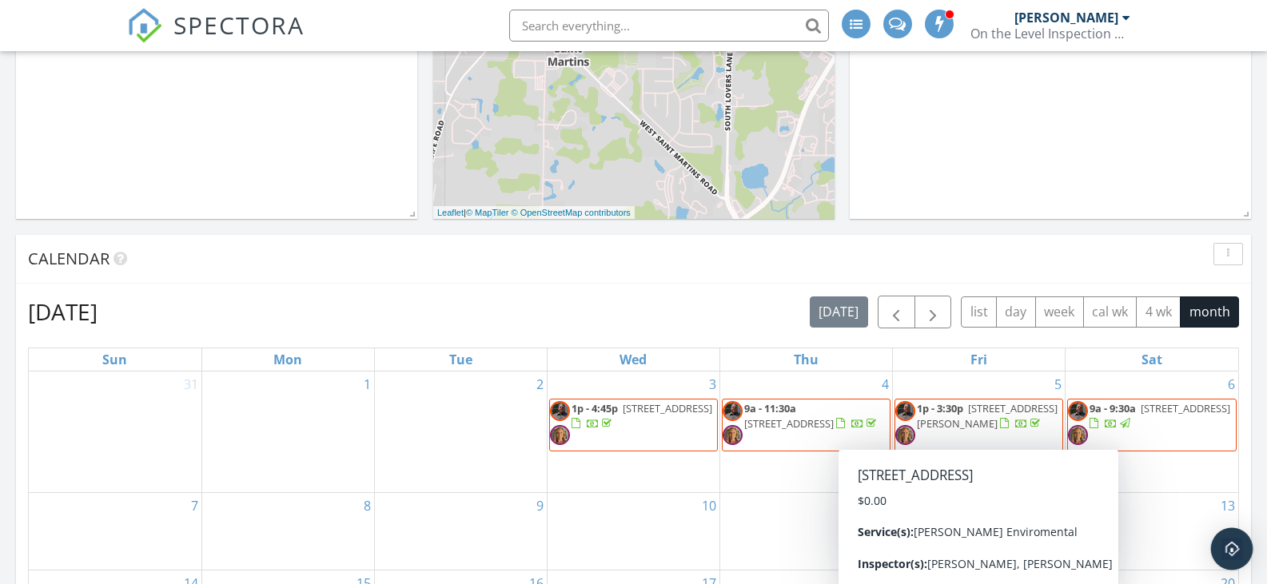
click at [1234, 551] on img "Open Intercom Messenger" at bounding box center [1231, 549] width 21 height 21
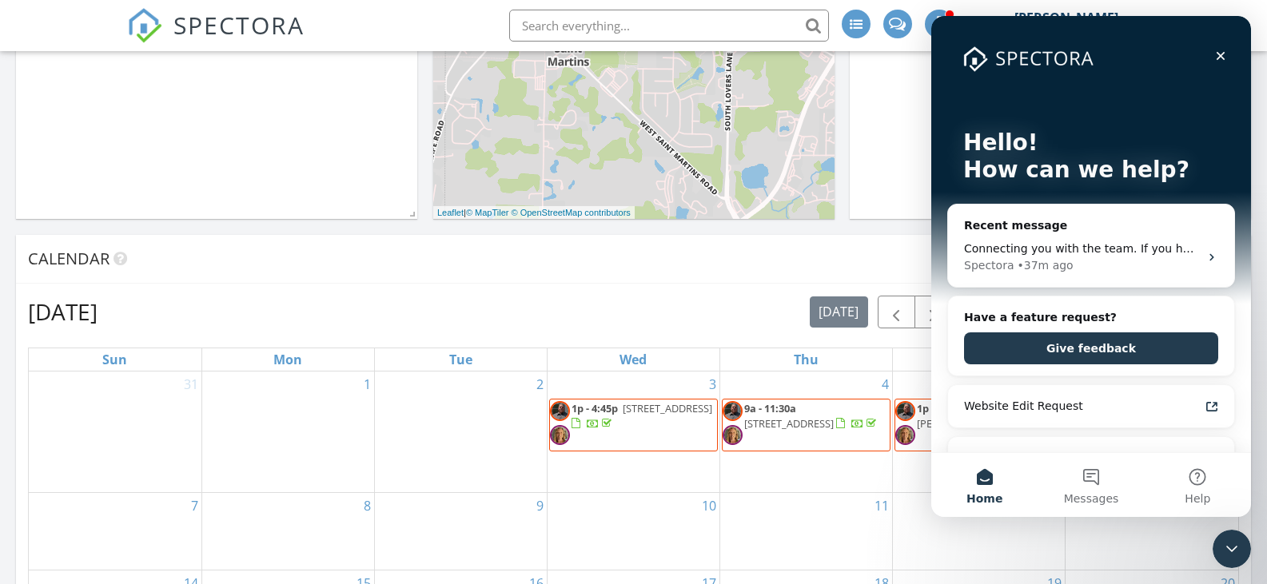
scroll to position [0, 0]
